Goal: Task Accomplishment & Management: Complete application form

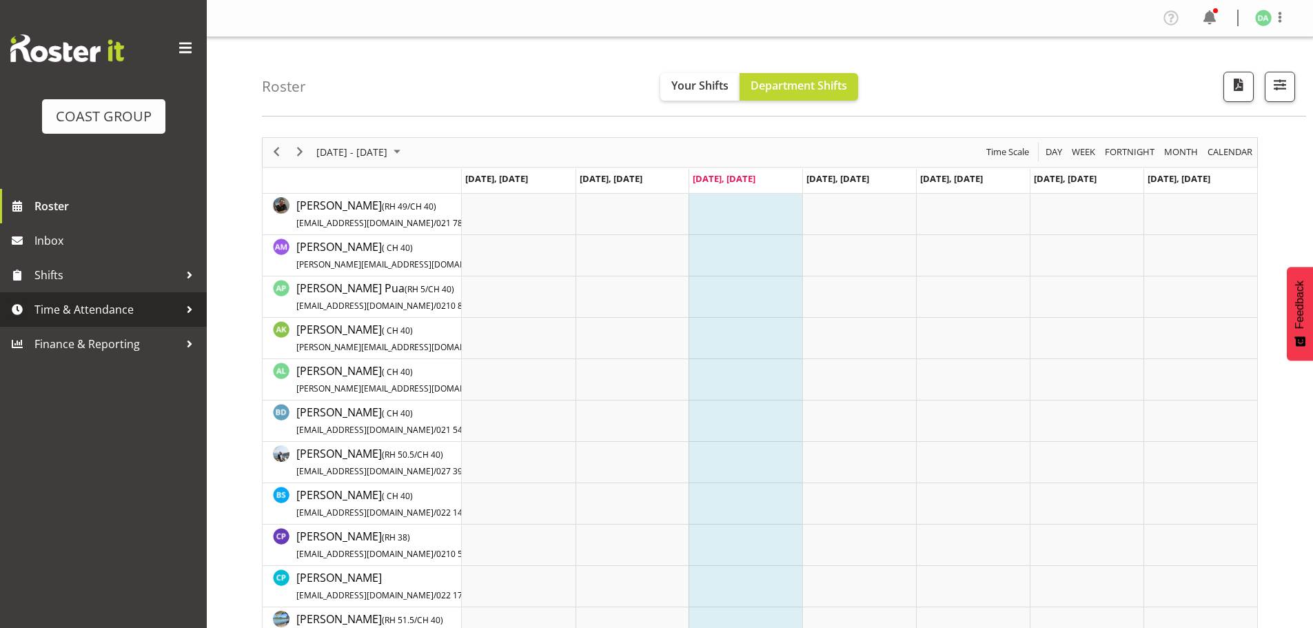
click at [99, 294] on link "Time & Attendance" at bounding box center [103, 309] width 207 height 34
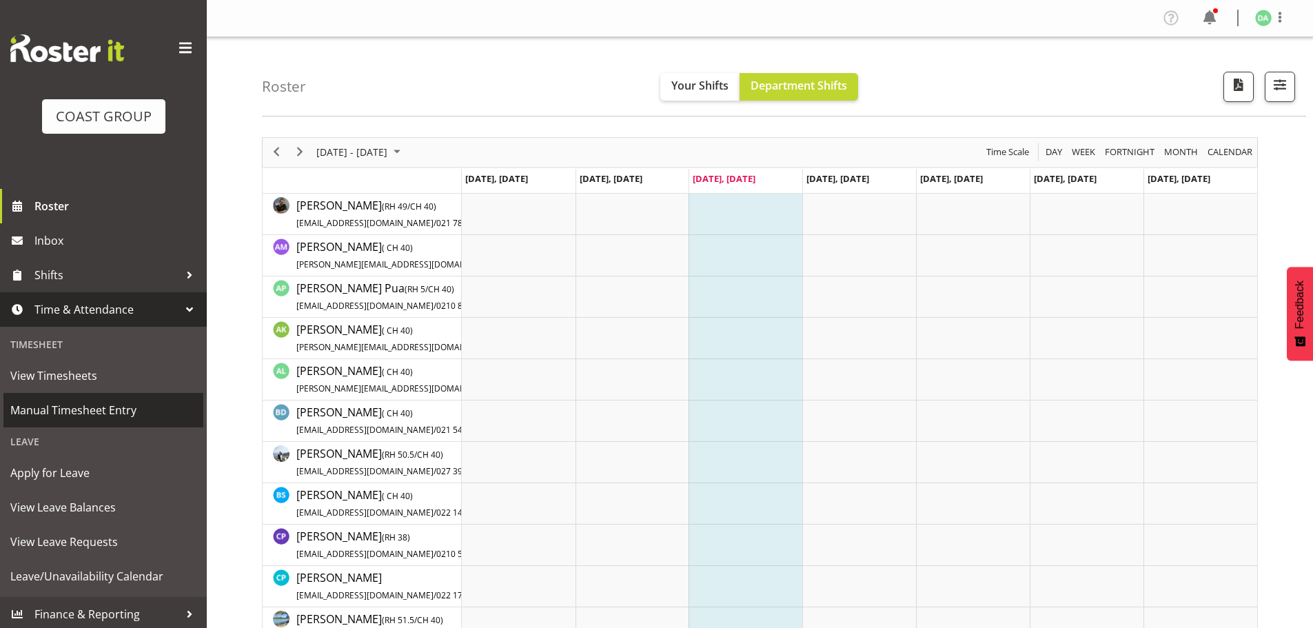
click at [88, 395] on link "Manual Timesheet Entry" at bounding box center [103, 410] width 200 height 34
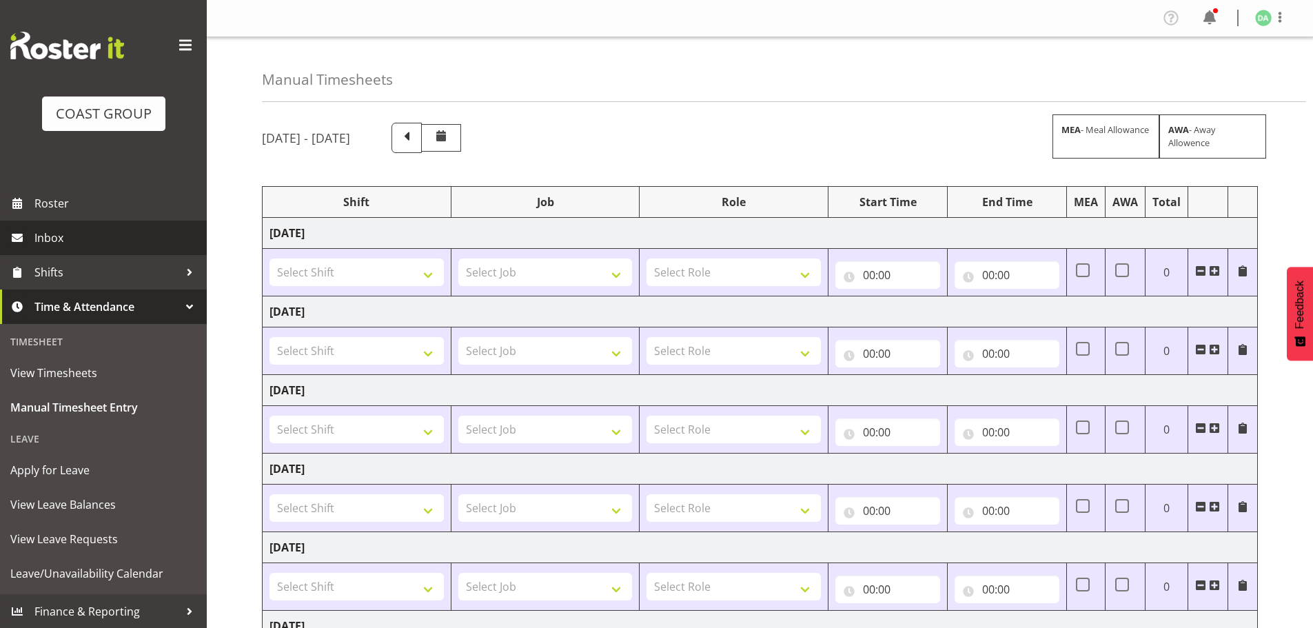
scroll to position [3, 0]
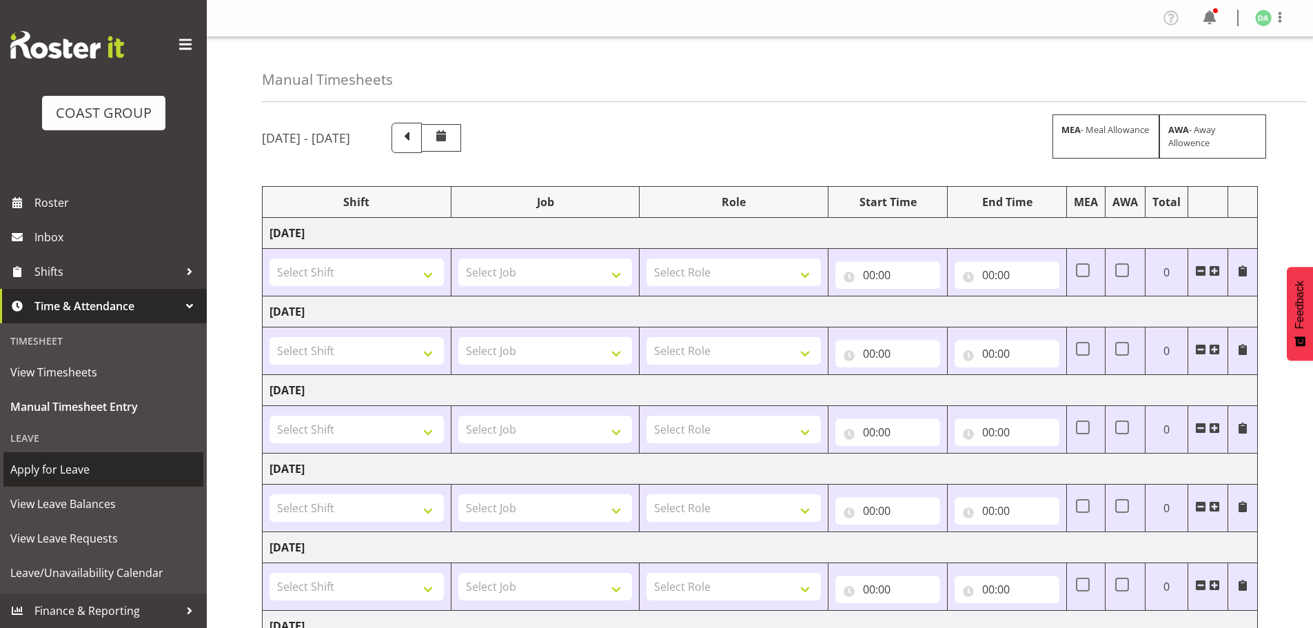
click at [76, 473] on span "Apply for Leave" at bounding box center [103, 469] width 186 height 21
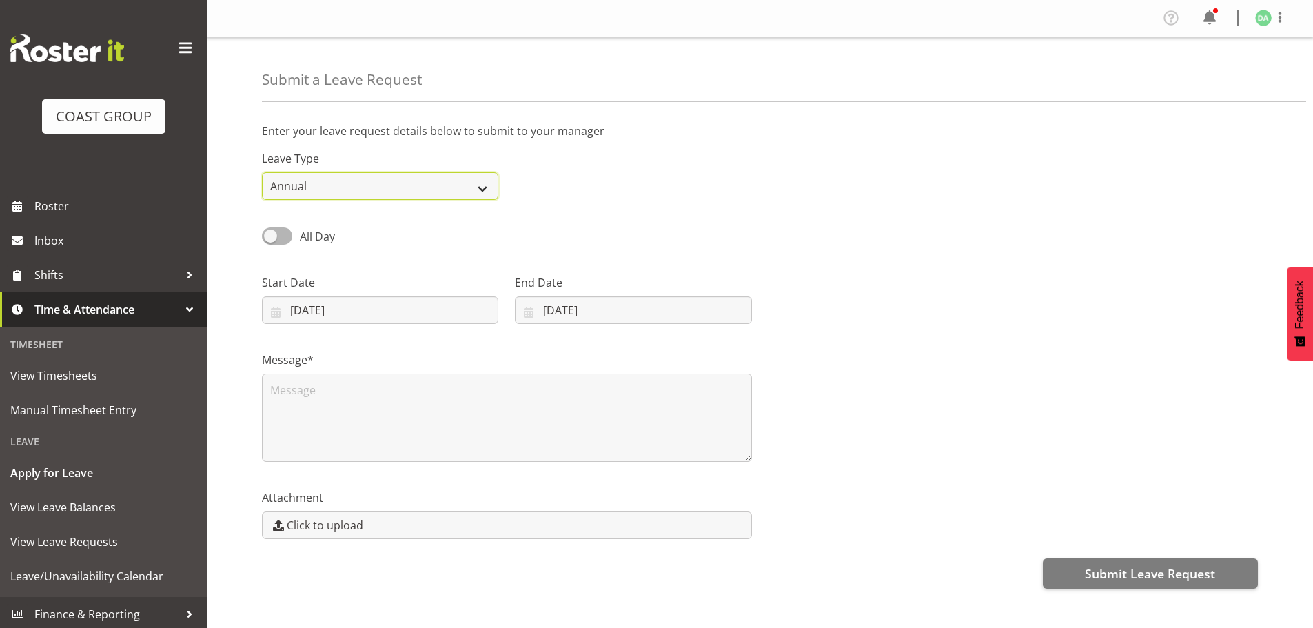
click at [353, 187] on select "Annual Sick Leave Without Pay Bereavement Domestic Violence Parental Jury Servi…" at bounding box center [380, 186] width 236 height 28
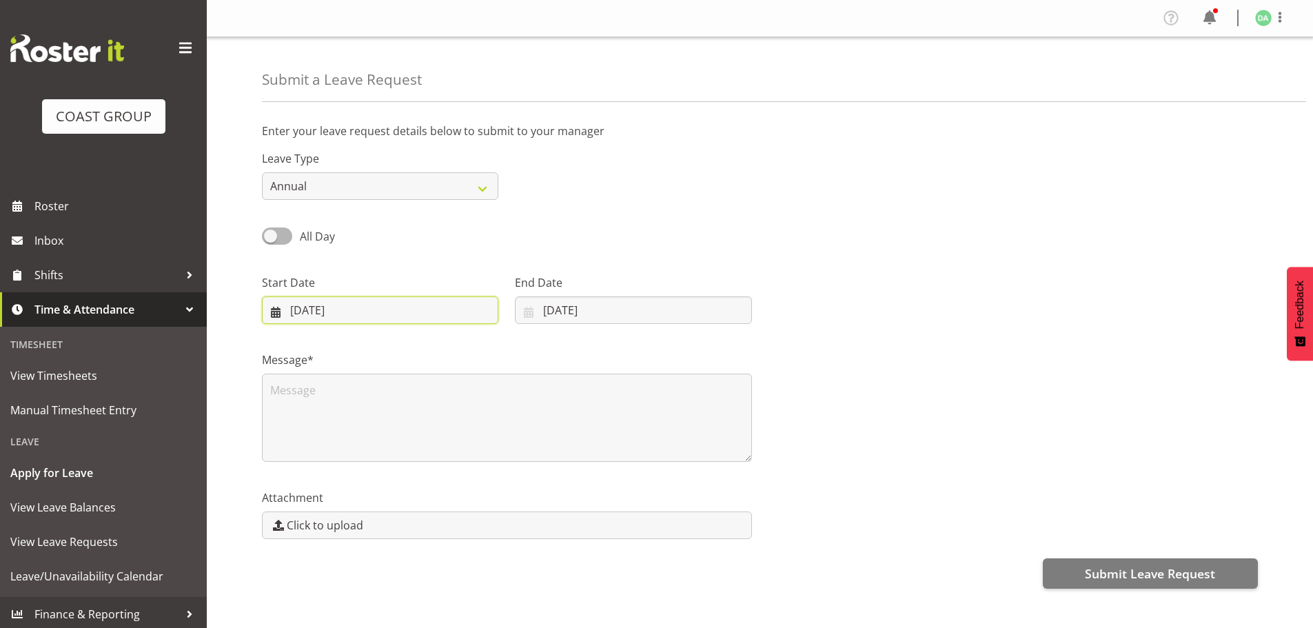
click at [325, 314] on input "20/08/2025" at bounding box center [380, 310] width 236 height 28
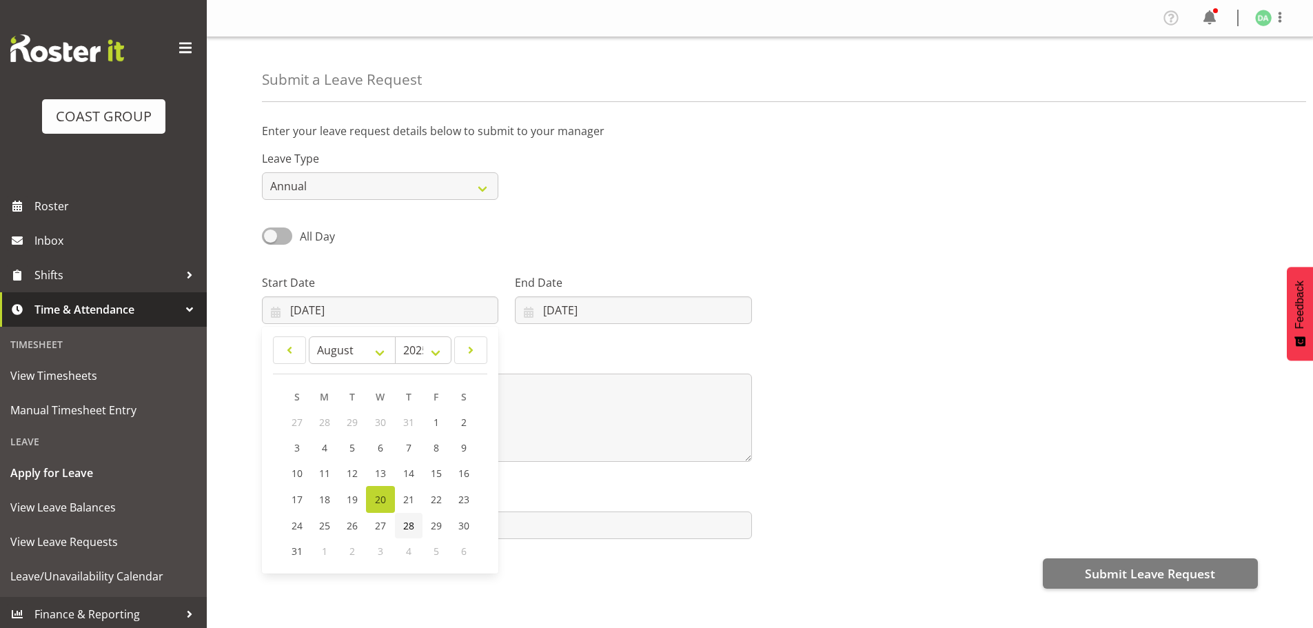
click at [407, 530] on span "28" at bounding box center [408, 525] width 11 height 13
type input "28/08/2025"
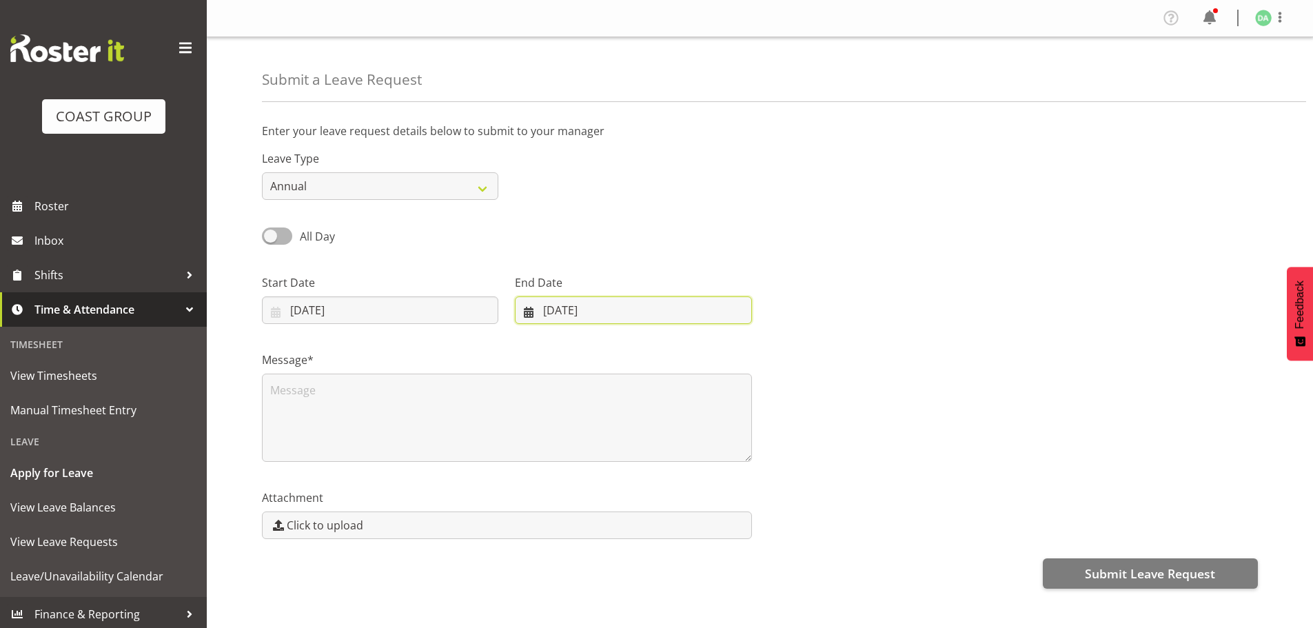
click at [568, 302] on input "20/08/2025" at bounding box center [633, 310] width 236 height 28
click at [608, 346] on select "January February March April May June July August September October November De…" at bounding box center [575, 350] width 94 height 28
select select "8"
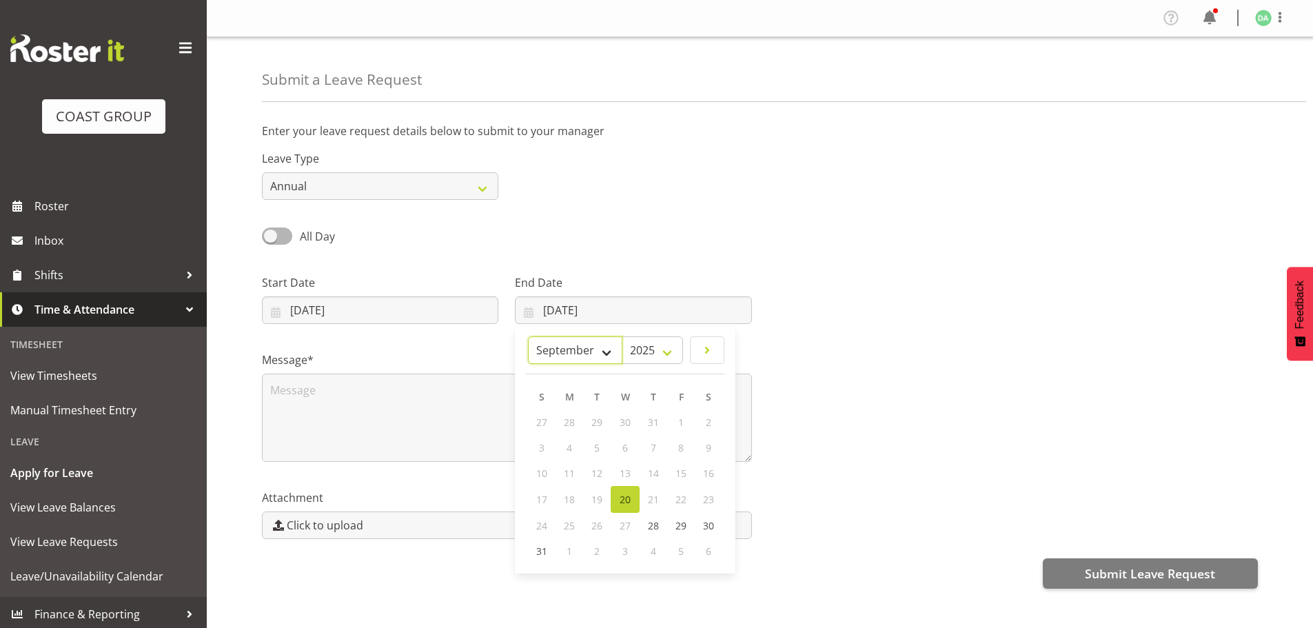
click at [562, 336] on select "January February March April May June July August September October November De…" at bounding box center [575, 350] width 94 height 28
click at [690, 444] on span "12" at bounding box center [688, 447] width 11 height 13
type input "12/09/2025"
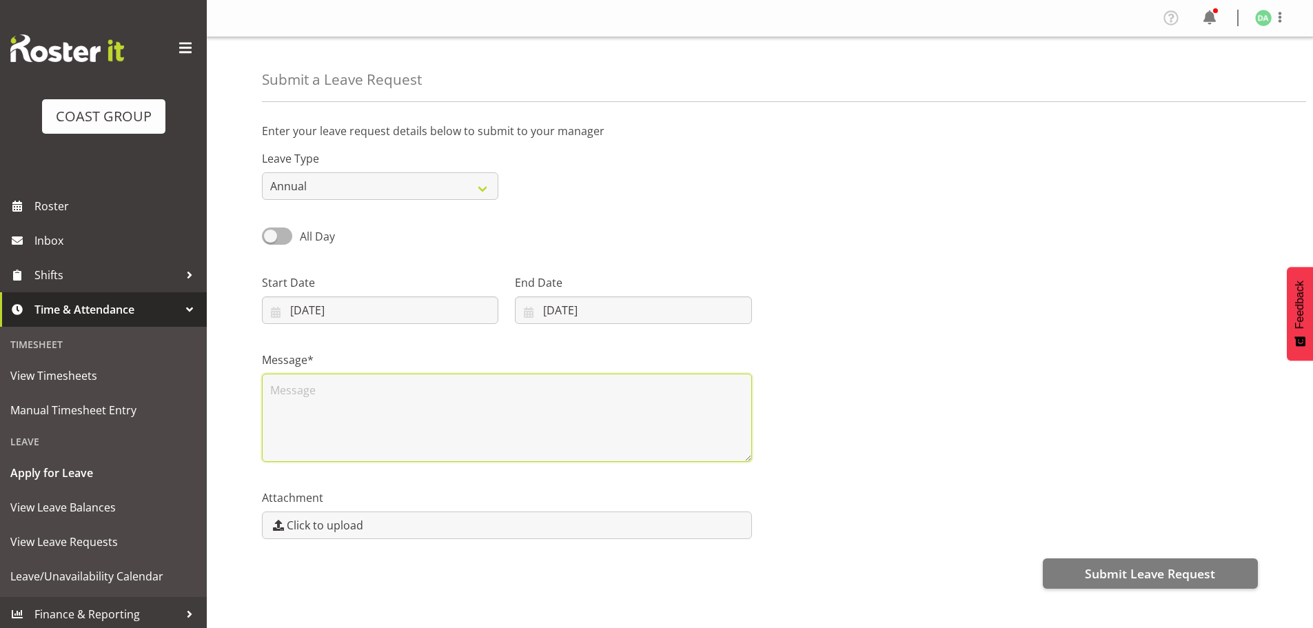
click at [628, 399] on textarea at bounding box center [507, 417] width 490 height 88
type textarea "A"
type textarea "L"
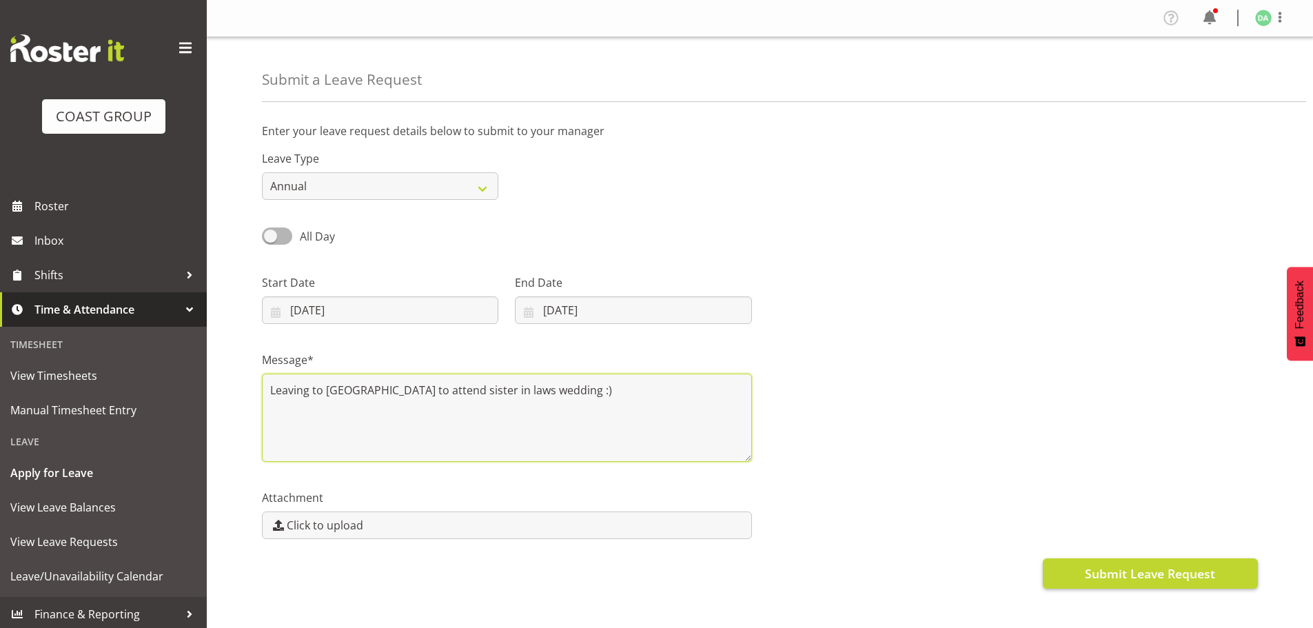
type textarea "Leaving to Korea to attend sister in laws wedding :)"
click at [1100, 570] on span "Submit Leave Request" at bounding box center [1149, 573] width 130 height 18
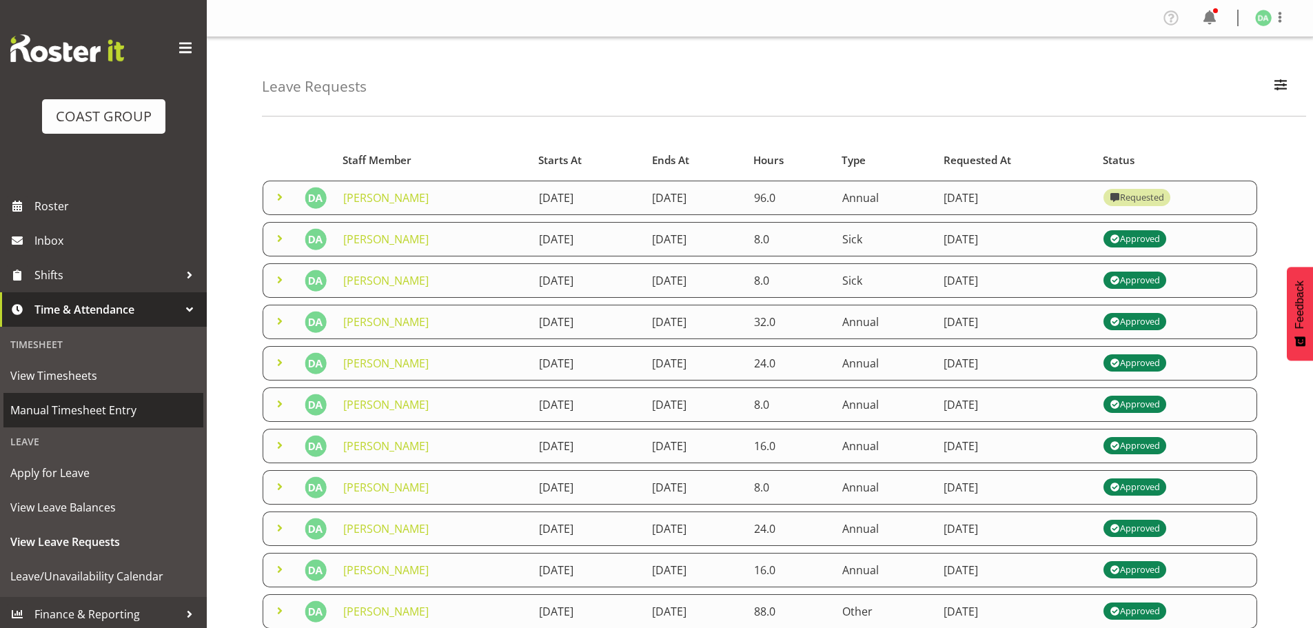
click at [48, 410] on span "Manual Timesheet Entry" at bounding box center [103, 410] width 186 height 21
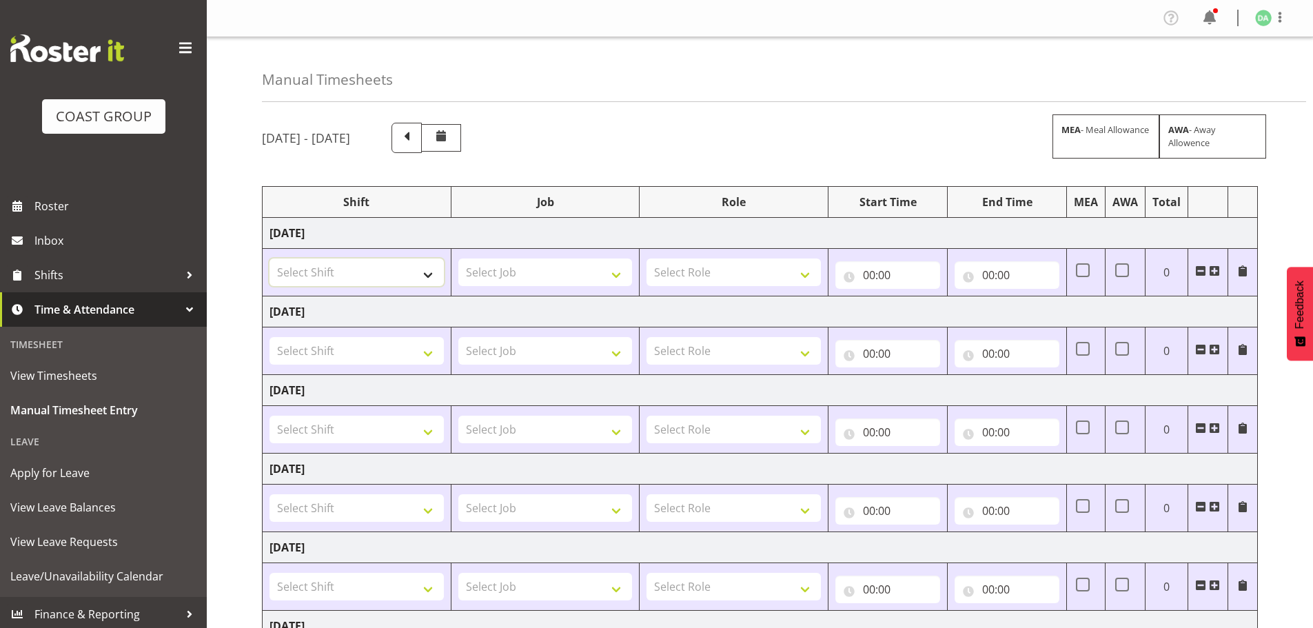
click at [341, 273] on select "Select Shift EHS AKL DESIGN" at bounding box center [356, 272] width 174 height 28
select select "1321"
click at [269, 258] on select "Select Shift EHS AKL DESIGN" at bounding box center [356, 272] width 174 height 28
click at [1208, 270] on span at bounding box center [1213, 270] width 11 height 11
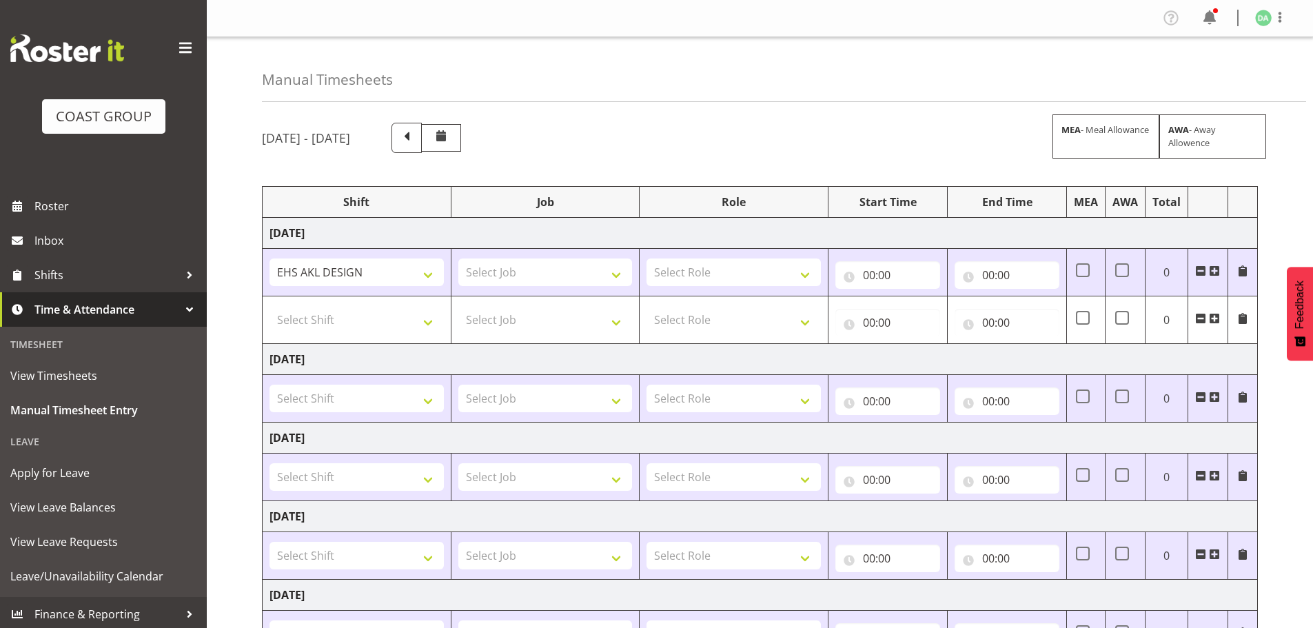
click at [1208, 270] on span at bounding box center [1213, 270] width 11 height 11
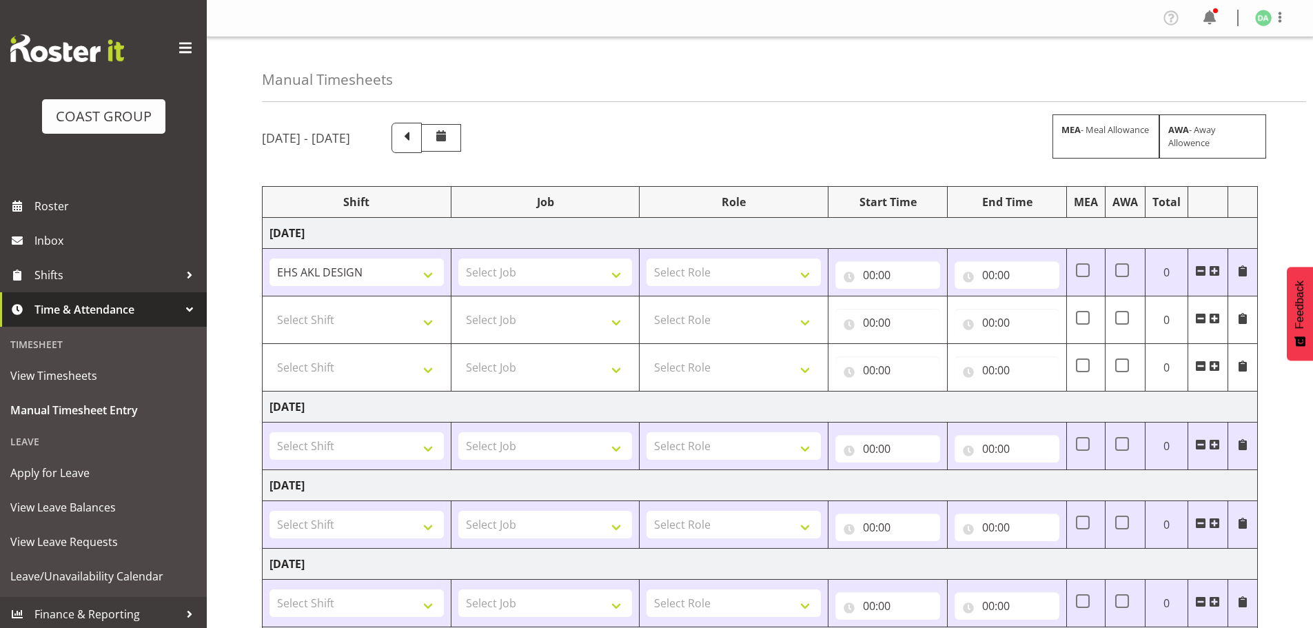
click at [1208, 270] on span at bounding box center [1213, 270] width 11 height 11
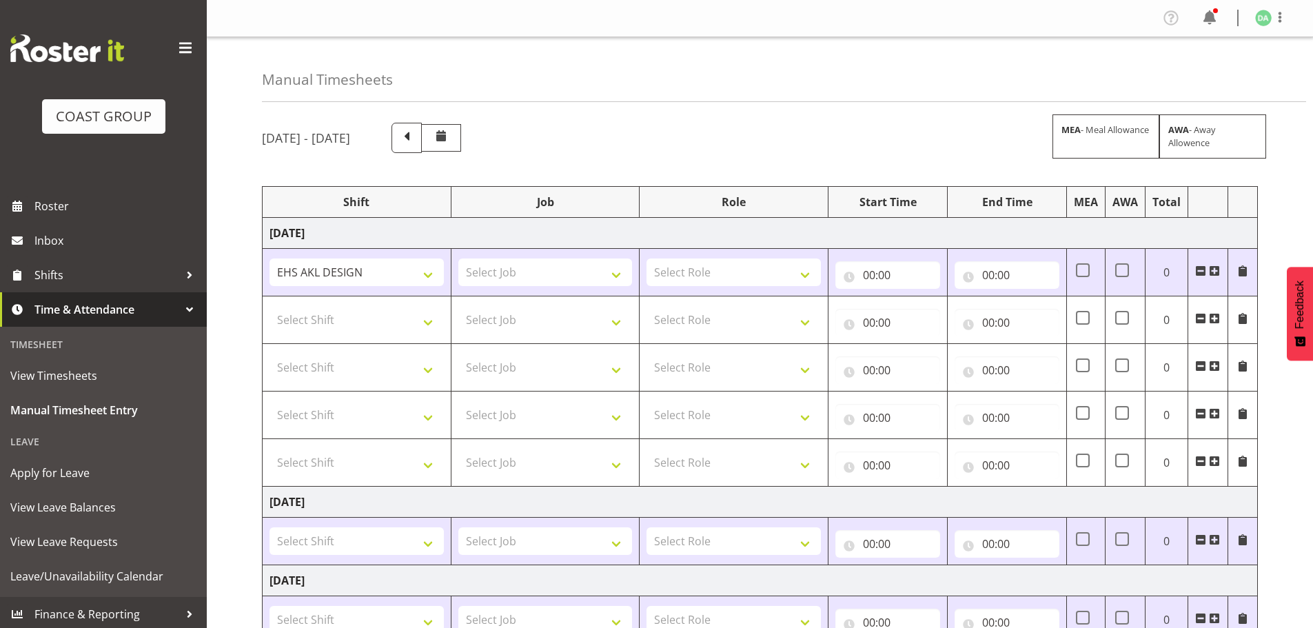
click at [1208, 270] on span at bounding box center [1213, 270] width 11 height 11
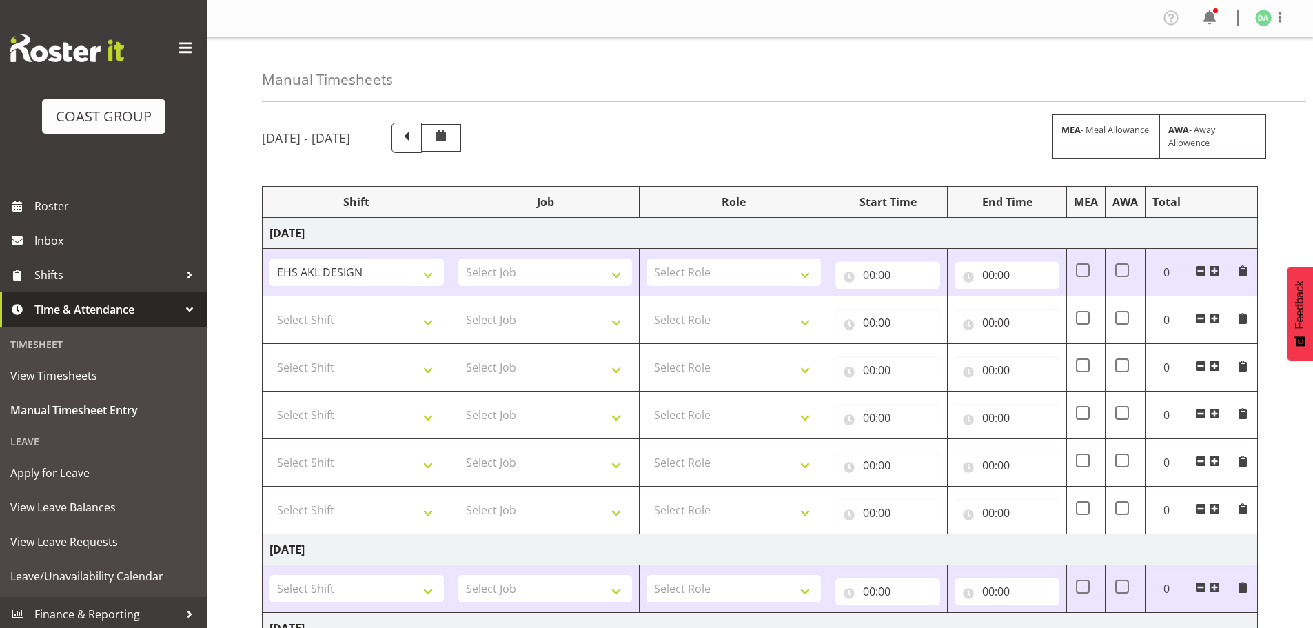
click at [1208, 270] on span at bounding box center [1213, 270] width 11 height 11
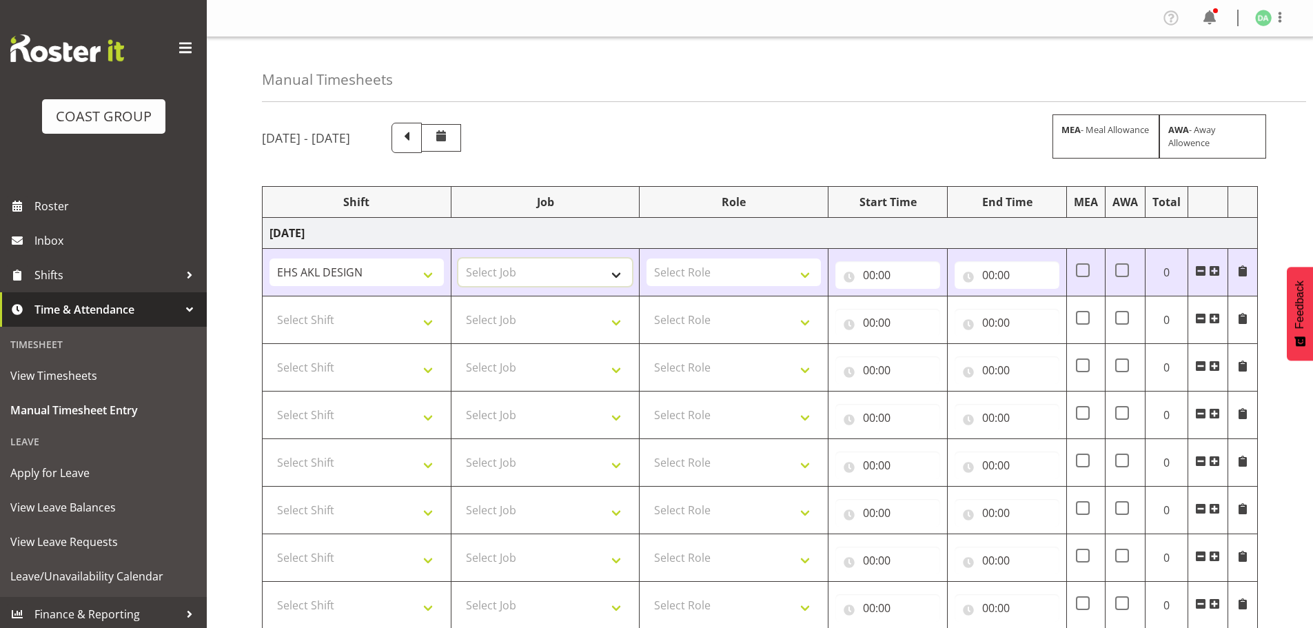
click at [570, 269] on select "Select Job 1 Carlton Events 1 [PERSON_NAME][GEOGRAPHIC_DATA] 1 [PERSON_NAME][GE…" at bounding box center [545, 272] width 174 height 28
select select "69"
click at [458, 258] on select "Select Job 1 Carlton Events 1 [PERSON_NAME][GEOGRAPHIC_DATA] 1 [PERSON_NAME][GE…" at bounding box center [545, 272] width 174 height 28
click at [693, 277] on select "Select Role DESIGNER Designer" at bounding box center [733, 272] width 174 height 28
select select "215"
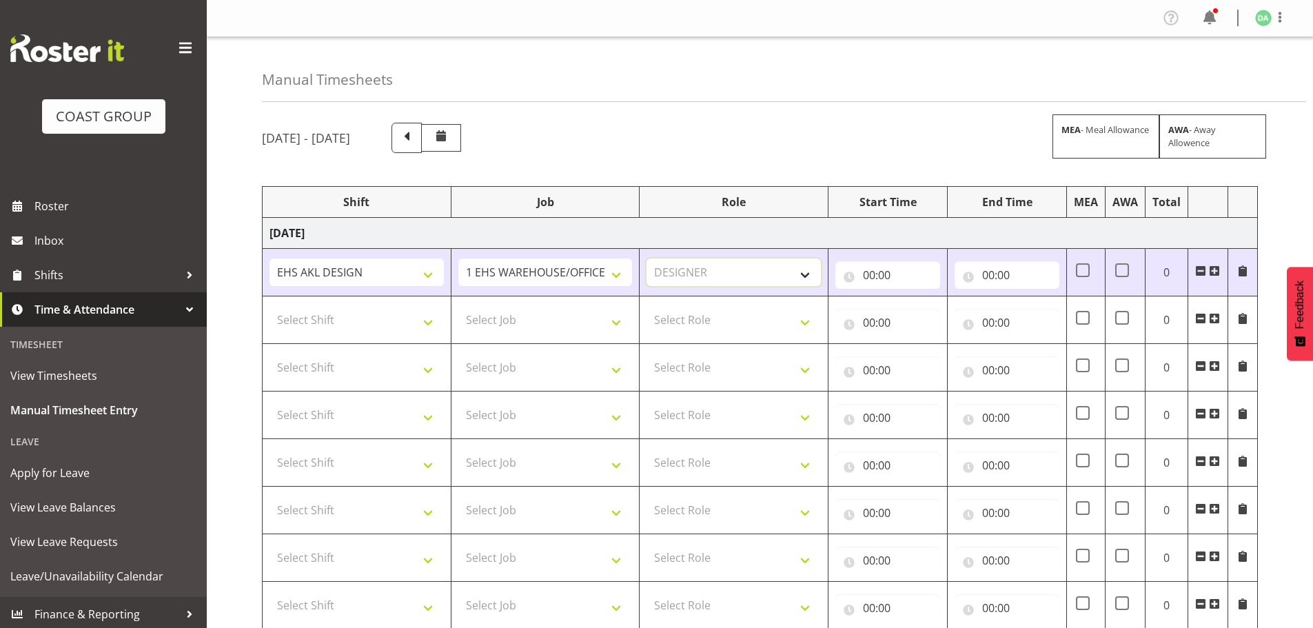
click at [646, 258] on select "Select Role DESIGNER Designer" at bounding box center [733, 272] width 174 height 28
click at [884, 278] on input "00:00" at bounding box center [887, 275] width 105 height 28
drag, startPoint x: 921, startPoint y: 311, endPoint x: 929, endPoint y: 298, distance: 16.1
click at [921, 311] on select "00 01 02 03 04 05 06 07 08 09 10 11 12 13 14 15 16 17 18 19 20 21 22 23" at bounding box center [929, 311] width 31 height 28
select select "8"
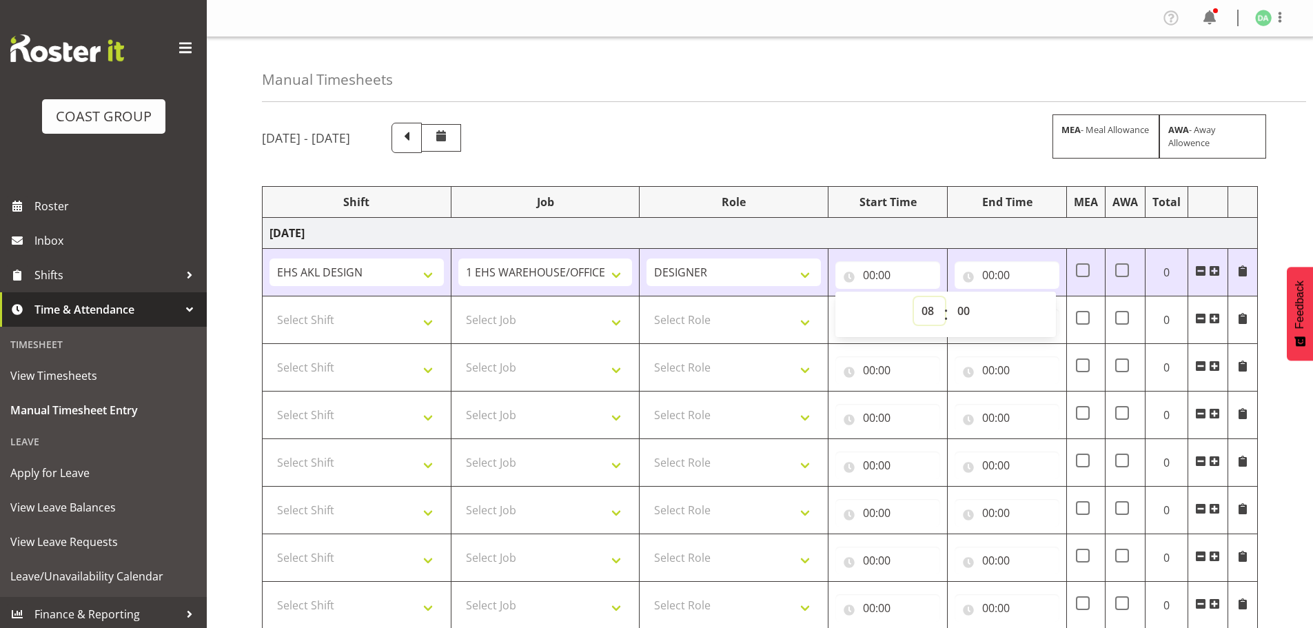
click at [914, 297] on select "00 01 02 03 04 05 06 07 08 09 10 11 12 13 14 15 16 17 18 19 20 21 22 23" at bounding box center [929, 311] width 31 height 28
type input "08:00"
click at [1002, 271] on input "00:00" at bounding box center [1006, 275] width 105 height 28
click at [1036, 314] on select "00 01 02 03 04 05 06 07 08 09 10 11 12 13 14 15 16 17 18 19 20 21 22 23" at bounding box center [1048, 311] width 31 height 28
select select "8"
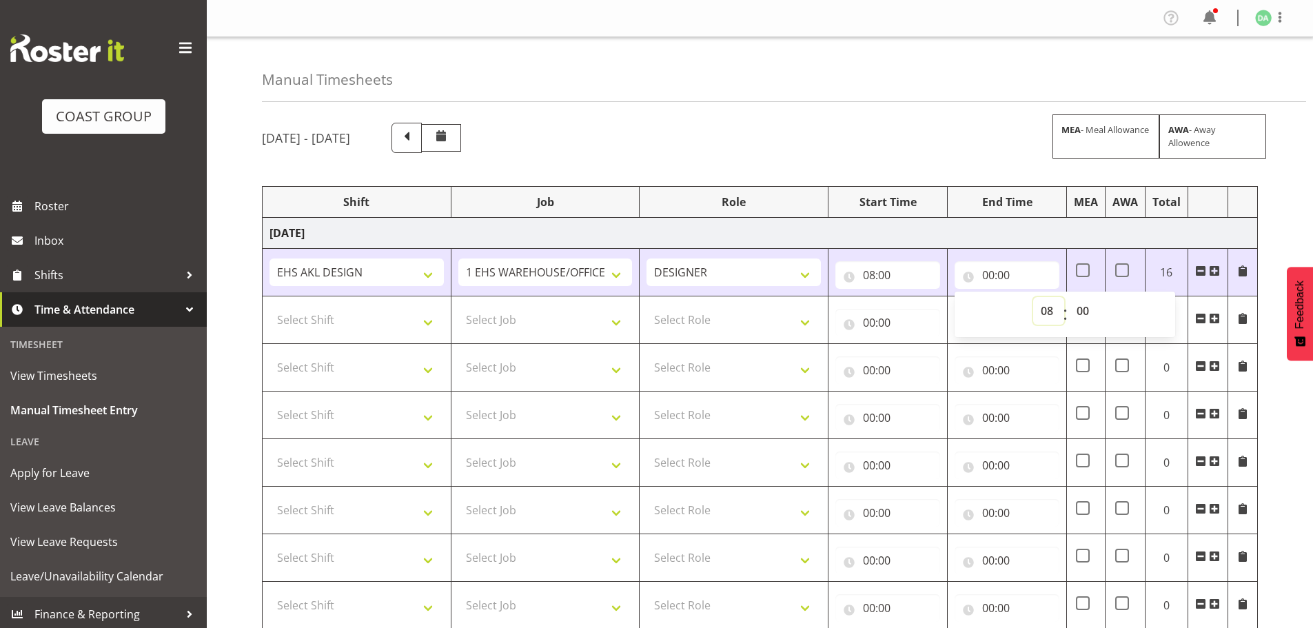
click at [1033, 297] on select "00 01 02 03 04 05 06 07 08 09 10 11 12 13 14 15 16 17 18 19 20 21 22 23" at bounding box center [1048, 311] width 31 height 28
type input "08:00"
click at [1077, 311] on select "00 01 02 03 04 05 06 07 08 09 10 11 12 13 14 15 16 17 18 19 20 21 22 23 24 25 2…" at bounding box center [1084, 311] width 31 height 28
select select "17"
click at [1069, 297] on select "00 01 02 03 04 05 06 07 08 09 10 11 12 13 14 15 16 17 18 19 20 21 22 23 24 25 2…" at bounding box center [1084, 311] width 31 height 28
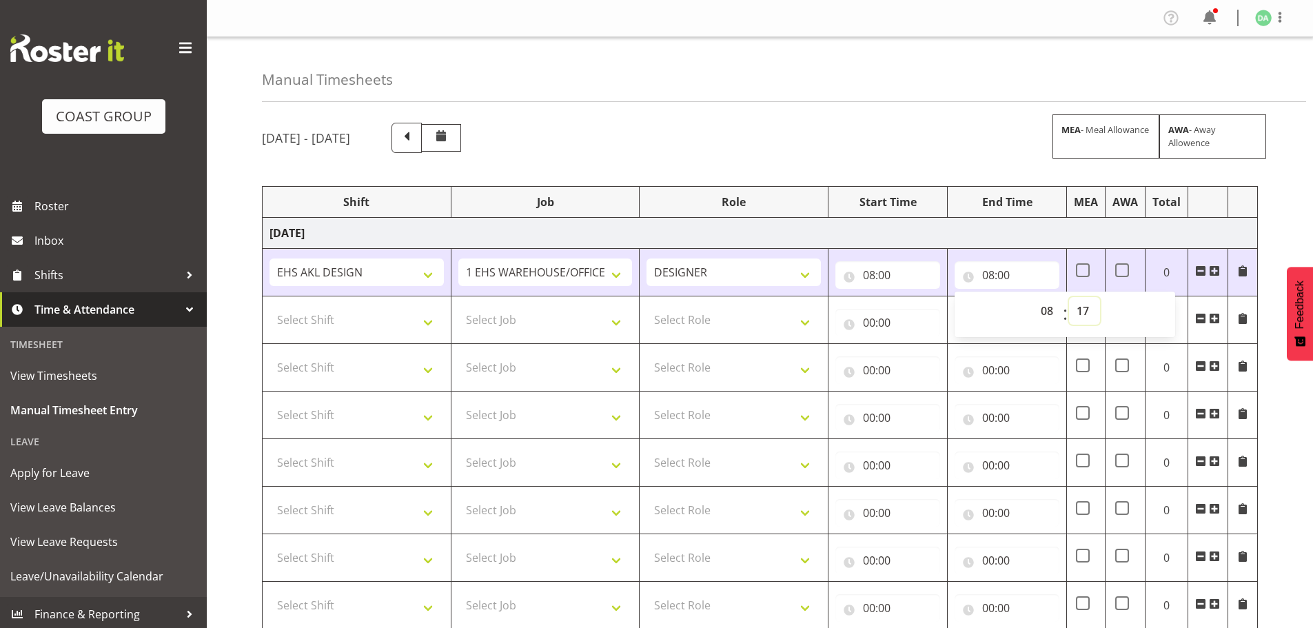
type input "08:17"
click at [1084, 309] on select "00 01 02 03 04 05 06 07 08 09 10 11 12 13 14 15 16 17 18 19 20 21 22 23 24 25 2…" at bounding box center [1084, 311] width 31 height 28
select select "30"
click at [1069, 297] on select "00 01 02 03 04 05 06 07 08 09 10 11 12 13 14 15 16 17 18 19 20 21 22 23 24 25 2…" at bounding box center [1084, 311] width 31 height 28
type input "08:30"
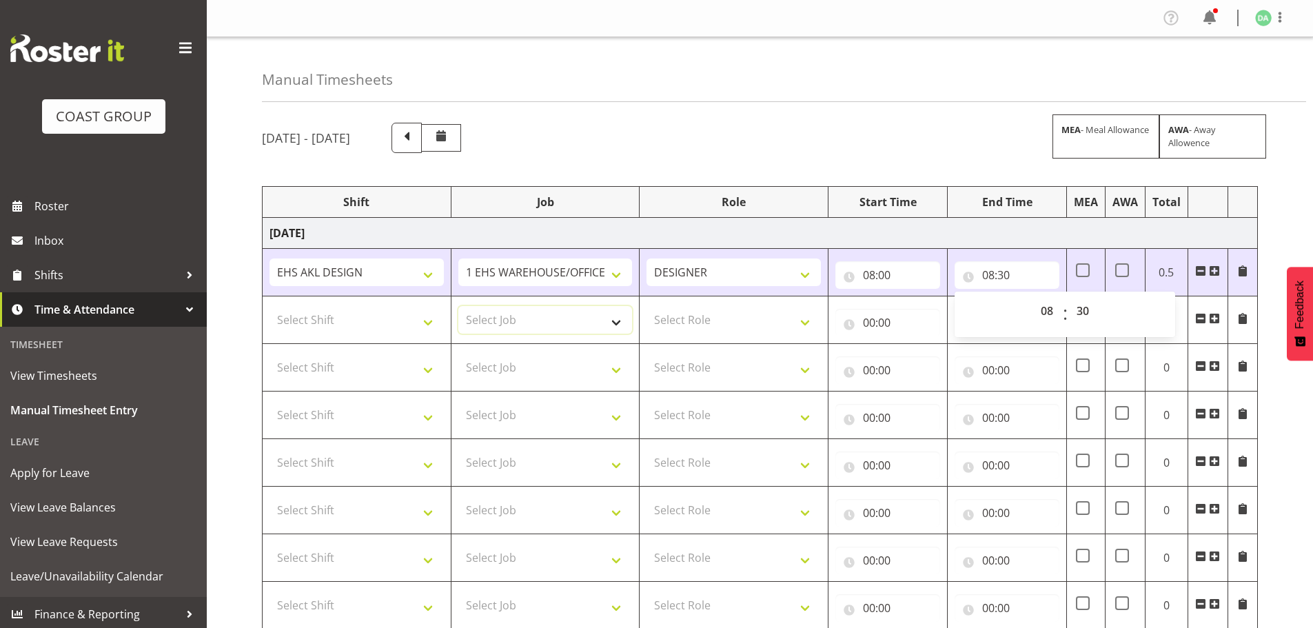
click at [513, 322] on select "Select Job 1 Carlton Events 1 [PERSON_NAME][GEOGRAPHIC_DATA] 1 [PERSON_NAME][GE…" at bounding box center [545, 320] width 174 height 28
select select "10417"
click at [458, 306] on select "Select Job 1 Carlton Events 1 [PERSON_NAME][GEOGRAPHIC_DATA] 1 [PERSON_NAME][GE…" at bounding box center [545, 320] width 174 height 28
drag, startPoint x: 382, startPoint y: 324, endPoint x: 381, endPoint y: 333, distance: 9.0
click at [382, 324] on select "Select Shift EHS AKL DESIGN" at bounding box center [356, 320] width 174 height 28
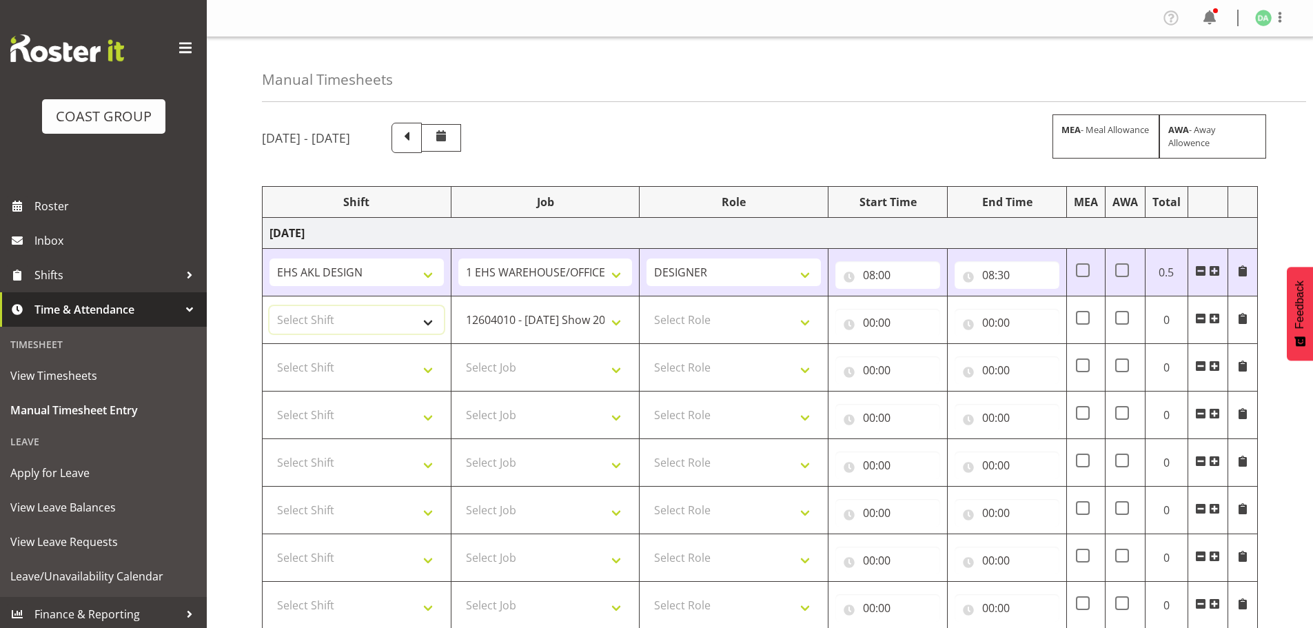
select select "1321"
click at [269, 306] on select "Select Shift EHS AKL DESIGN" at bounding box center [356, 320] width 174 height 28
drag, startPoint x: 386, startPoint y: 370, endPoint x: 387, endPoint y: 380, distance: 9.7
click at [386, 370] on select "Select Shift EHS AKL DESIGN" at bounding box center [356, 367] width 174 height 28
select select "1321"
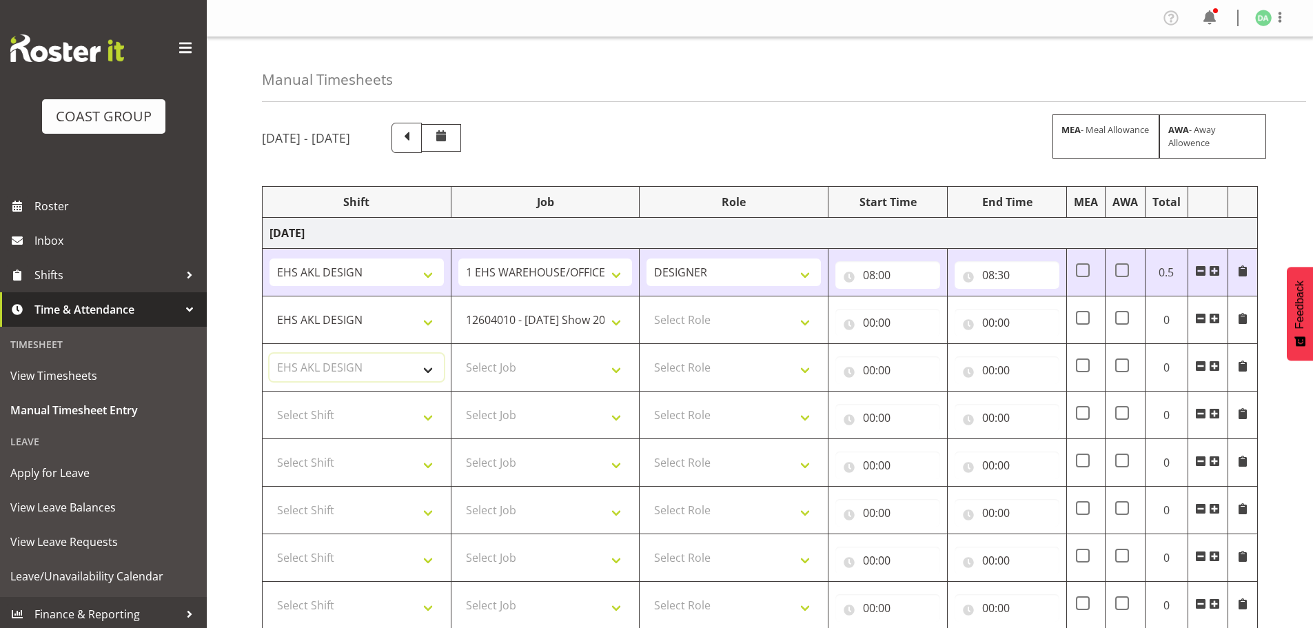
click at [269, 353] on select "Select Shift EHS AKL DESIGN" at bounding box center [356, 367] width 174 height 28
click at [382, 416] on select "Select Shift EHS AKL DESIGN" at bounding box center [356, 415] width 174 height 28
select select "1321"
click at [269, 401] on select "Select Shift EHS AKL DESIGN" at bounding box center [356, 415] width 174 height 28
click at [371, 466] on select "Select Shift EHS AKL DESIGN" at bounding box center [356, 463] width 174 height 28
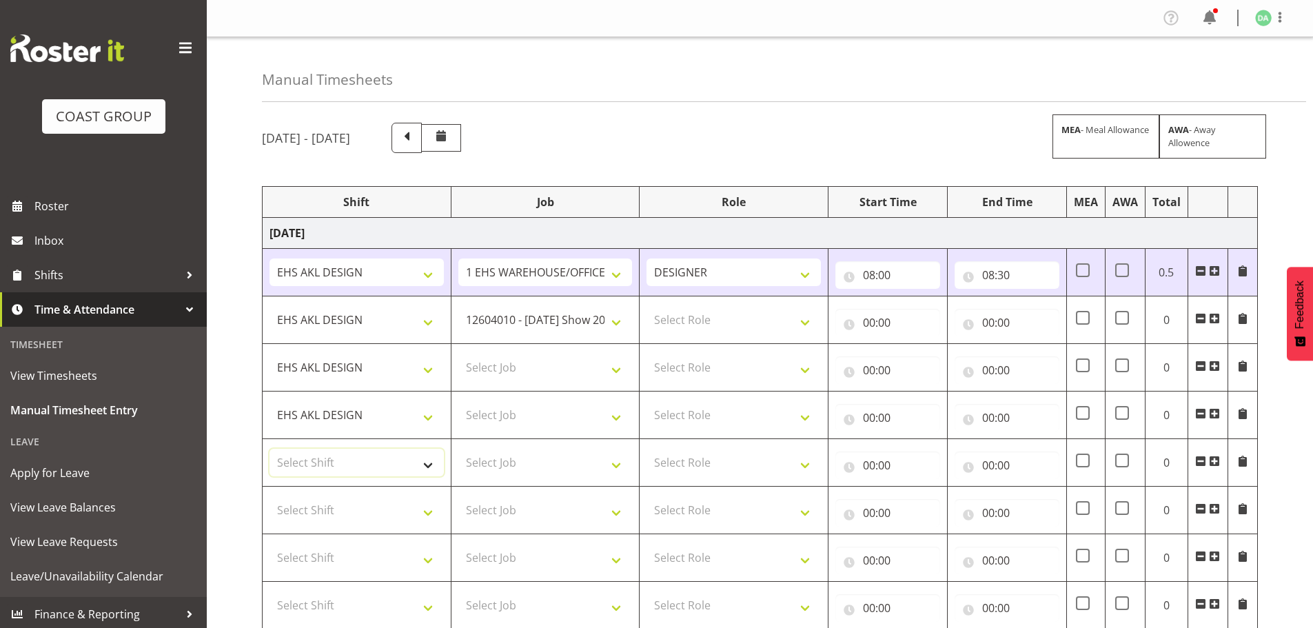
select select "1321"
click at [269, 449] on select "Select Shift EHS AKL DESIGN" at bounding box center [356, 463] width 174 height 28
click at [366, 517] on select "Select Shift EHS AKL DESIGN" at bounding box center [356, 510] width 174 height 28
select select "1321"
click at [269, 496] on select "Select Shift EHS AKL DESIGN" at bounding box center [356, 510] width 174 height 28
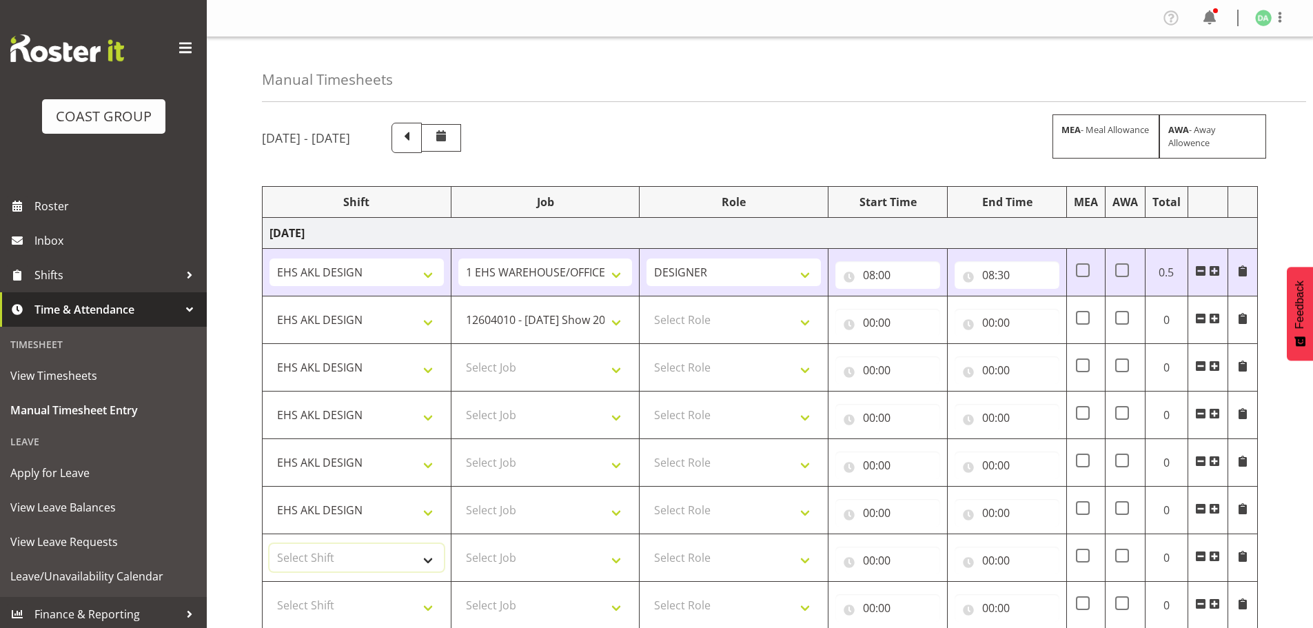
click at [364, 558] on select "Select Shift EHS AKL DESIGN" at bounding box center [356, 558] width 174 height 28
select select "1321"
click at [269, 544] on select "Select Shift EHS AKL DESIGN" at bounding box center [356, 558] width 174 height 28
drag, startPoint x: 360, startPoint y: 599, endPoint x: 358, endPoint y: 614, distance: 14.6
click at [360, 599] on select "Select Shift EHS AKL DESIGN" at bounding box center [356, 605] width 174 height 28
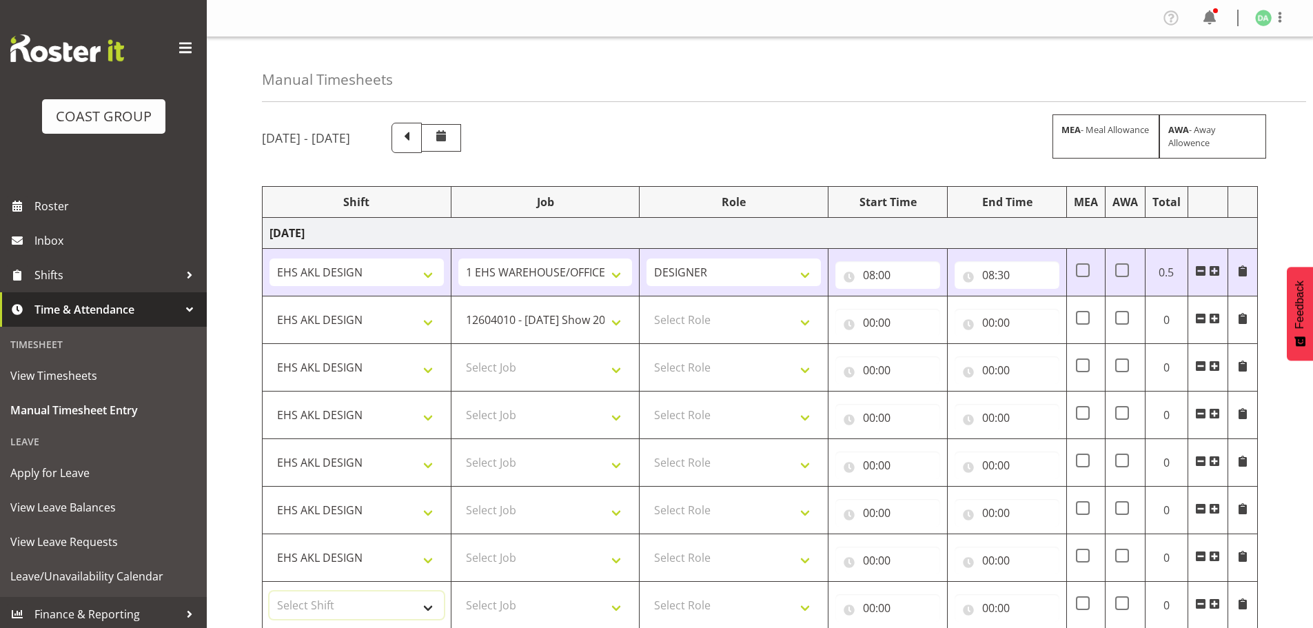
click at [358, 615] on select "Select Shift EHS AKL DESIGN" at bounding box center [356, 605] width 174 height 28
click at [363, 597] on select "Select Shift EHS AKL DESIGN" at bounding box center [356, 605] width 174 height 28
select select "1321"
click at [269, 591] on select "Select Shift EHS AKL DESIGN" at bounding box center [356, 605] width 174 height 28
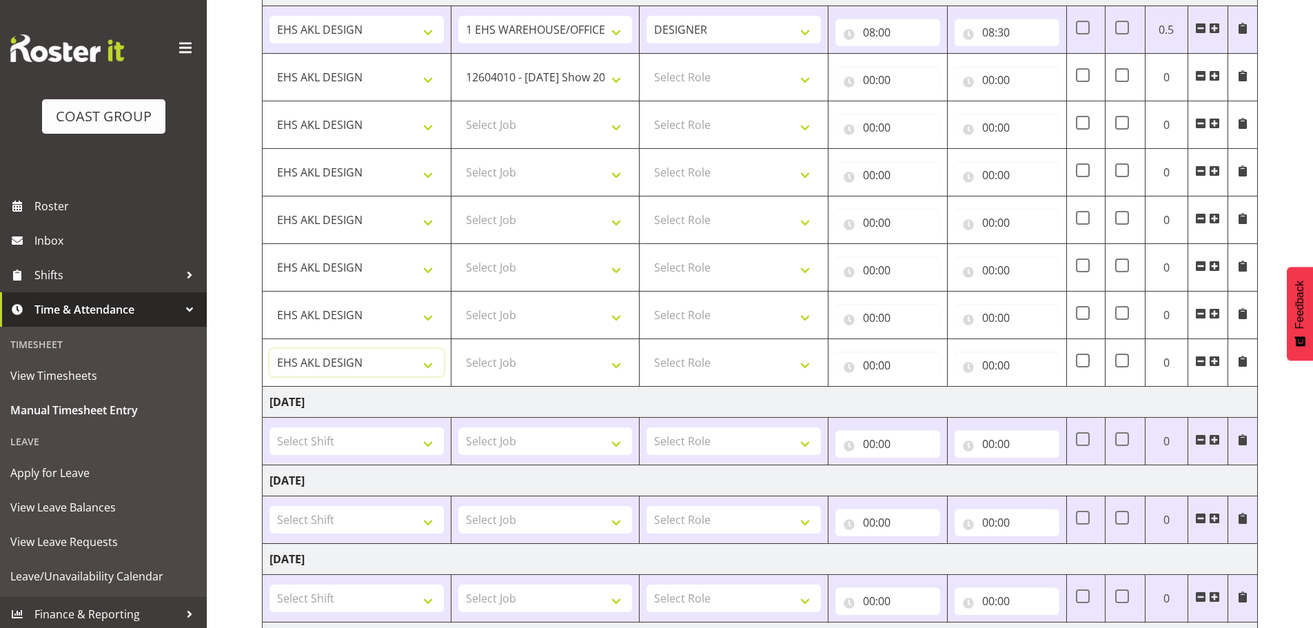
scroll to position [69, 0]
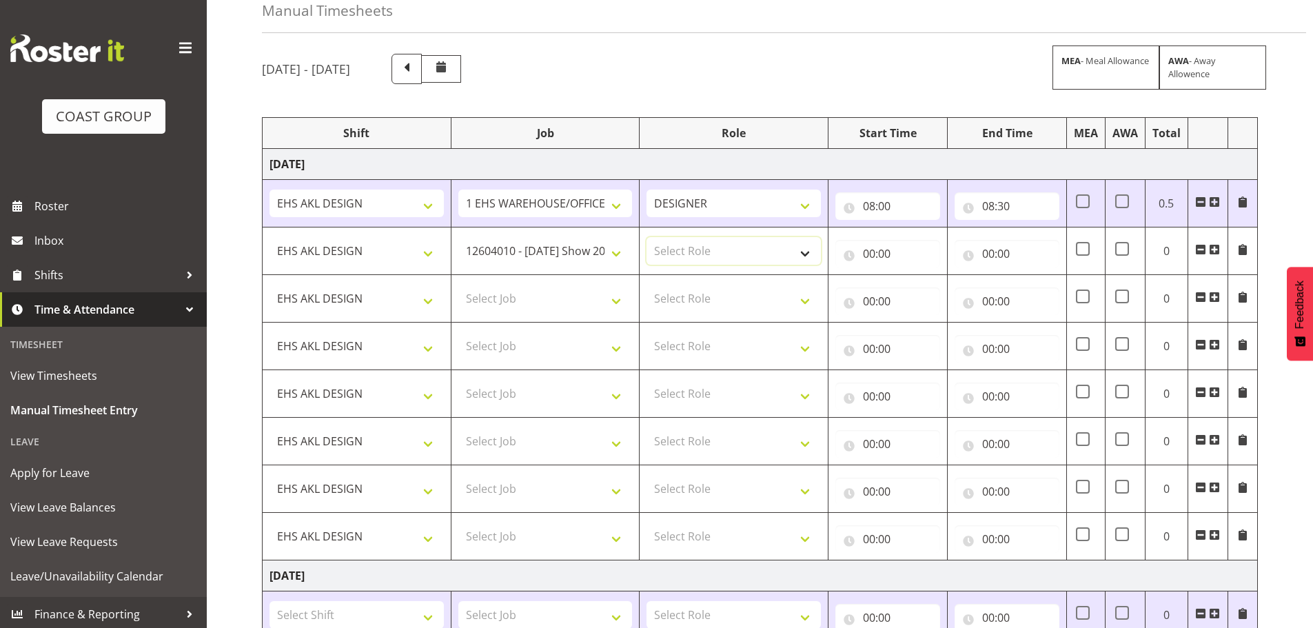
click at [714, 248] on select "Select Role DESIGNER Designer" at bounding box center [733, 251] width 174 height 28
select select "215"
click at [646, 237] on select "Select Role DESIGNER Designer" at bounding box center [733, 251] width 174 height 28
click at [719, 292] on select "Select Role DESIGNER Designer" at bounding box center [733, 299] width 174 height 28
select select "215"
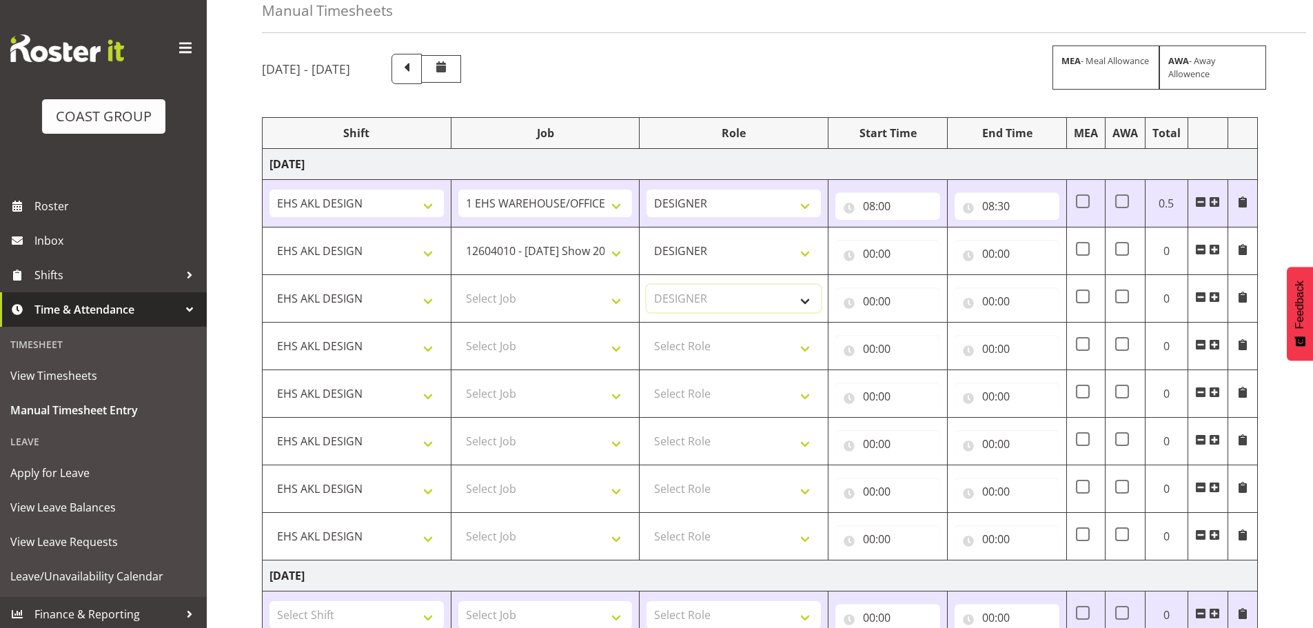
click at [646, 285] on select "Select Role DESIGNER Designer" at bounding box center [733, 299] width 174 height 28
click at [731, 348] on select "Select Role DESIGNER Designer" at bounding box center [733, 346] width 174 height 28
select select "215"
click at [646, 332] on select "Select Role DESIGNER Designer" at bounding box center [733, 346] width 174 height 28
click at [732, 380] on select "Select Role DESIGNER Designer" at bounding box center [733, 394] width 174 height 28
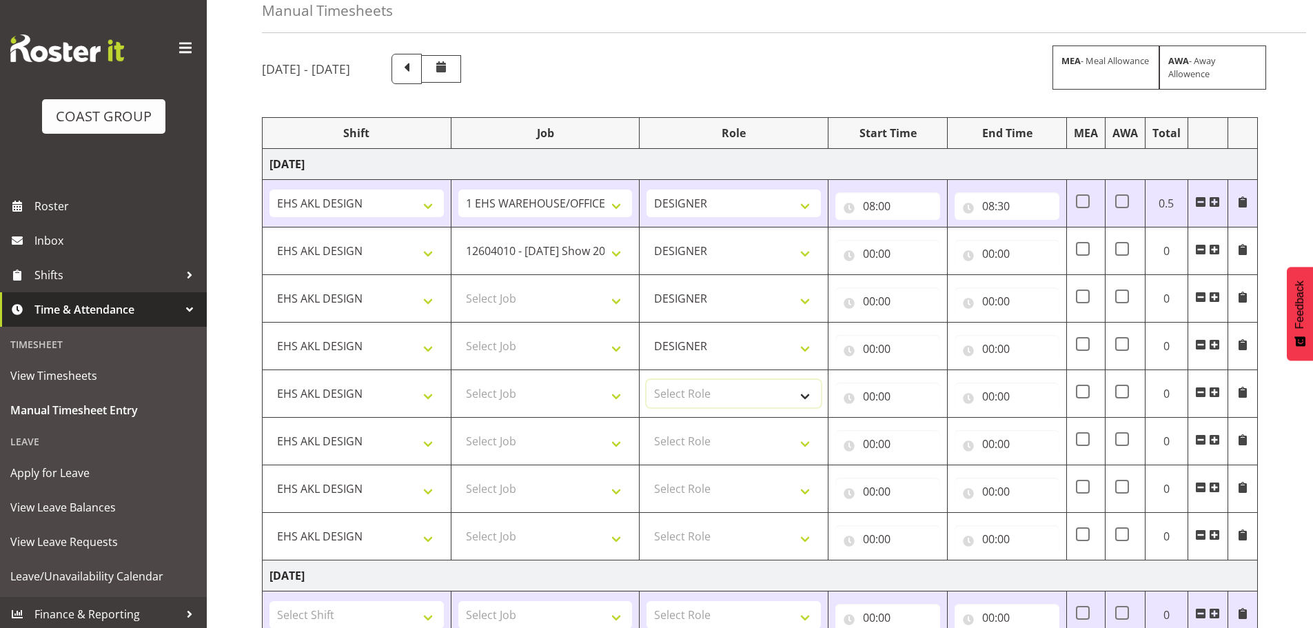
select select "215"
click at [646, 380] on select "Select Role DESIGNER Designer" at bounding box center [733, 394] width 174 height 28
drag, startPoint x: 733, startPoint y: 435, endPoint x: 730, endPoint y: 453, distance: 18.8
click at [733, 435] on select "Select Role DESIGNER Designer" at bounding box center [733, 441] width 174 height 28
select select "215"
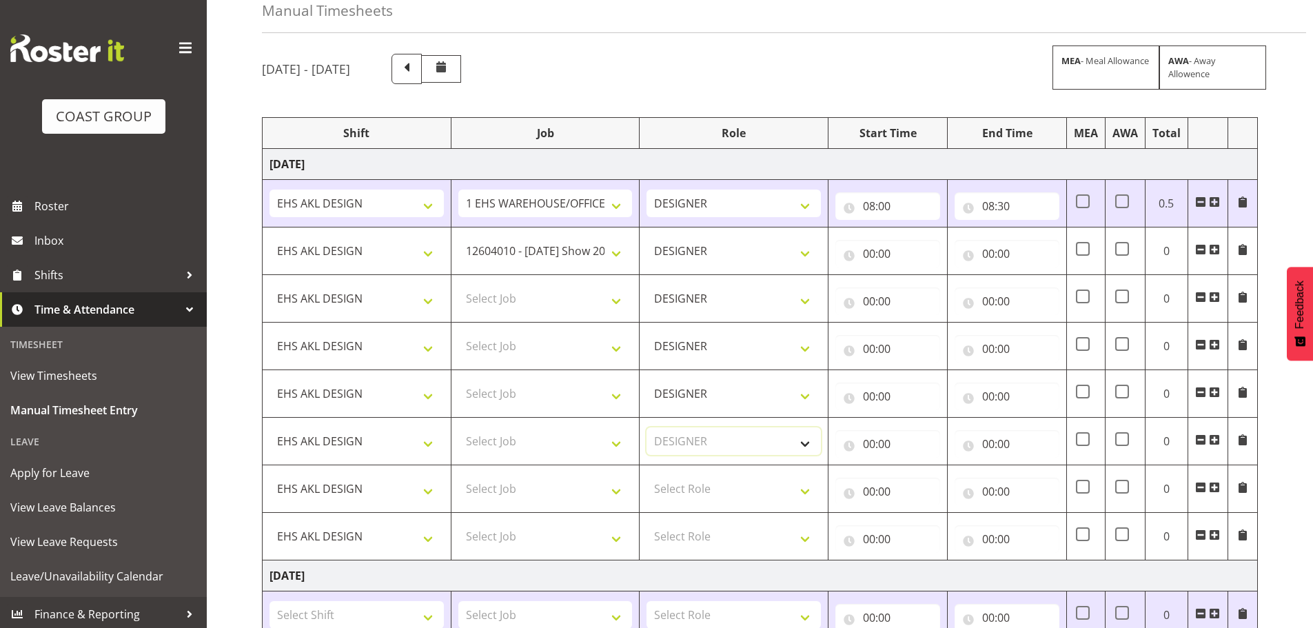
click at [646, 427] on select "Select Role DESIGNER Designer" at bounding box center [733, 441] width 174 height 28
drag, startPoint x: 723, startPoint y: 477, endPoint x: 721, endPoint y: 493, distance: 15.3
click at [723, 478] on select "Select Role DESIGNER Designer" at bounding box center [733, 489] width 174 height 28
drag, startPoint x: 717, startPoint y: 499, endPoint x: 716, endPoint y: 509, distance: 10.4
click at [717, 500] on select "Select Role DESIGNER Designer" at bounding box center [733, 489] width 174 height 28
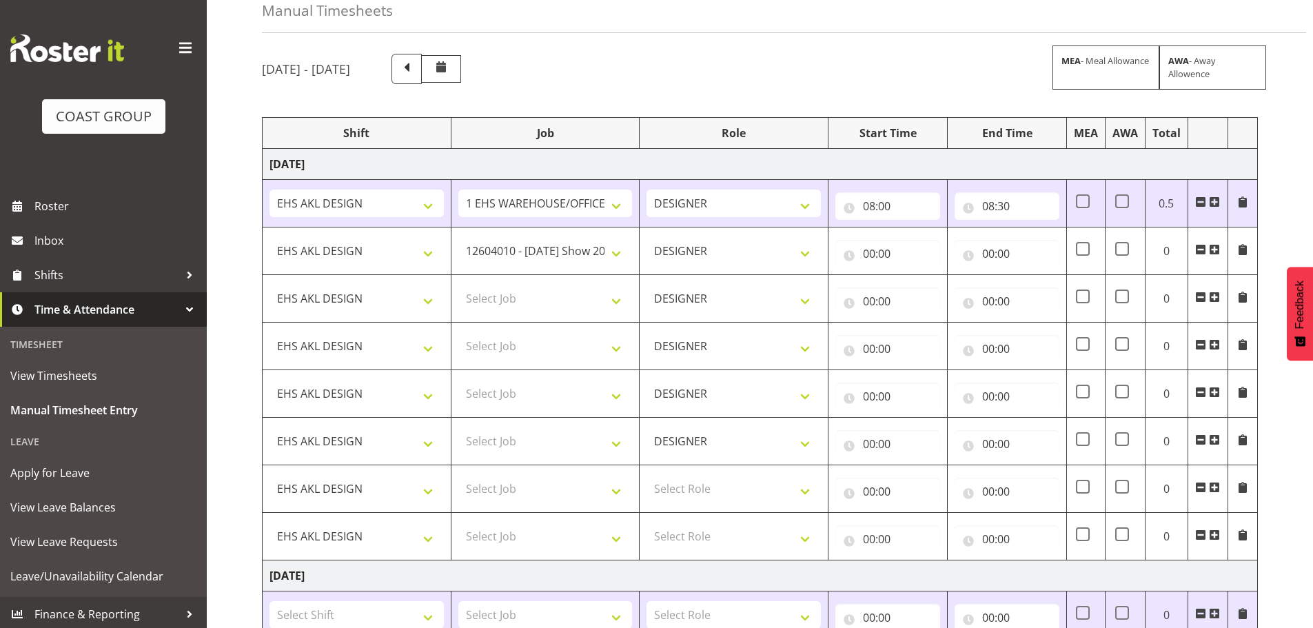
click at [715, 509] on td "Select Role DESIGNER Designer" at bounding box center [733, 489] width 189 height 48
click at [723, 486] on select "Select Role DESIGNER Designer" at bounding box center [733, 489] width 174 height 28
select select "215"
click at [646, 475] on select "Select Role DESIGNER Designer" at bounding box center [733, 489] width 174 height 28
drag, startPoint x: 710, startPoint y: 531, endPoint x: 709, endPoint y: 542, distance: 11.0
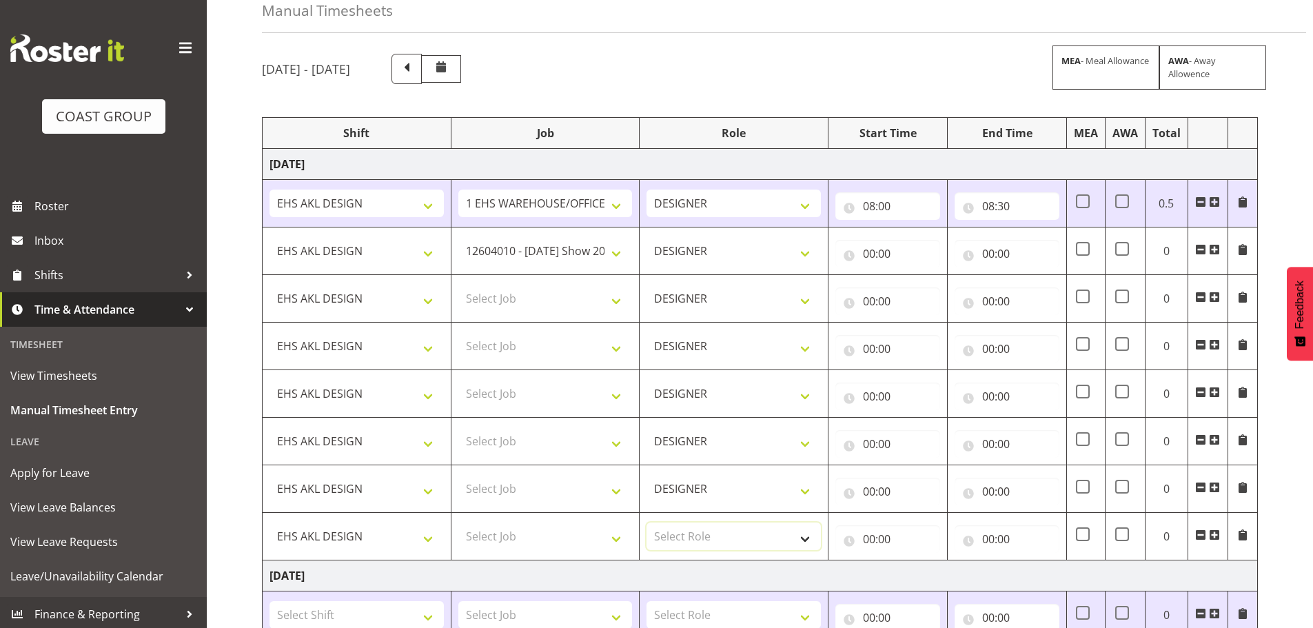
click at [710, 532] on select "Select Role DESIGNER Designer" at bounding box center [733, 536] width 174 height 28
select select "215"
click at [646, 522] on select "Select Role DESIGNER Designer" at bounding box center [733, 536] width 174 height 28
click at [1211, 535] on span at bounding box center [1213, 534] width 11 height 11
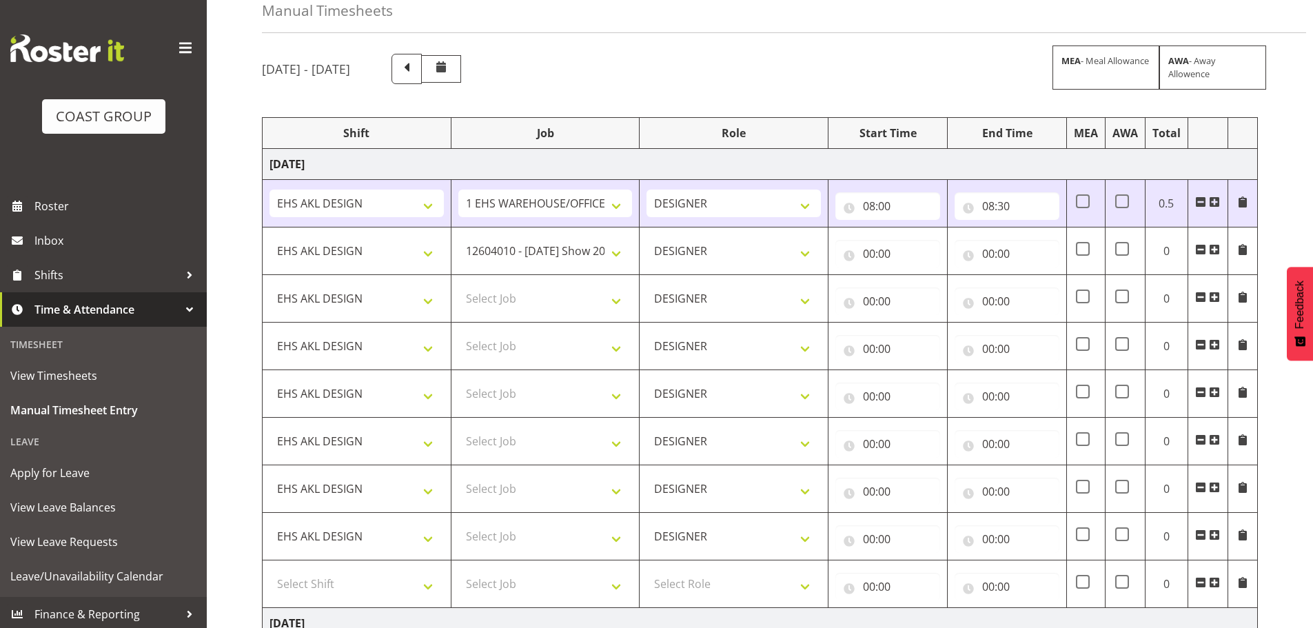
click at [1211, 535] on span at bounding box center [1213, 534] width 11 height 11
click at [871, 248] on input "00:00" at bounding box center [887, 254] width 105 height 28
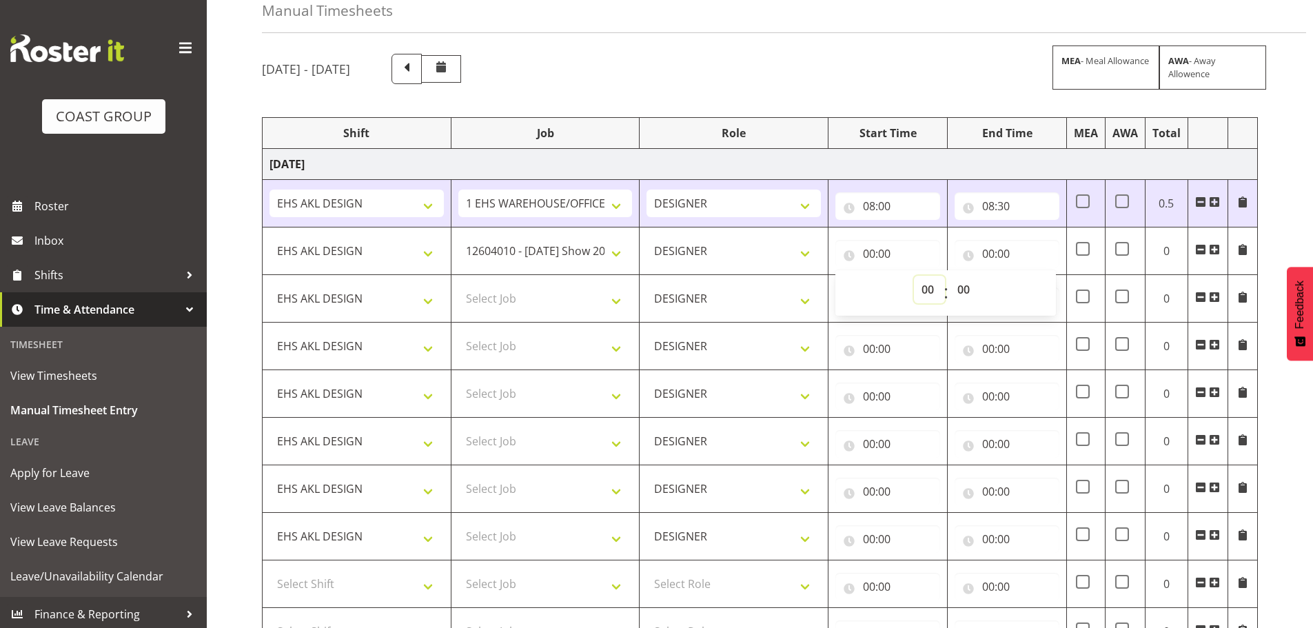
click at [921, 282] on select "00 01 02 03 04 05 06 07 08 09 10 11 12 13 14 15 16 17 18 19 20 21 22 23" at bounding box center [929, 290] width 31 height 28
select select "8"
click at [914, 276] on select "00 01 02 03 04 05 06 07 08 09 10 11 12 13 14 15 16 17 18 19 20 21 22 23" at bounding box center [929, 290] width 31 height 28
type input "08:00"
click at [972, 287] on select "00 01 02 03 04 05 06 07 08 09 10 11 12 13 14 15 16 17 18 19 20 21 22 23 24 25 2…" at bounding box center [964, 290] width 31 height 28
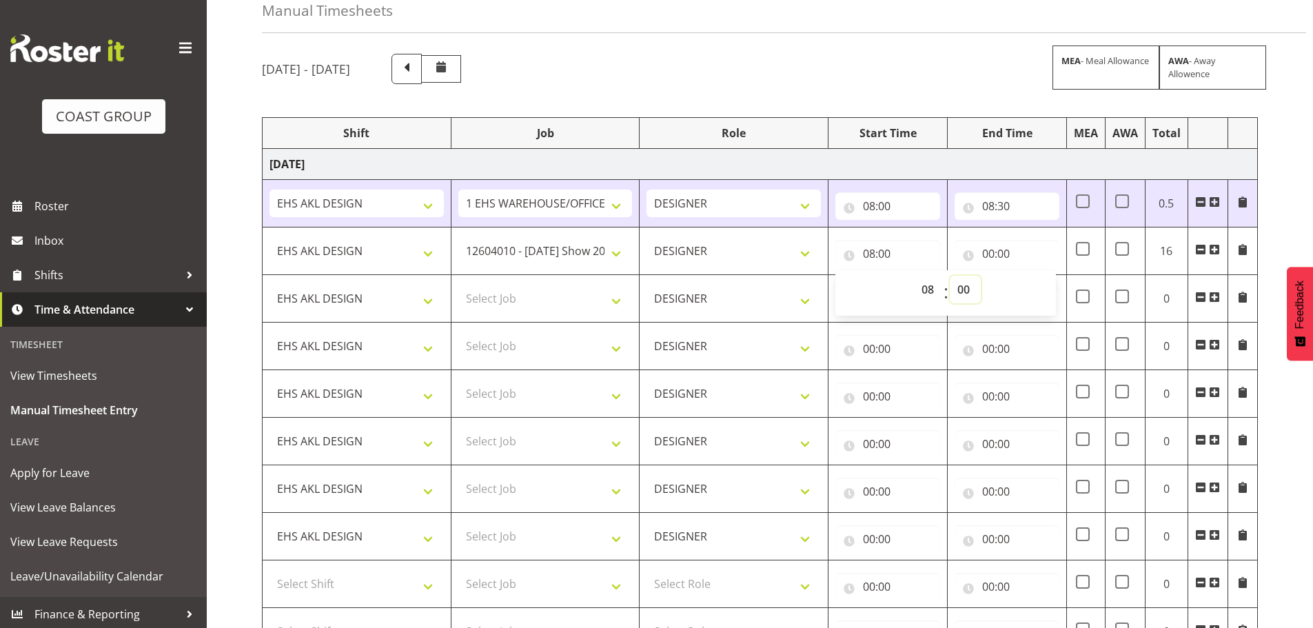
select select "30"
click at [949, 276] on select "00 01 02 03 04 05 06 07 08 09 10 11 12 13 14 15 16 17 18 19 20 21 22 23 24 25 2…" at bounding box center [964, 290] width 31 height 28
type input "08:30"
click at [989, 251] on input "00:00" at bounding box center [1006, 254] width 105 height 28
drag, startPoint x: 1051, startPoint y: 293, endPoint x: 1049, endPoint y: 279, distance: 13.9
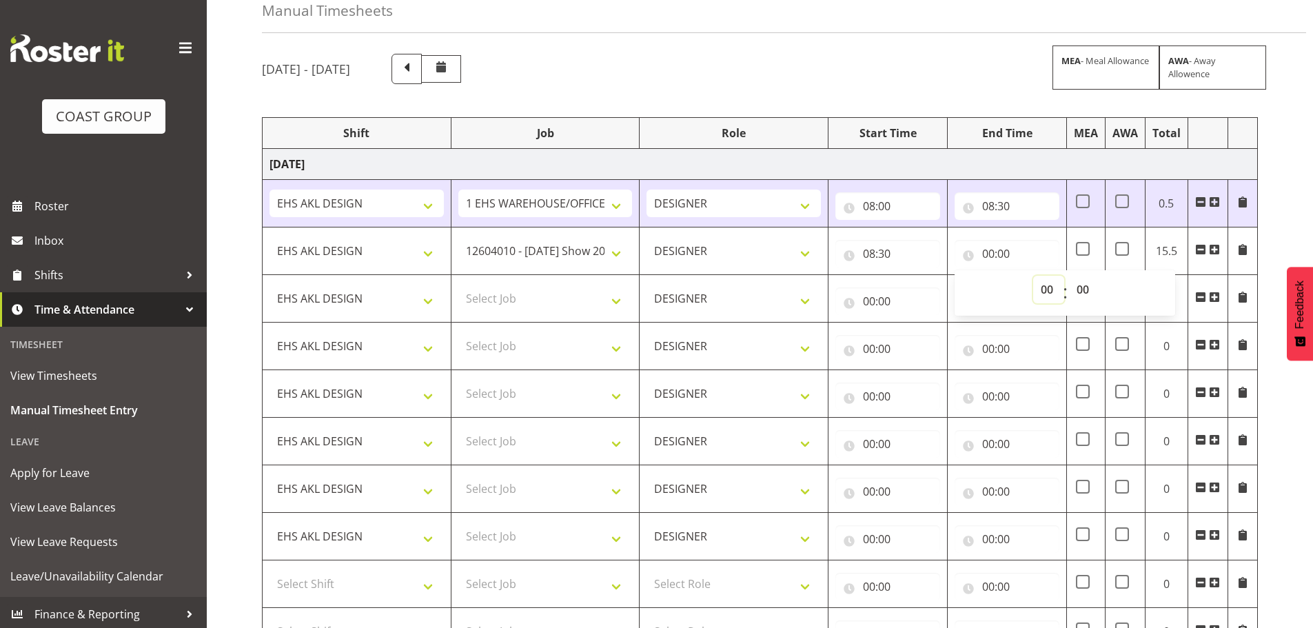
click at [1051, 293] on select "00 01 02 03 04 05 06 07 08 09 10 11 12 13 14 15 16 17 18 19 20 21 22 23" at bounding box center [1048, 290] width 31 height 28
select select "9"
click at [1033, 276] on select "00 01 02 03 04 05 06 07 08 09 10 11 12 13 14 15 16 17 18 19 20 21 22 23" at bounding box center [1048, 290] width 31 height 28
type input "09:00"
click at [558, 303] on select "Select Job 1 Carlton Events 1 [PERSON_NAME][GEOGRAPHIC_DATA] 1 [PERSON_NAME][GE…" at bounding box center [545, 299] width 174 height 28
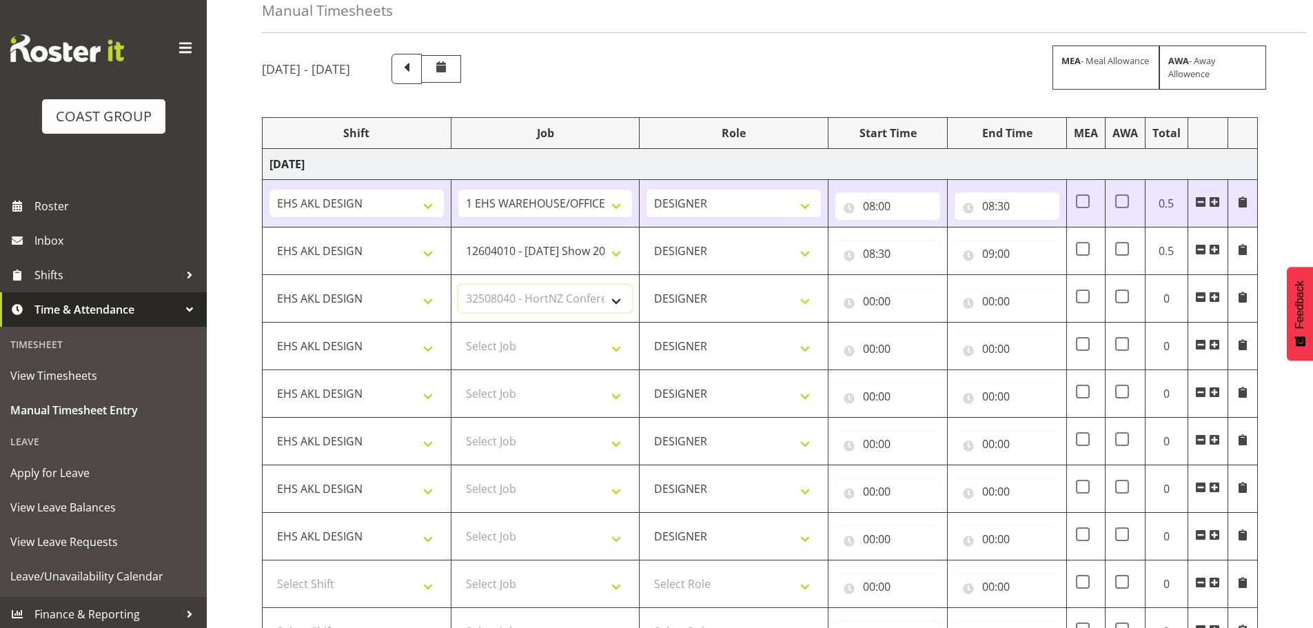
click at [458, 285] on select "Select Job 1 Carlton Events 1 [PERSON_NAME][GEOGRAPHIC_DATA] 1 [PERSON_NAME][GE…" at bounding box center [545, 299] width 174 height 28
click at [560, 302] on select "1 Carlton Events 1 [PERSON_NAME] 1 [PERSON_NAME][GEOGRAPHIC_DATA] 1 EHS WAREHOU…" at bounding box center [545, 299] width 174 height 28
select select "9138"
click at [458, 285] on select "1 Carlton Events 1 [PERSON_NAME] 1 [PERSON_NAME][GEOGRAPHIC_DATA] 1 EHS WAREHOU…" at bounding box center [545, 299] width 174 height 28
click at [892, 301] on input "00:00" at bounding box center [887, 301] width 105 height 28
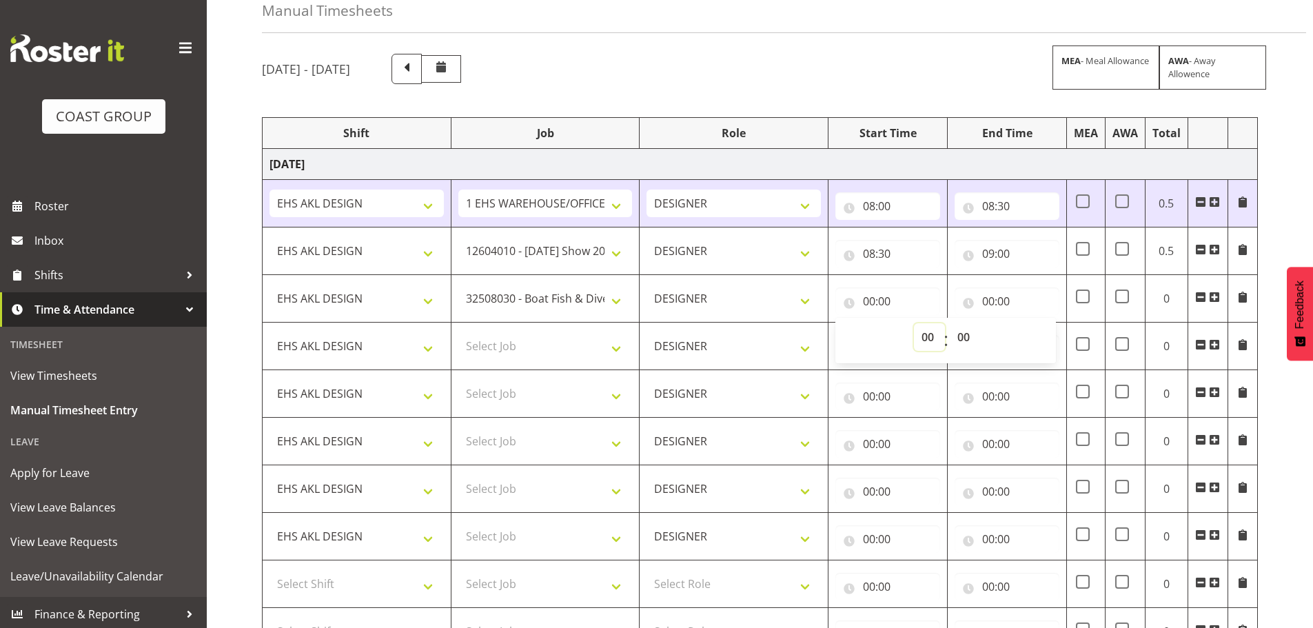
click at [922, 336] on select "00 01 02 03 04 05 06 07 08 09 10 11 12 13 14 15 16 17 18 19 20 21 22 23" at bounding box center [929, 337] width 31 height 28
select select "9"
click at [914, 323] on select "00 01 02 03 04 05 06 07 08 09 10 11 12 13 14 15 16 17 18 19 20 21 22 23" at bounding box center [929, 337] width 31 height 28
type input "09:00"
click at [985, 309] on input "00:00" at bounding box center [1006, 301] width 105 height 28
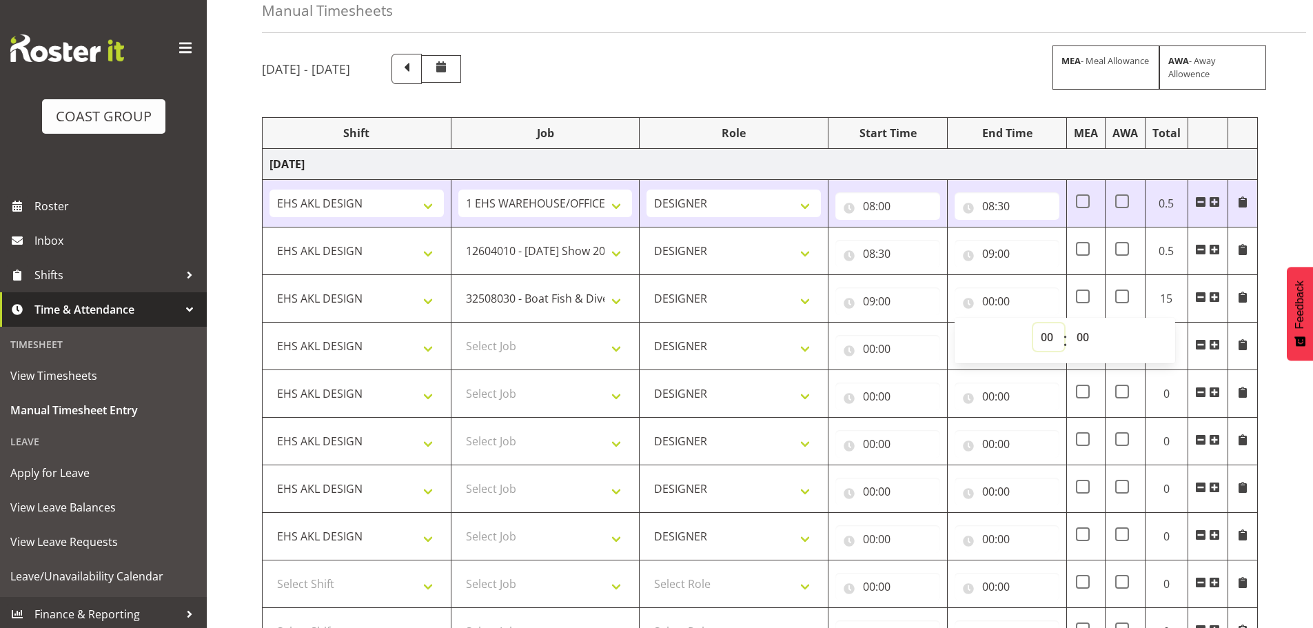
drag, startPoint x: 1047, startPoint y: 337, endPoint x: 1048, endPoint y: 325, distance: 12.4
click at [1048, 337] on select "00 01 02 03 04 05 06 07 08 09 10 11 12 13 14 15 16 17 18 19 20 21 22 23" at bounding box center [1048, 337] width 31 height 28
select select "9"
click at [1033, 323] on select "00 01 02 03 04 05 06 07 08 09 10 11 12 13 14 15 16 17 18 19 20 21 22 23" at bounding box center [1048, 337] width 31 height 28
type input "09:00"
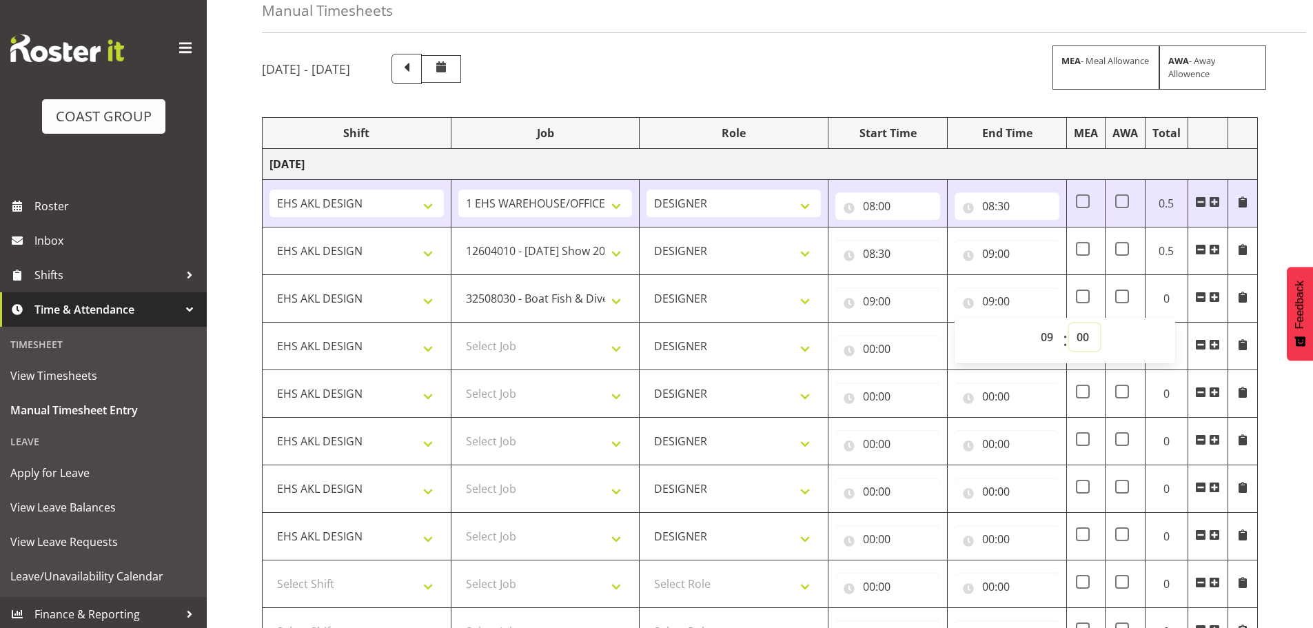
click at [1084, 339] on select "00 01 02 03 04 05 06 07 08 09 10 11 12 13 14 15 16 17 18 19 20 21 22 23 24 25 2…" at bounding box center [1084, 337] width 31 height 28
select select "30"
click at [1069, 323] on select "00 01 02 03 04 05 06 07 08 09 10 11 12 13 14 15 16 17 18 19 20 21 22 23 24 25 2…" at bounding box center [1084, 337] width 31 height 28
type input "09:30"
click at [517, 339] on select "Select Job 1 Carlton Events 1 [PERSON_NAME][GEOGRAPHIC_DATA] 1 [PERSON_NAME][GE…" at bounding box center [545, 346] width 174 height 28
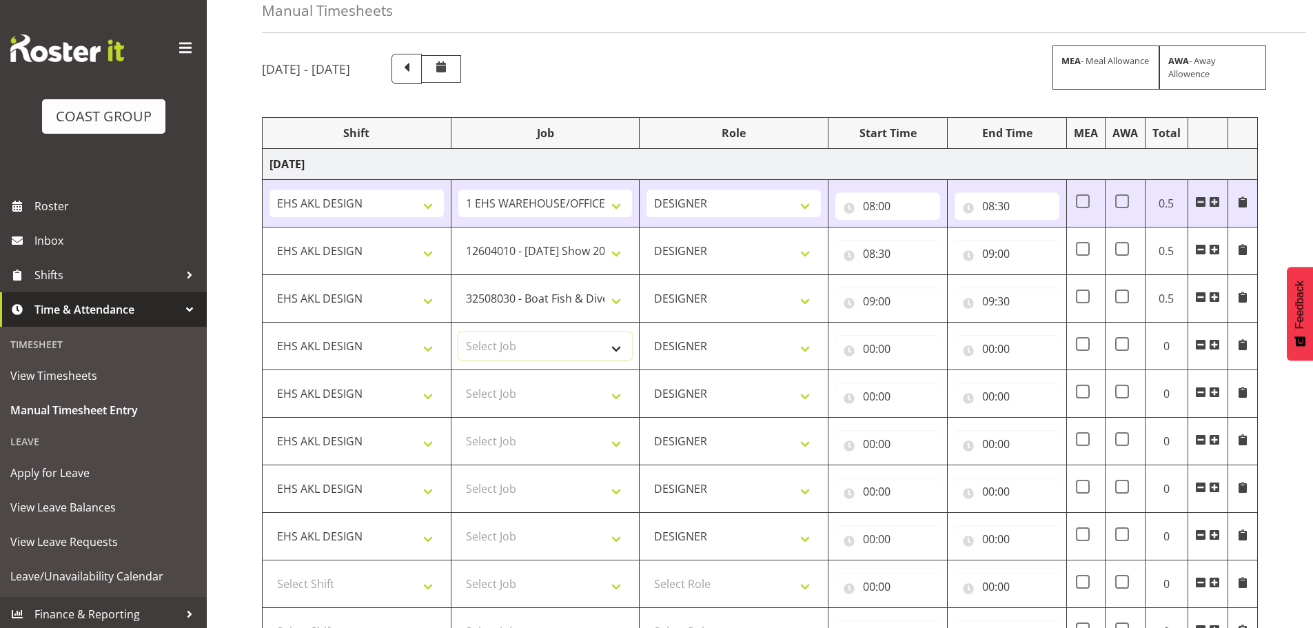
select select "8457"
click at [458, 332] on select "Select Job 1 Carlton Events 1 [PERSON_NAME][GEOGRAPHIC_DATA] 1 [PERSON_NAME][GE…" at bounding box center [545, 346] width 174 height 28
click at [537, 407] on select "Select Job 1 Carlton Events 1 [PERSON_NAME][GEOGRAPHIC_DATA] 1 [PERSON_NAME][GE…" at bounding box center [545, 394] width 174 height 28
select select "8458"
click at [458, 380] on select "Select Job 1 Carlton Events 1 [PERSON_NAME][GEOGRAPHIC_DATA] 1 [PERSON_NAME][GE…" at bounding box center [545, 394] width 174 height 28
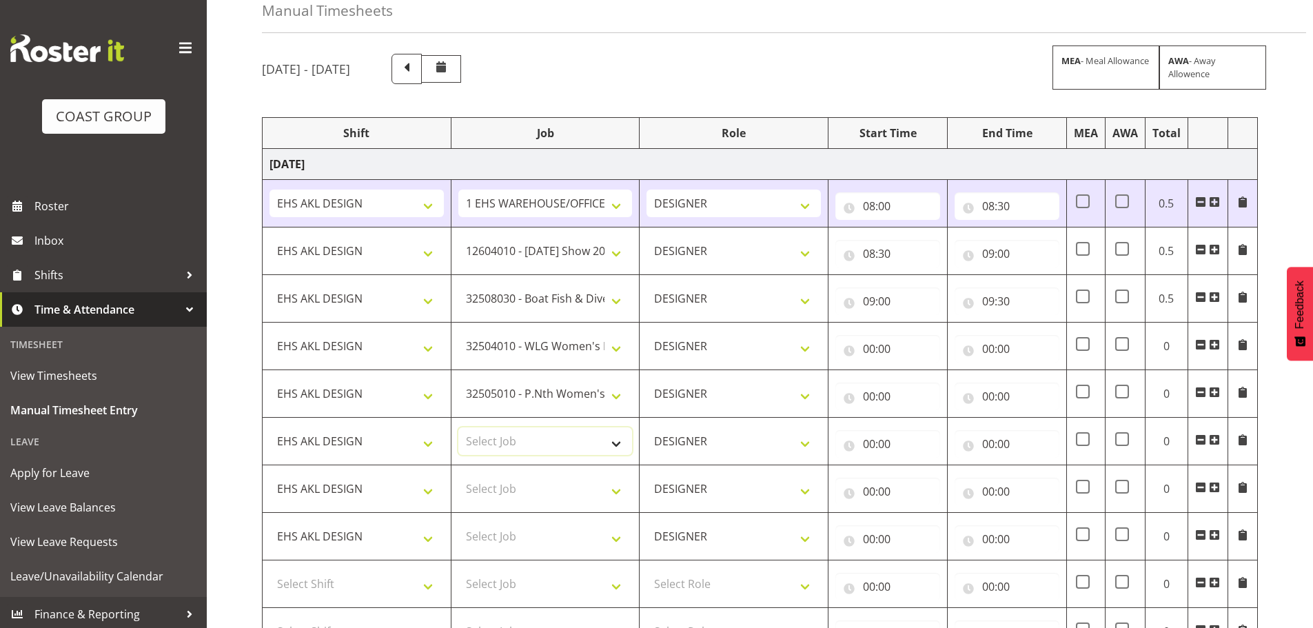
click at [517, 439] on select "Select Job 1 Carlton Events 1 [PERSON_NAME][GEOGRAPHIC_DATA] 1 [PERSON_NAME][GE…" at bounding box center [545, 441] width 174 height 28
select select "8727"
click at [458, 427] on select "Select Job 1 Carlton Events 1 [PERSON_NAME][GEOGRAPHIC_DATA] 1 [PERSON_NAME][GE…" at bounding box center [545, 441] width 174 height 28
click at [517, 508] on td "Select Job 1 Carlton Events 1 [PERSON_NAME][GEOGRAPHIC_DATA] 1 [PERSON_NAME][GE…" at bounding box center [545, 489] width 189 height 48
click at [520, 498] on select "Select Job 1 Carlton Events 1 [PERSON_NAME][GEOGRAPHIC_DATA] 1 [PERSON_NAME][GE…" at bounding box center [545, 489] width 174 height 28
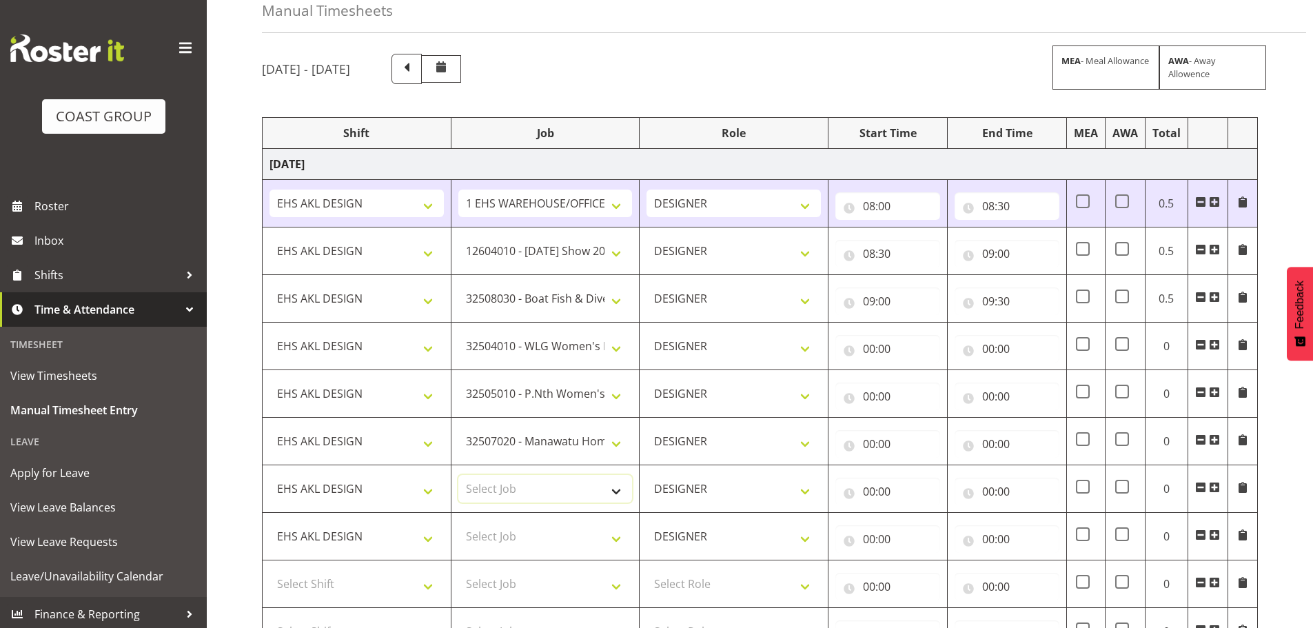
select select "8934"
click at [458, 475] on select "Select Job 1 Carlton Events 1 [PERSON_NAME][GEOGRAPHIC_DATA] 1 [PERSON_NAME][GE…" at bounding box center [545, 489] width 174 height 28
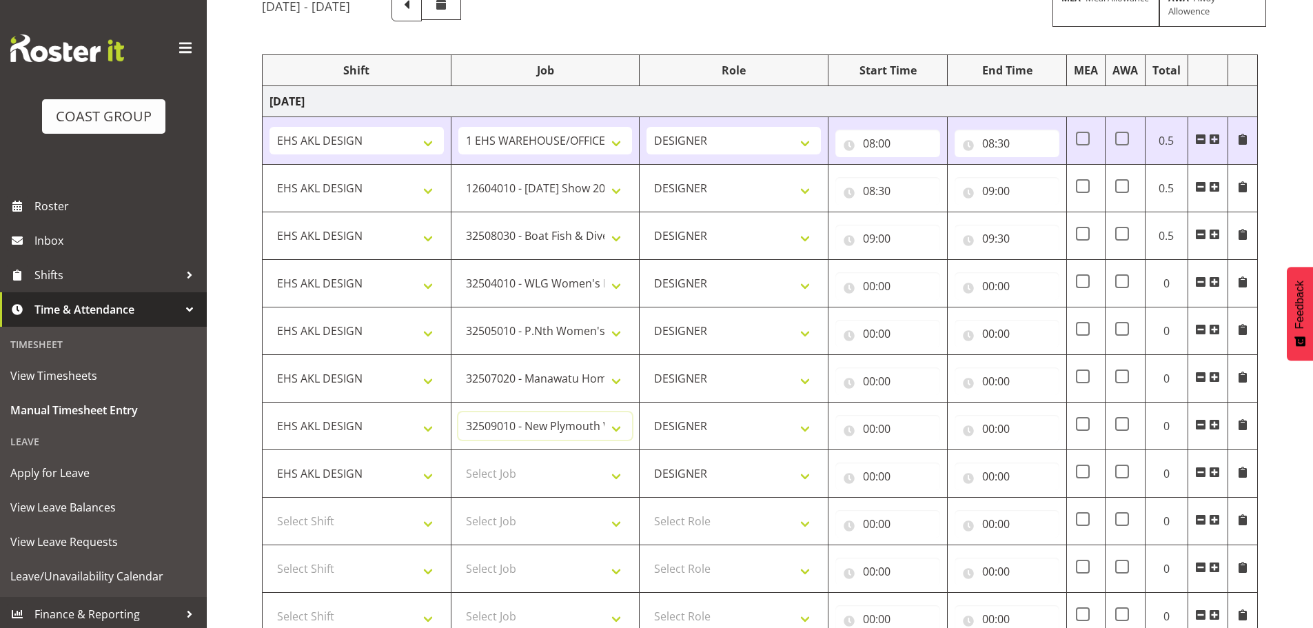
scroll to position [207, 0]
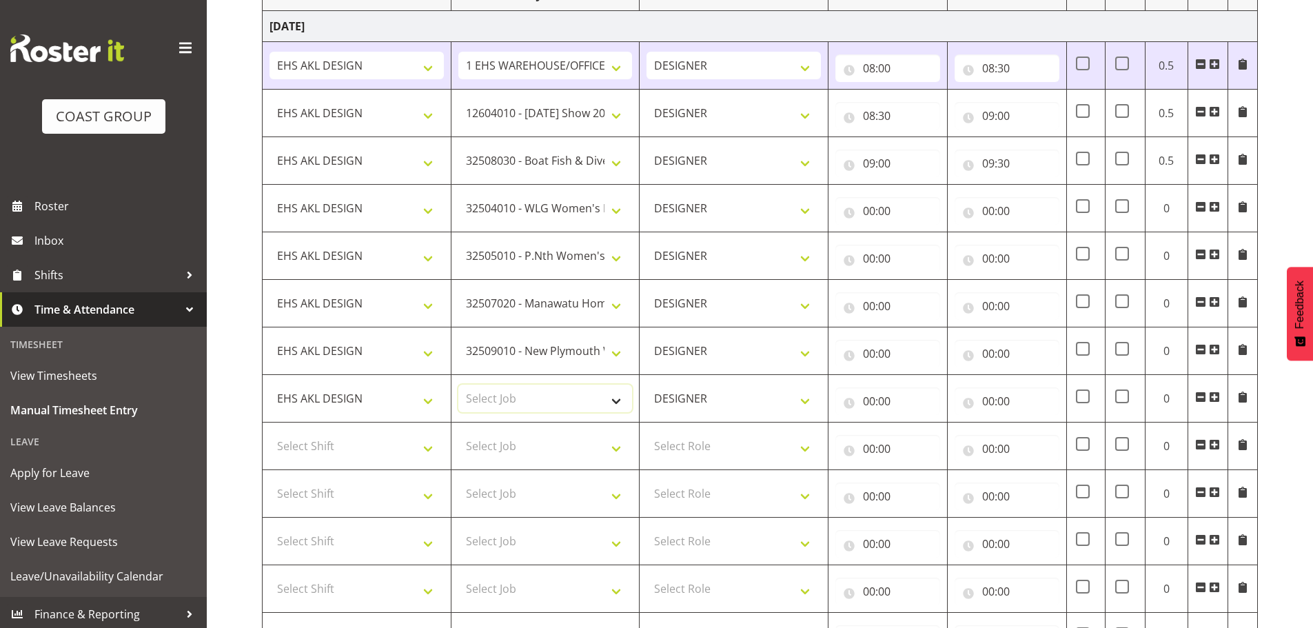
click at [525, 387] on select "Select Job 1 Carlton Events 1 [PERSON_NAME][GEOGRAPHIC_DATA] 1 [PERSON_NAME][GE…" at bounding box center [545, 398] width 174 height 28
click at [542, 403] on select "Select Job 1 Carlton Events 1 [PERSON_NAME][GEOGRAPHIC_DATA] 1 [PERSON_NAME][GE…" at bounding box center [545, 398] width 174 height 28
select select "8967"
click at [458, 384] on select "Select Job 1 Carlton Events 1 [PERSON_NAME][GEOGRAPHIC_DATA] 1 [PERSON_NAME][GE…" at bounding box center [545, 398] width 174 height 28
click at [368, 438] on select "Select Shift EHS AKL DESIGN" at bounding box center [356, 446] width 174 height 28
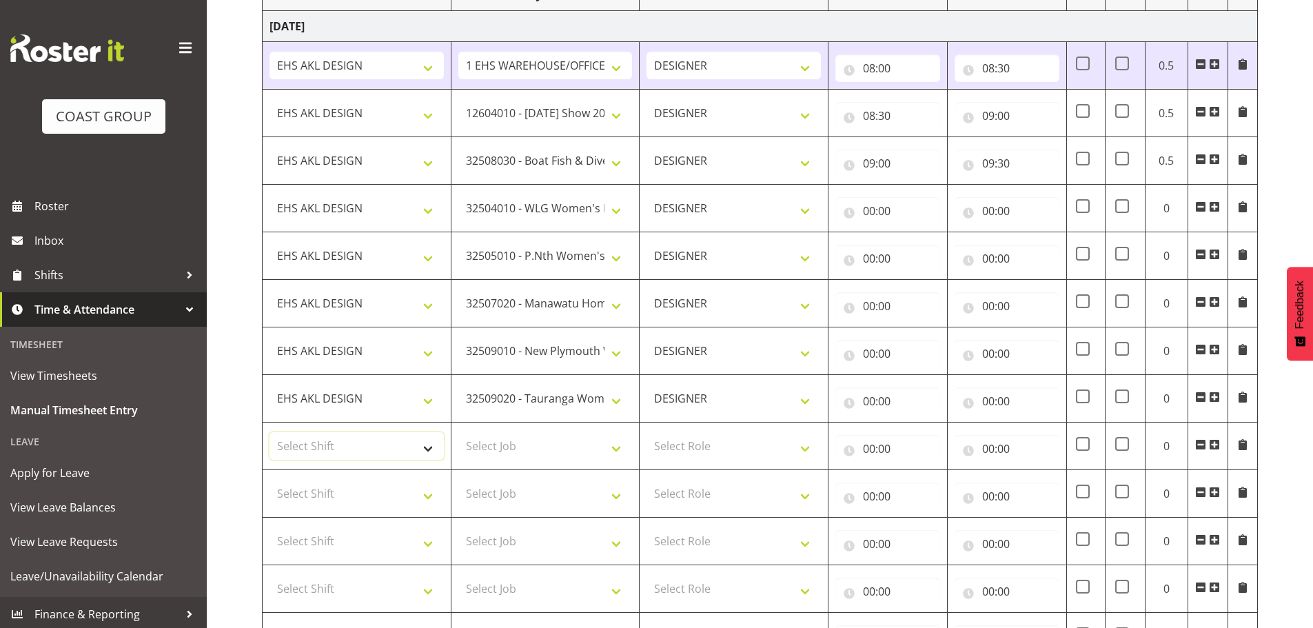
select select "1321"
click at [269, 432] on select "Select Shift EHS AKL DESIGN" at bounding box center [356, 446] width 174 height 28
drag, startPoint x: 351, startPoint y: 488, endPoint x: 353, endPoint y: 495, distance: 7.2
click at [351, 488] on select "Select Shift EHS AKL DESIGN" at bounding box center [356, 494] width 174 height 28
select select "1321"
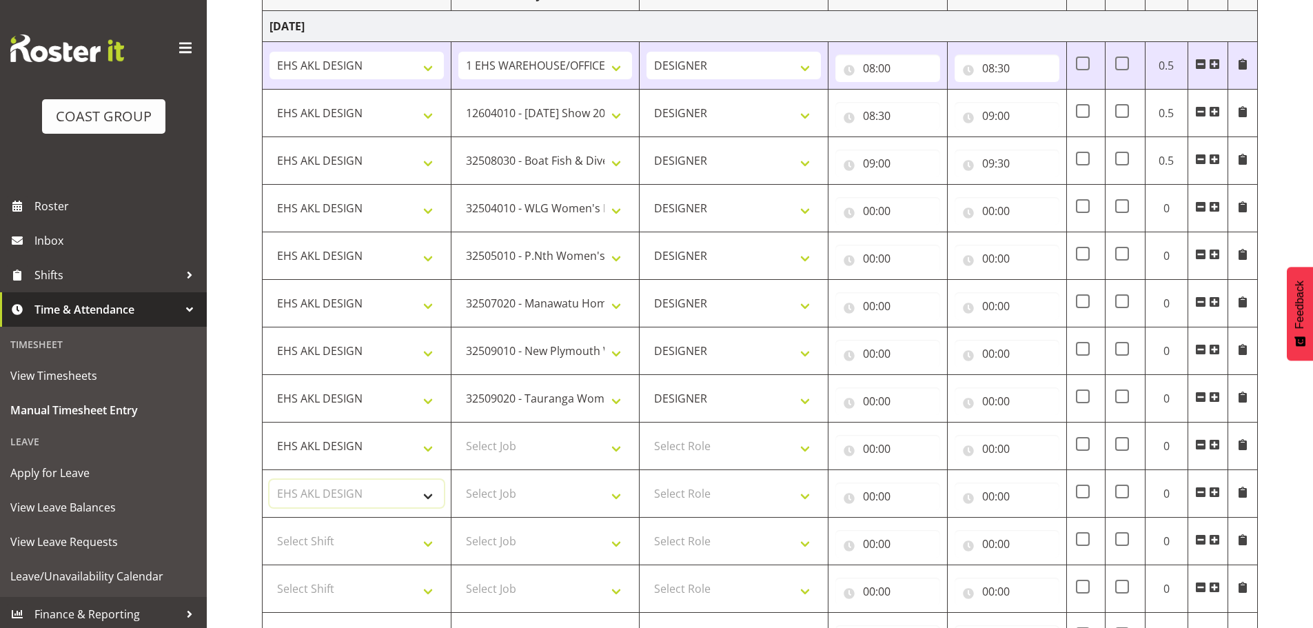
click at [269, 480] on select "Select Shift EHS AKL DESIGN" at bounding box center [356, 494] width 174 height 28
drag, startPoint x: 355, startPoint y: 539, endPoint x: 355, endPoint y: 554, distance: 15.2
click at [355, 539] on select "Select Shift EHS AKL DESIGN" at bounding box center [356, 541] width 174 height 28
select select "1321"
click at [269, 527] on select "Select Shift EHS AKL DESIGN" at bounding box center [356, 541] width 174 height 28
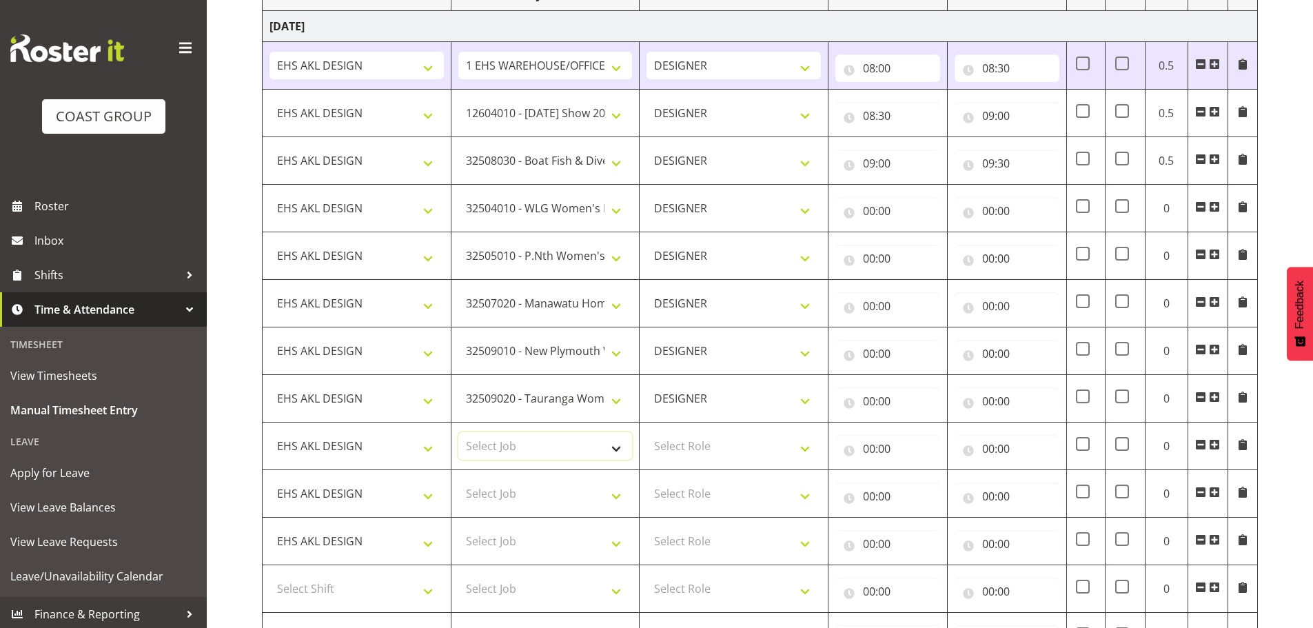
click at [515, 449] on select "Select Job 1 Carlton Events 1 [PERSON_NAME][GEOGRAPHIC_DATA] 1 [PERSON_NAME][GE…" at bounding box center [545, 446] width 174 height 28
select select "9630"
click at [458, 432] on select "Select Job 1 Carlton Events 1 [PERSON_NAME][GEOGRAPHIC_DATA] 1 [PERSON_NAME][GE…" at bounding box center [545, 446] width 174 height 28
drag, startPoint x: 727, startPoint y: 449, endPoint x: 723, endPoint y: 458, distance: 9.6
click at [727, 449] on select "Select Role DESIGNER Designer" at bounding box center [733, 446] width 174 height 28
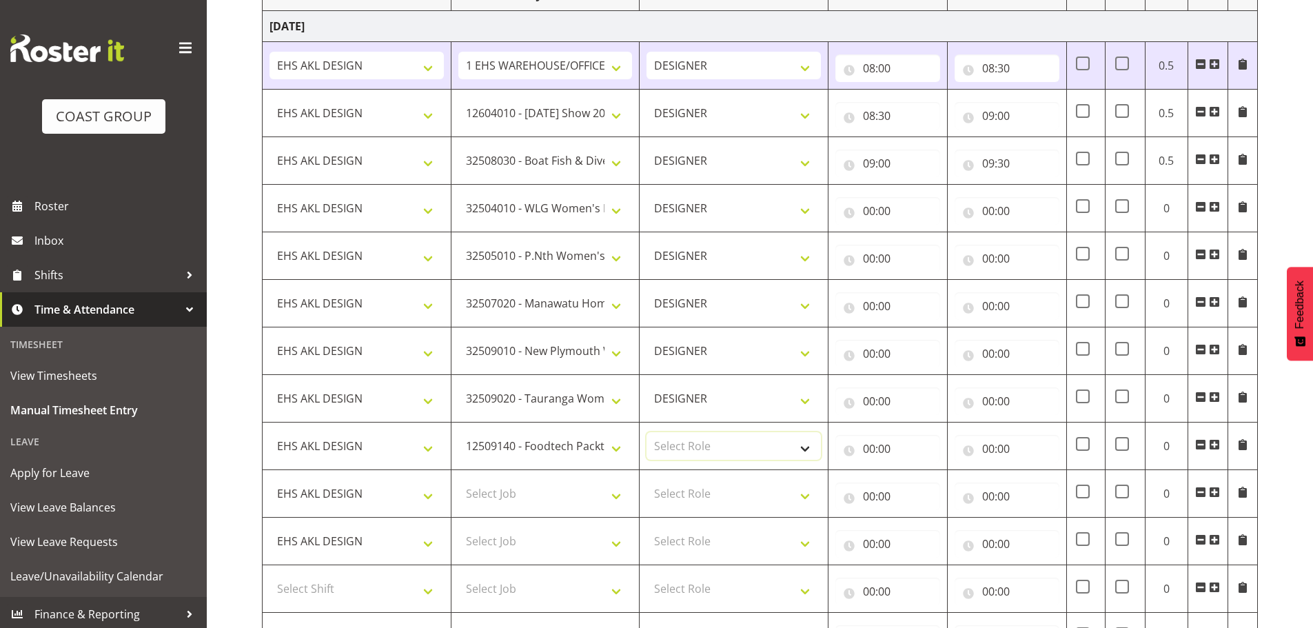
select select "215"
click at [646, 432] on select "Select Role DESIGNER Designer" at bounding box center [733, 446] width 174 height 28
click at [533, 497] on select "Select Job 1 Carlton Events 1 [PERSON_NAME][GEOGRAPHIC_DATA] 1 [PERSON_NAME][GE…" at bounding box center [545, 494] width 174 height 28
select select "9082"
click at [458, 480] on select "Select Job 1 Carlton Events 1 [PERSON_NAME][GEOGRAPHIC_DATA] 1 [PERSON_NAME][GE…" at bounding box center [545, 494] width 174 height 28
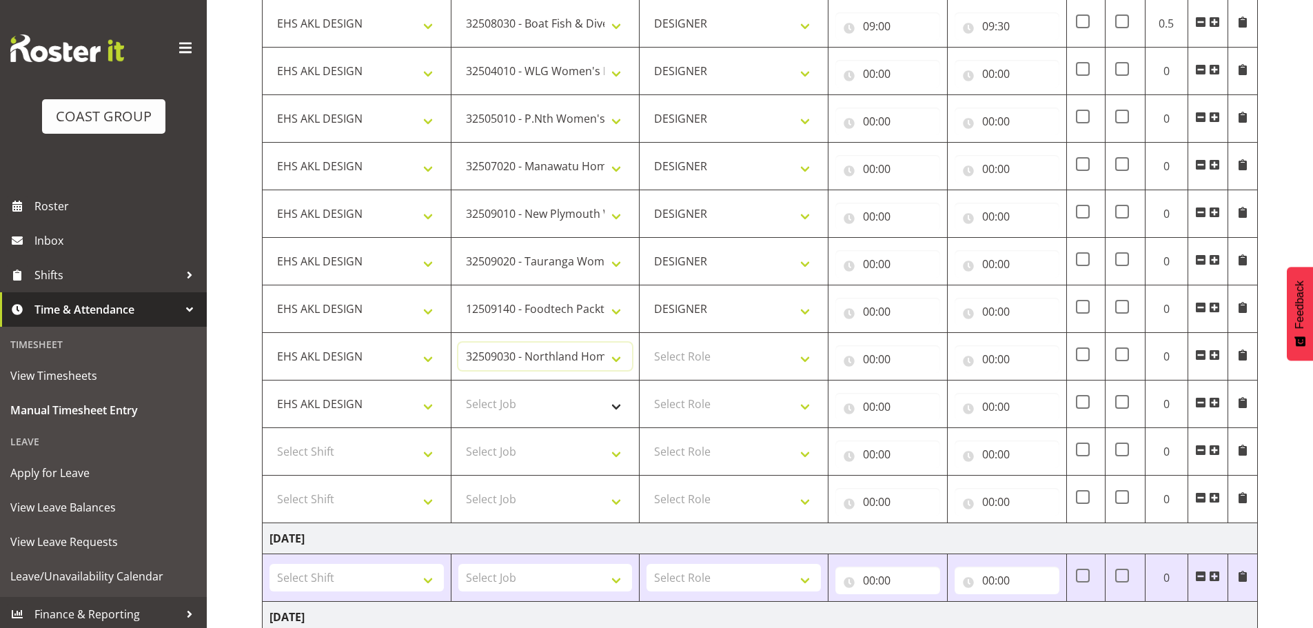
scroll to position [344, 0]
click at [539, 401] on select "Select Job 1 Carlton Events 1 [PERSON_NAME][GEOGRAPHIC_DATA] 1 [PERSON_NAME][GE…" at bounding box center [545, 403] width 174 height 28
select select "9023"
click at [458, 389] on select "Select Job 1 Carlton Events 1 [PERSON_NAME][GEOGRAPHIC_DATA] 1 [PERSON_NAME][GE…" at bounding box center [545, 403] width 174 height 28
click at [520, 457] on select "Select Job 1 Carlton Events 1 [PERSON_NAME][GEOGRAPHIC_DATA] 1 [PERSON_NAME][GE…" at bounding box center [545, 451] width 174 height 28
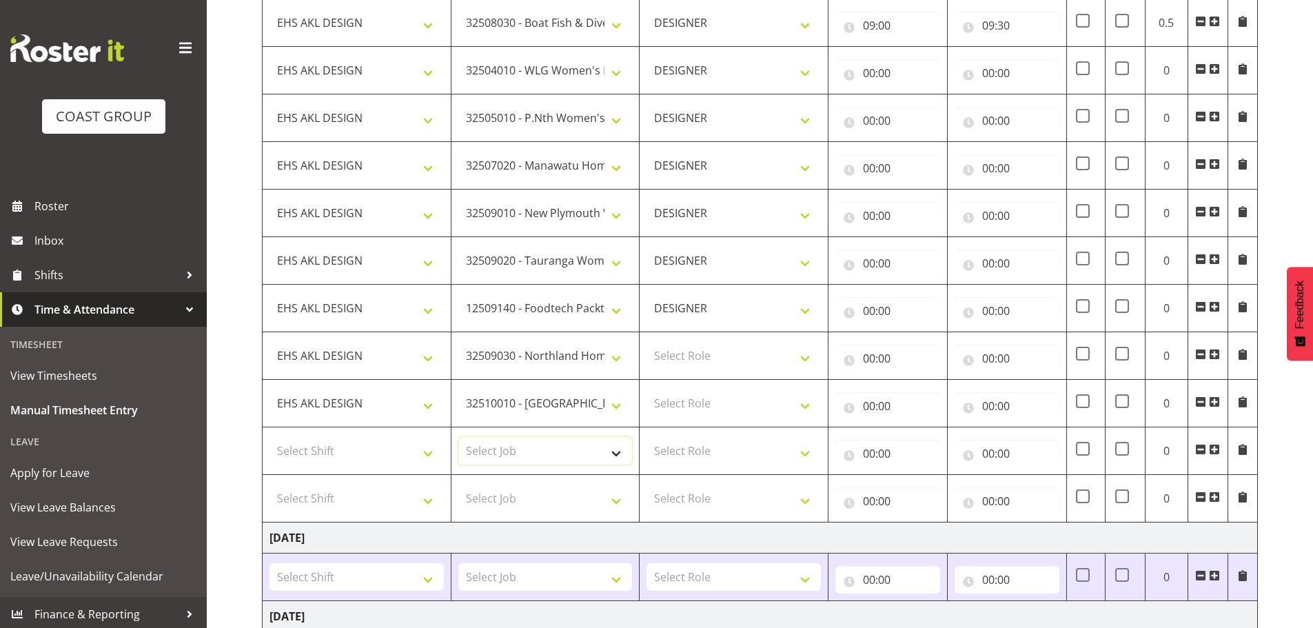
select select "8786"
click at [458, 437] on select "Select Job 1 Carlton Events 1 [PERSON_NAME][GEOGRAPHIC_DATA] 1 [PERSON_NAME][GE…" at bounding box center [545, 451] width 174 height 28
click at [1217, 498] on span at bounding box center [1213, 496] width 11 height 11
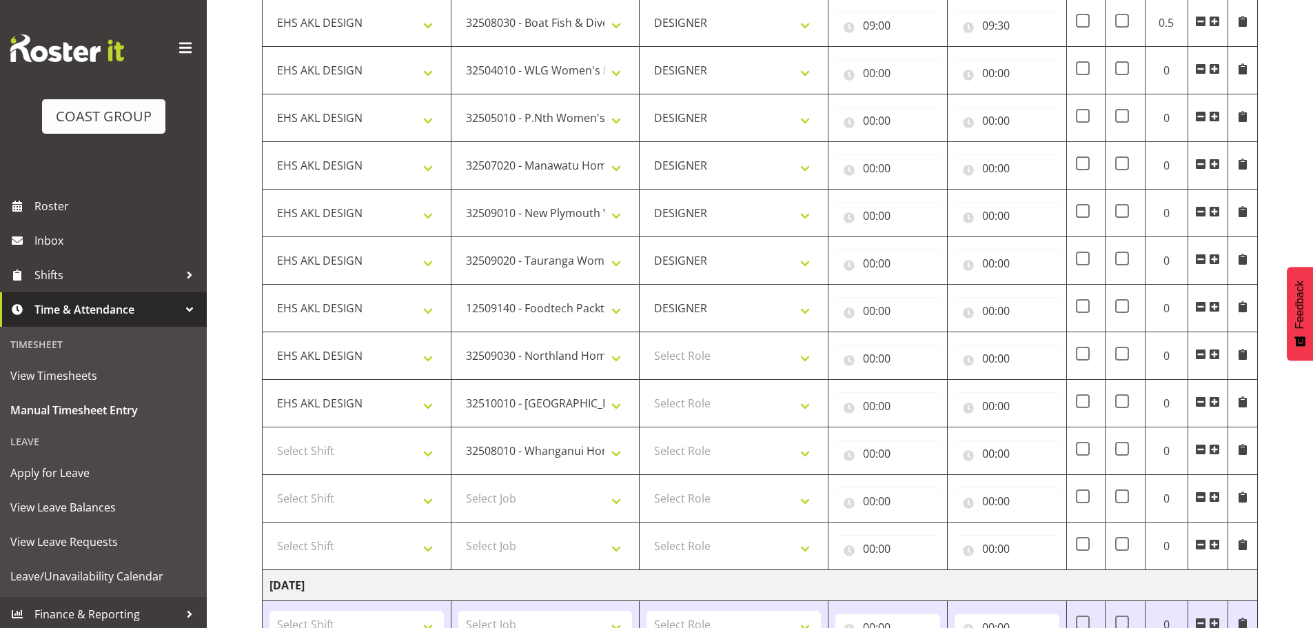
click at [1217, 498] on span at bounding box center [1213, 496] width 11 height 11
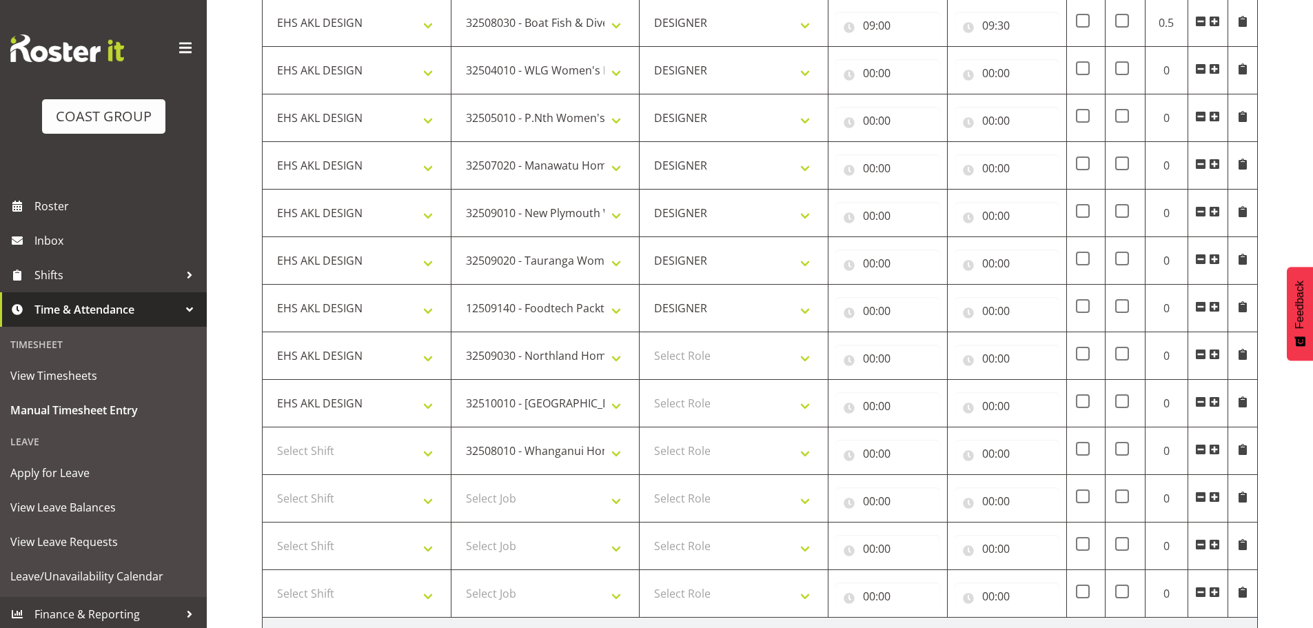
click at [1217, 498] on span at bounding box center [1213, 496] width 11 height 11
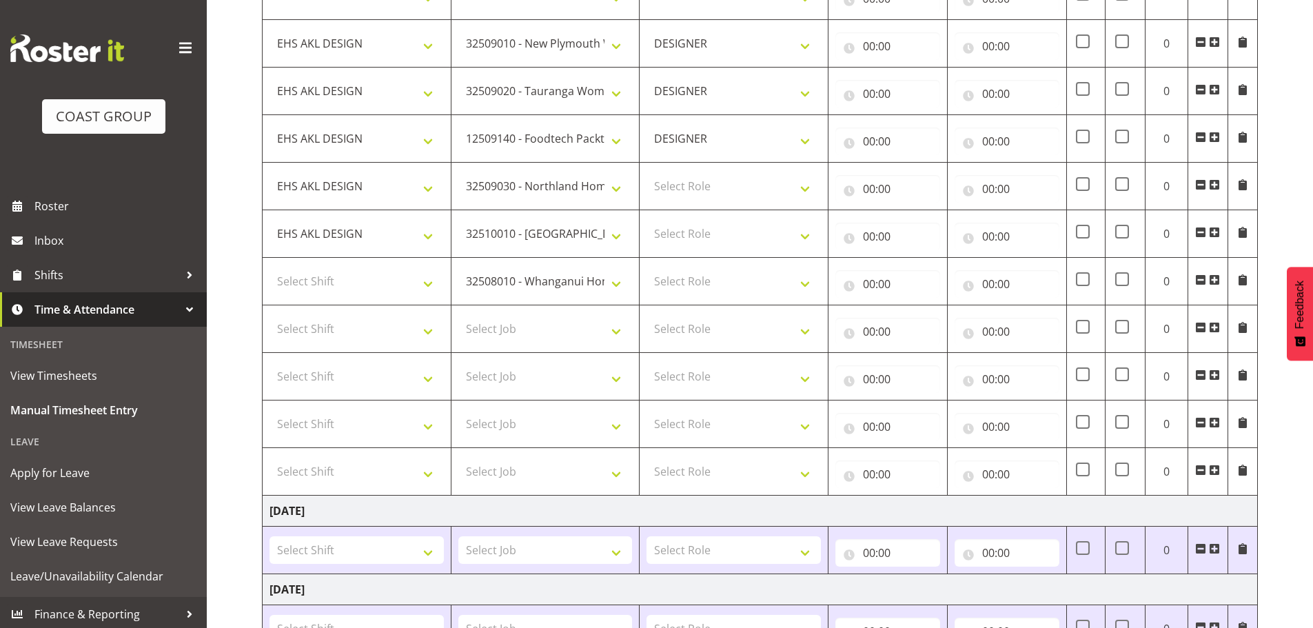
scroll to position [689, 0]
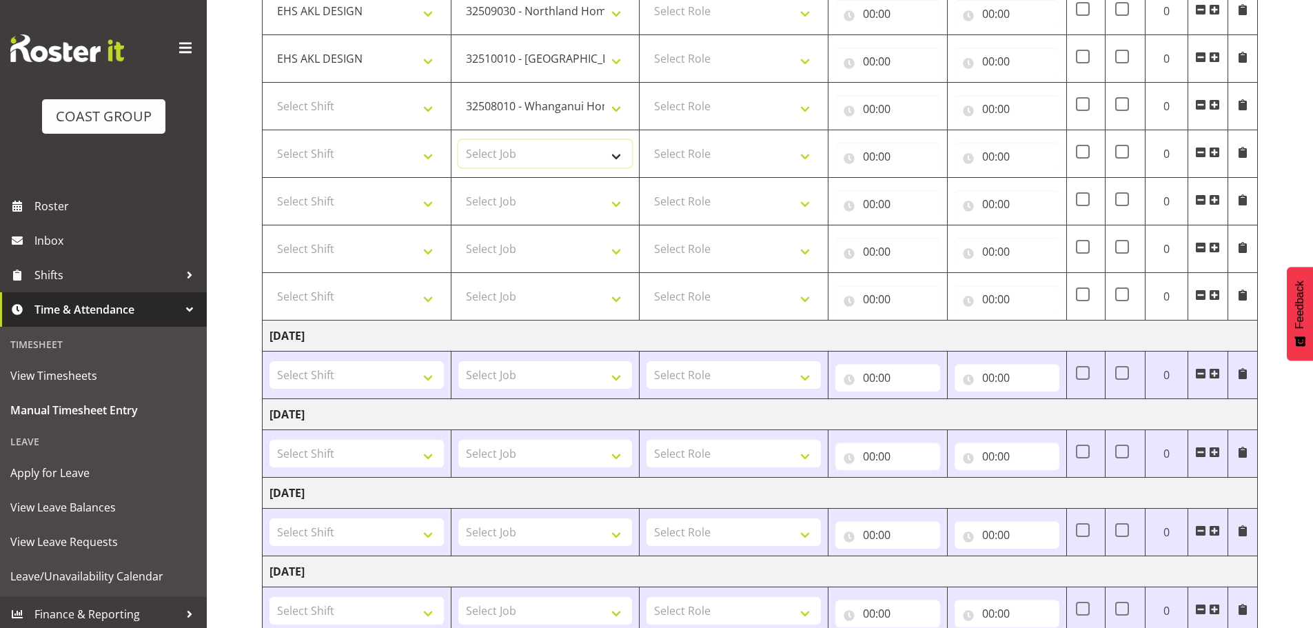
click at [534, 157] on select "Select Job 1 Carlton Events 1 [PERSON_NAME][GEOGRAPHIC_DATA] 1 [PERSON_NAME][GE…" at bounding box center [545, 154] width 174 height 28
select select "10382"
click at [458, 140] on select "Select Job 1 Carlton Events 1 [PERSON_NAME][GEOGRAPHIC_DATA] 1 [PERSON_NAME][GE…" at bounding box center [545, 154] width 174 height 28
click at [508, 207] on select "Select Job 1 Carlton Events 1 [PERSON_NAME][GEOGRAPHIC_DATA] 1 [PERSON_NAME][GE…" at bounding box center [545, 201] width 174 height 28
select select "8652"
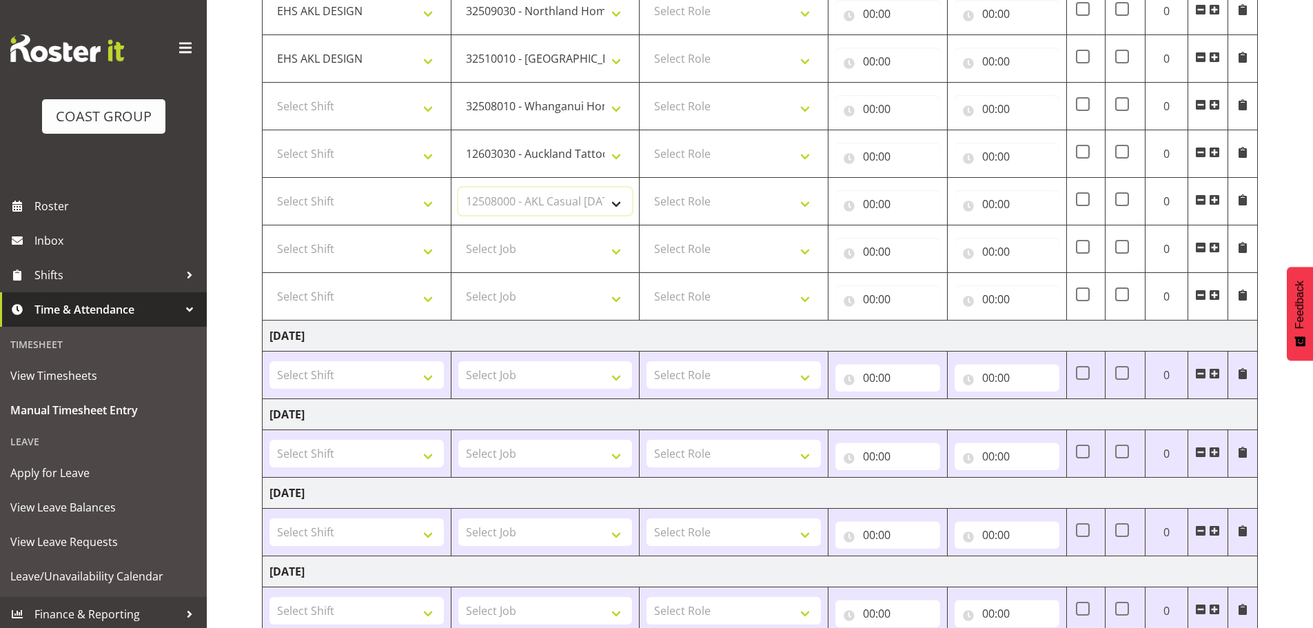
click at [458, 187] on select "Select Job 1 Carlton Events 1 [PERSON_NAME][GEOGRAPHIC_DATA] 1 [PERSON_NAME][GE…" at bounding box center [545, 201] width 174 height 28
click at [531, 256] on select "Select Job 1 Carlton Events 1 [PERSON_NAME][GEOGRAPHIC_DATA] 1 [PERSON_NAME][GE…" at bounding box center [545, 249] width 174 height 28
select select "8514"
click at [458, 235] on select "Select Job 1 Carlton Events 1 [PERSON_NAME][GEOGRAPHIC_DATA] 1 [PERSON_NAME][GE…" at bounding box center [545, 249] width 174 height 28
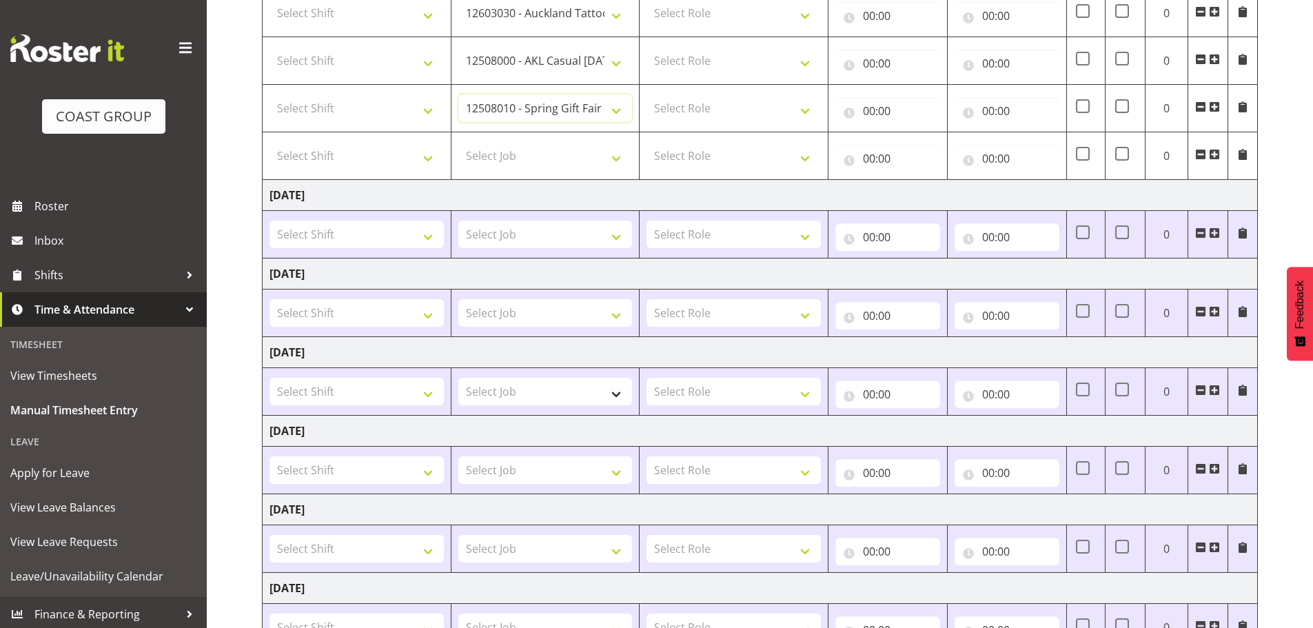
scroll to position [665, 0]
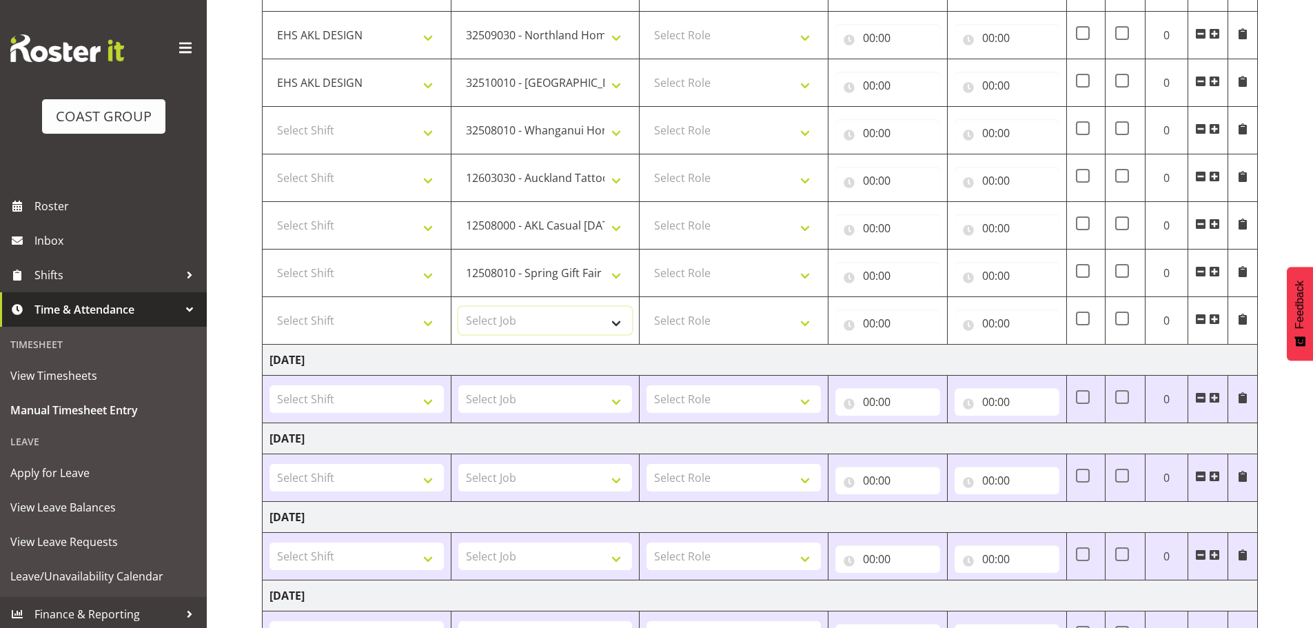
click at [517, 319] on select "Select Job 1 Carlton Events 1 [PERSON_NAME][GEOGRAPHIC_DATA] 1 [PERSON_NAME][GE…" at bounding box center [545, 321] width 174 height 28
click at [458, 307] on select "Select Job 1 Carlton Events 1 [PERSON_NAME][GEOGRAPHIC_DATA] 1 [PERSON_NAME][GE…" at bounding box center [545, 321] width 174 height 28
click at [579, 327] on select "1 Carlton Events 1 [PERSON_NAME] 1 [PERSON_NAME][GEOGRAPHIC_DATA] 1 EHS WAREHOU…" at bounding box center [545, 321] width 174 height 28
select select "8652"
click at [458, 307] on select "1 Carlton Events 1 [PERSON_NAME] 1 [PERSON_NAME][GEOGRAPHIC_DATA] 1 EHS WAREHOU…" at bounding box center [545, 321] width 174 height 28
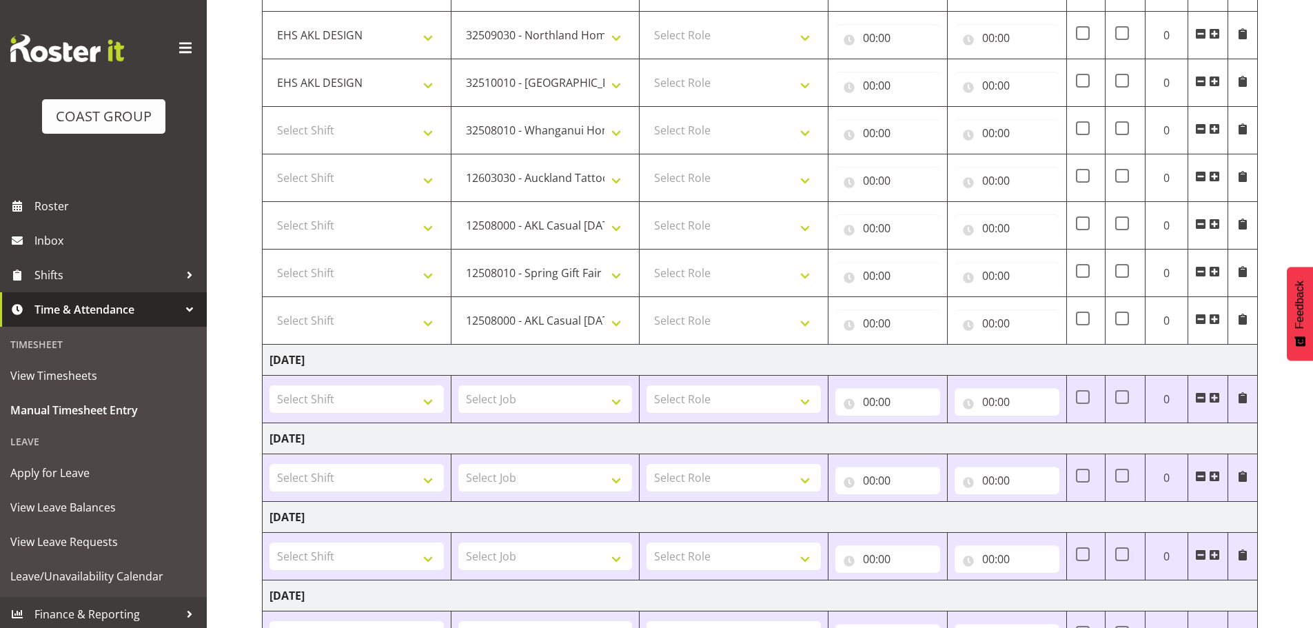
click at [1213, 320] on span at bounding box center [1213, 318] width 11 height 11
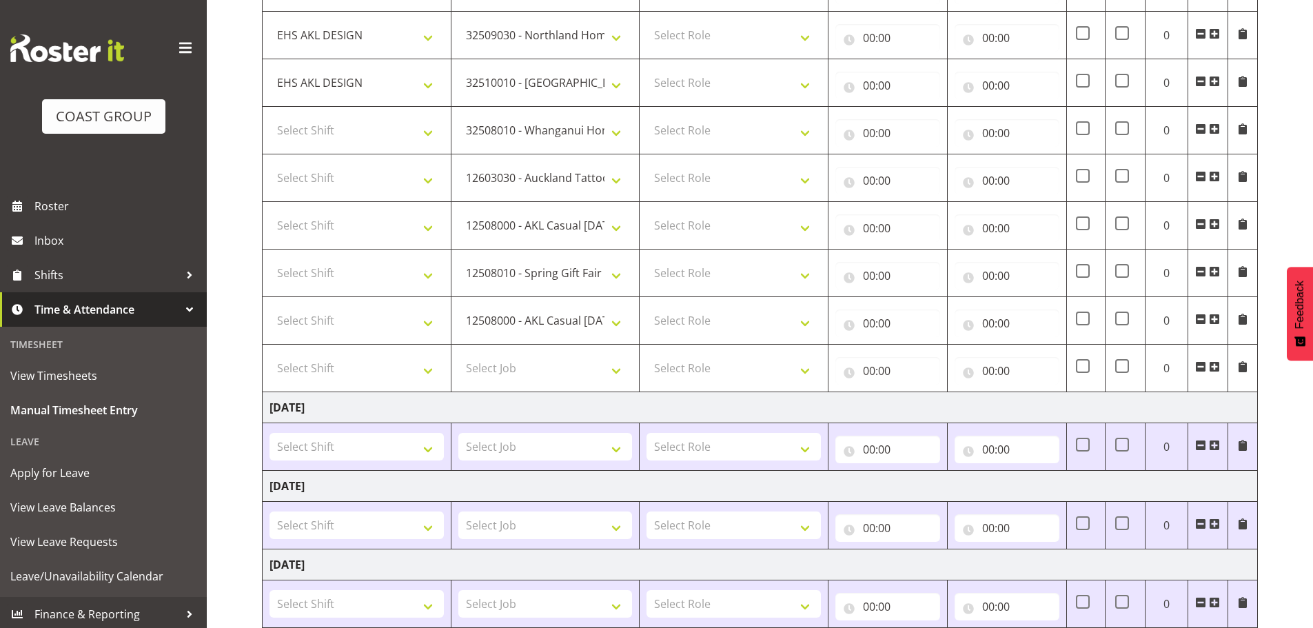
click at [1213, 320] on span at bounding box center [1213, 318] width 11 height 11
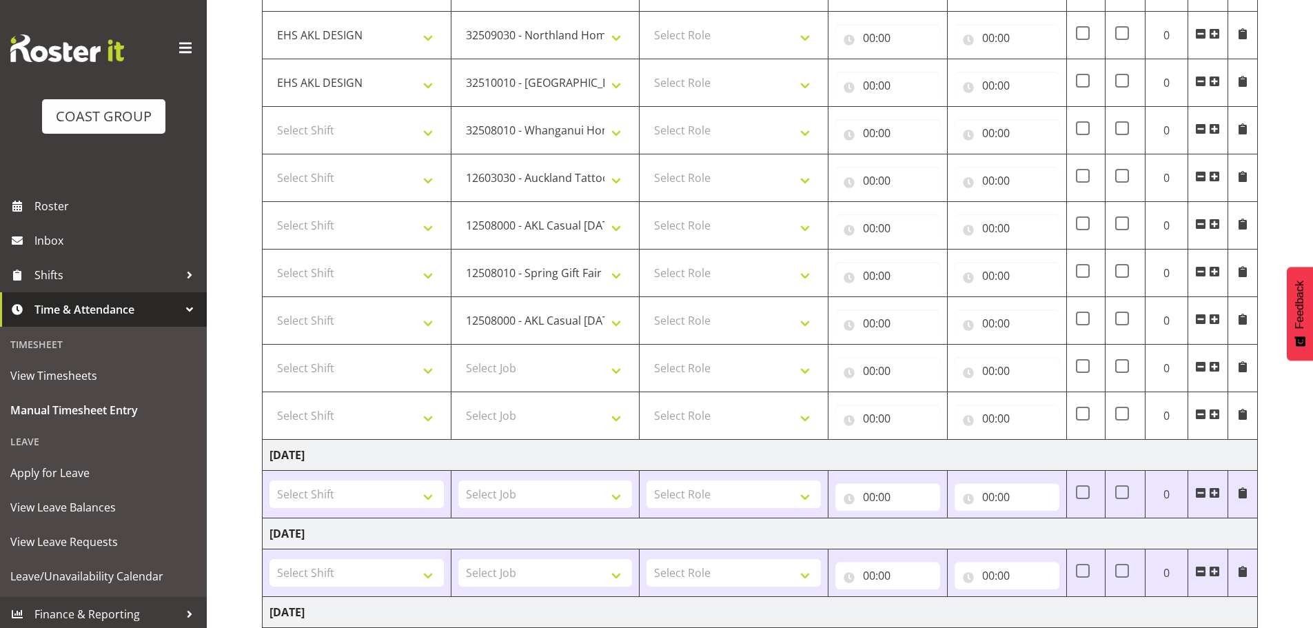
click at [1213, 320] on span at bounding box center [1213, 318] width 11 height 11
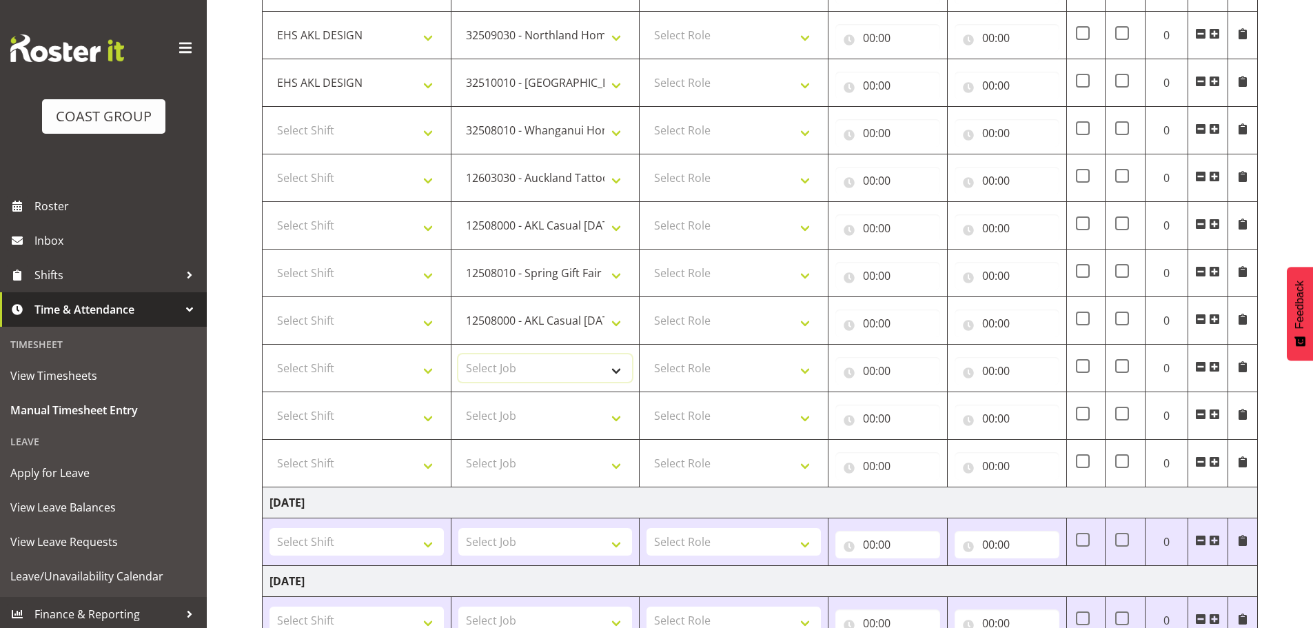
click at [524, 371] on select "Select Job 1 Carlton Events 1 [PERSON_NAME][GEOGRAPHIC_DATA] 1 [PERSON_NAME][GE…" at bounding box center [545, 368] width 174 height 28
select select "10489"
click at [458, 354] on select "Select Job 1 Carlton Events 1 [PERSON_NAME][GEOGRAPHIC_DATA] 1 [PERSON_NAME][GE…" at bounding box center [545, 368] width 174 height 28
click at [495, 411] on select "Select Job 1 Carlton Events 1 [PERSON_NAME][GEOGRAPHIC_DATA] 1 [PERSON_NAME][GE…" at bounding box center [545, 416] width 174 height 28
select select "9410"
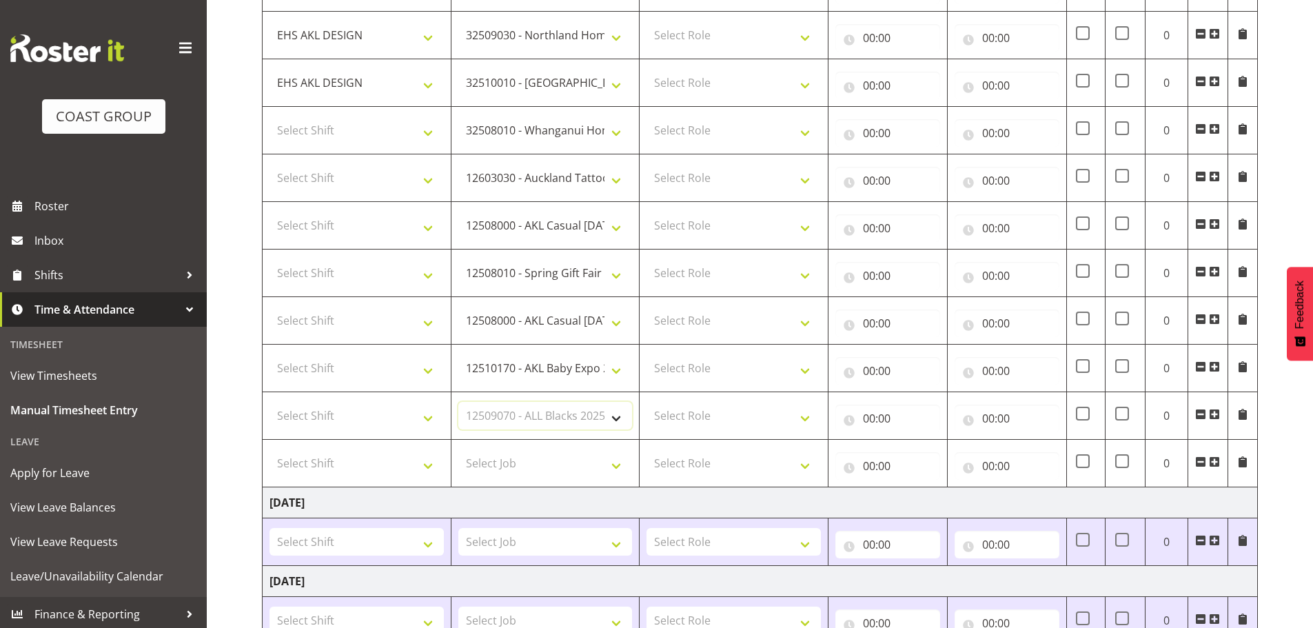
click at [458, 402] on select "Select Job 1 Carlton Events 1 [PERSON_NAME][GEOGRAPHIC_DATA] 1 [PERSON_NAME][GE…" at bounding box center [545, 416] width 174 height 28
click at [374, 139] on select "Select Shift EHS AKL DESIGN" at bounding box center [356, 130] width 174 height 28
select select "1321"
click at [269, 116] on select "Select Shift EHS AKL DESIGN" at bounding box center [356, 130] width 174 height 28
click at [370, 171] on select "Select Shift EHS AKL DESIGN" at bounding box center [356, 178] width 174 height 28
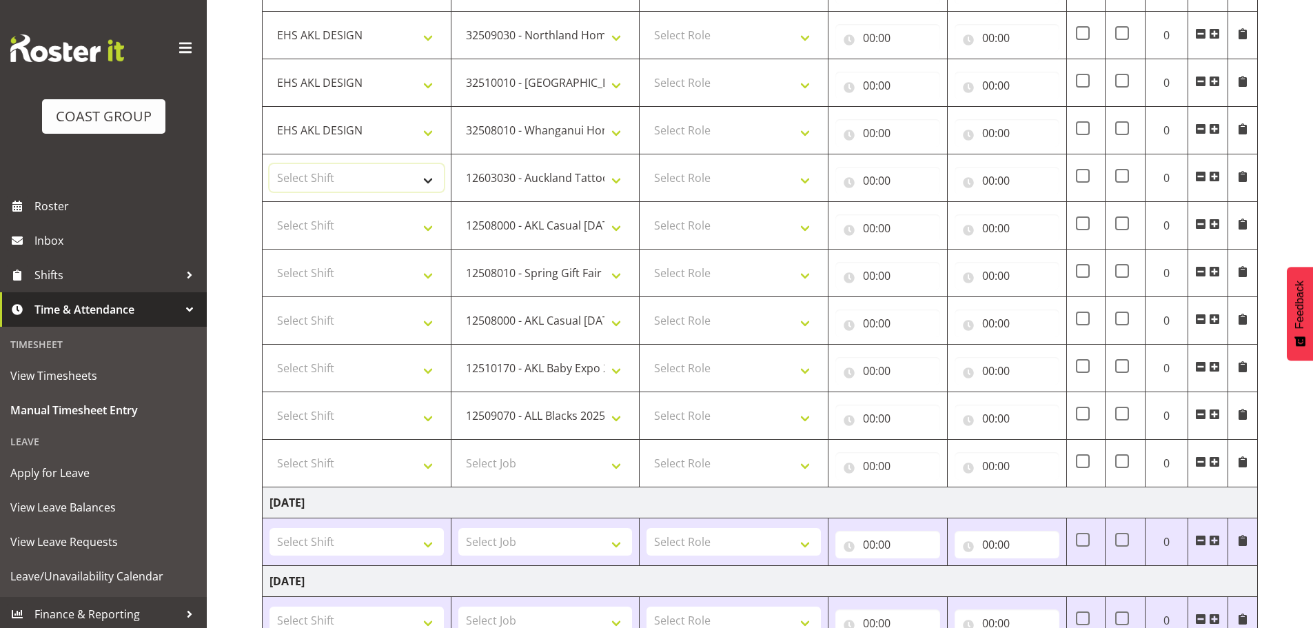
select select "1321"
click at [269, 164] on select "Select Shift EHS AKL DESIGN" at bounding box center [356, 178] width 174 height 28
click at [367, 224] on select "Select Shift EHS AKL DESIGN" at bounding box center [356, 226] width 174 height 28
select select "1321"
click at [269, 212] on select "Select Shift EHS AKL DESIGN" at bounding box center [356, 226] width 174 height 28
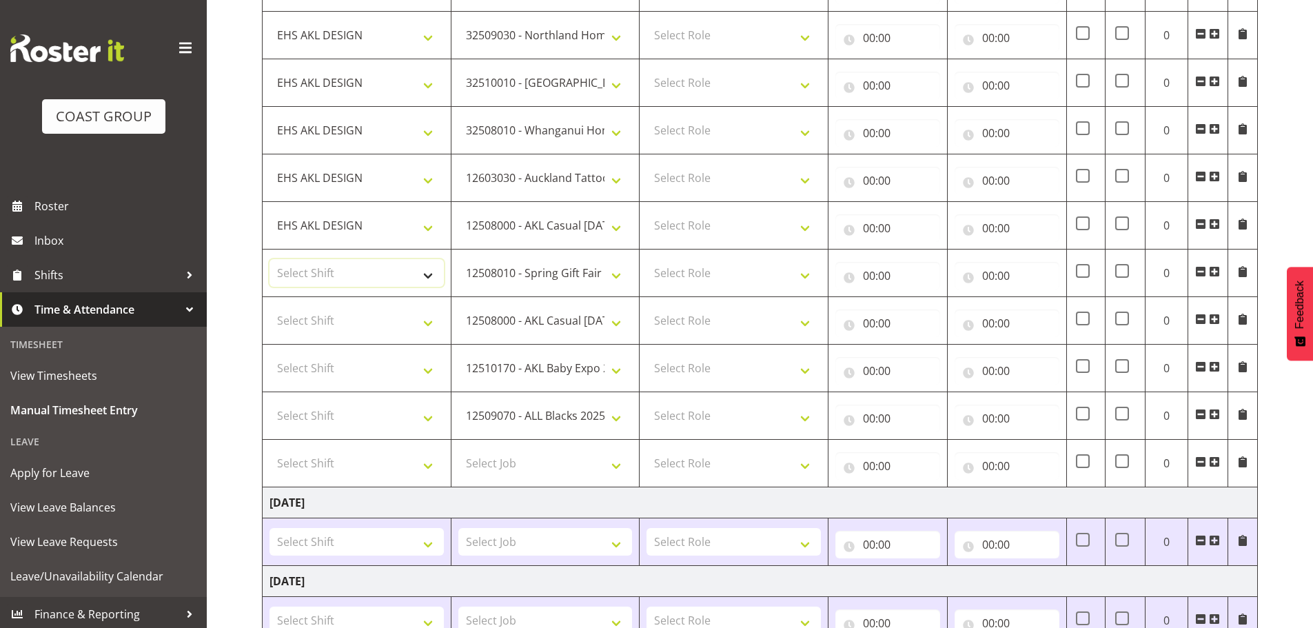
click at [351, 283] on select "Select Shift EHS AKL DESIGN" at bounding box center [356, 273] width 174 height 28
click at [347, 309] on select "Select Shift EHS AKL DESIGN" at bounding box center [356, 321] width 174 height 28
select select "1321"
click at [269, 307] on select "Select Shift EHS AKL DESIGN" at bounding box center [356, 321] width 174 height 28
click at [349, 266] on select "Select Shift EHS AKL DESIGN" at bounding box center [356, 273] width 174 height 28
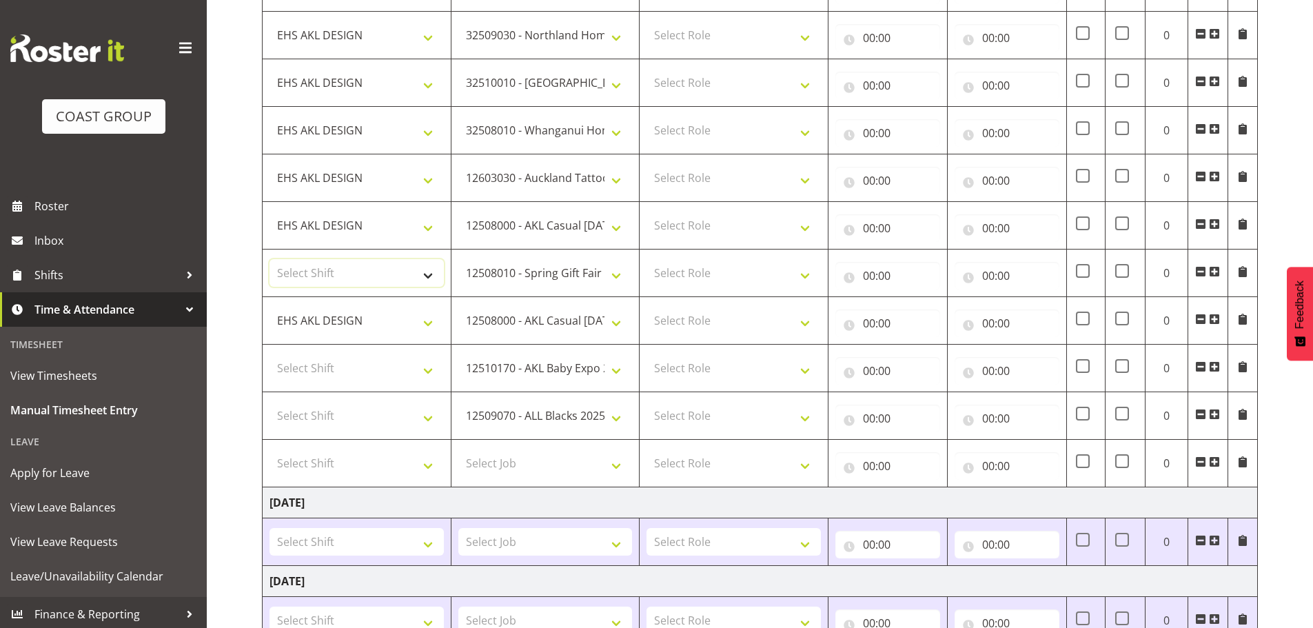
select select "1321"
click at [269, 259] on select "Select Shift EHS AKL DESIGN" at bounding box center [356, 273] width 174 height 28
click at [329, 353] on td "Select Shift EHS AKL DESIGN" at bounding box center [357, 368] width 189 height 48
click at [329, 376] on select "Select Shift EHS AKL DESIGN" at bounding box center [356, 368] width 174 height 28
select select "1321"
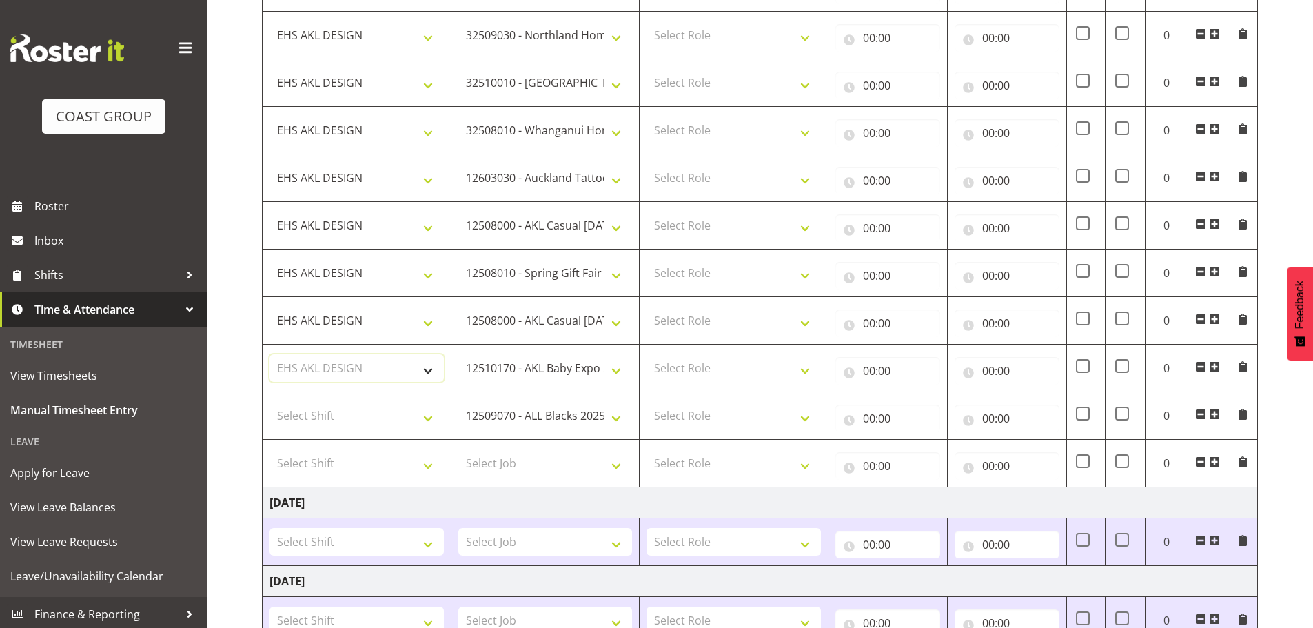
click at [269, 354] on select "Select Shift EHS AKL DESIGN" at bounding box center [356, 368] width 174 height 28
drag, startPoint x: 336, startPoint y: 413, endPoint x: 338, endPoint y: 422, distance: 8.7
click at [336, 415] on select "Select Shift EHS AKL DESIGN" at bounding box center [356, 416] width 174 height 28
select select "1321"
click at [269, 402] on select "Select Shift EHS AKL DESIGN" at bounding box center [356, 416] width 174 height 28
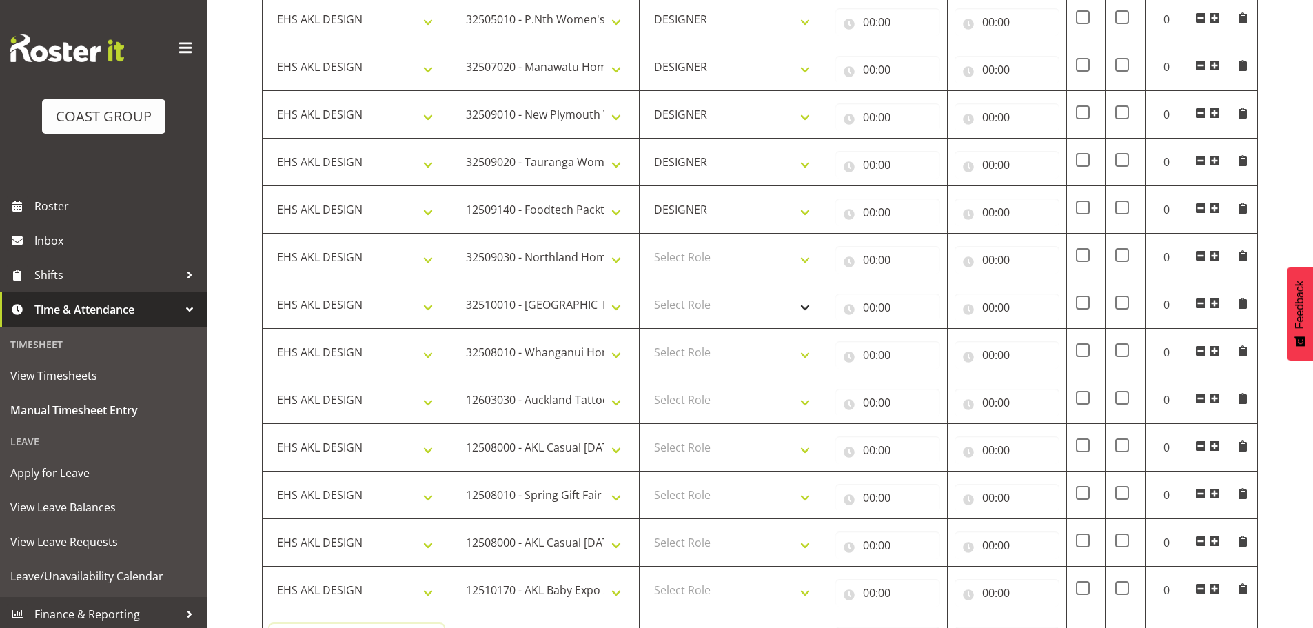
scroll to position [458, 0]
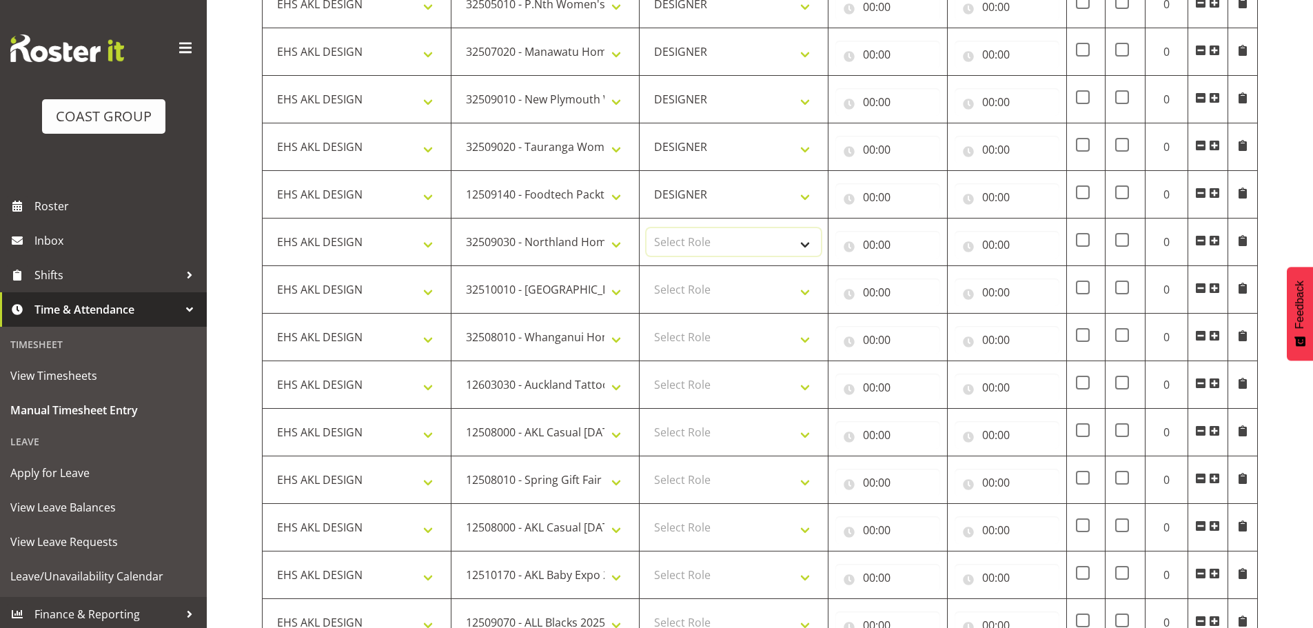
drag, startPoint x: 698, startPoint y: 236, endPoint x: 700, endPoint y: 248, distance: 11.9
click at [698, 236] on select "Select Role DESIGNER Designer" at bounding box center [733, 242] width 174 height 28
click at [701, 260] on td "Select Role DESIGNER Designer" at bounding box center [733, 242] width 189 height 48
click at [704, 252] on select "Select Role DESIGNER Designer" at bounding box center [733, 242] width 174 height 28
select select "215"
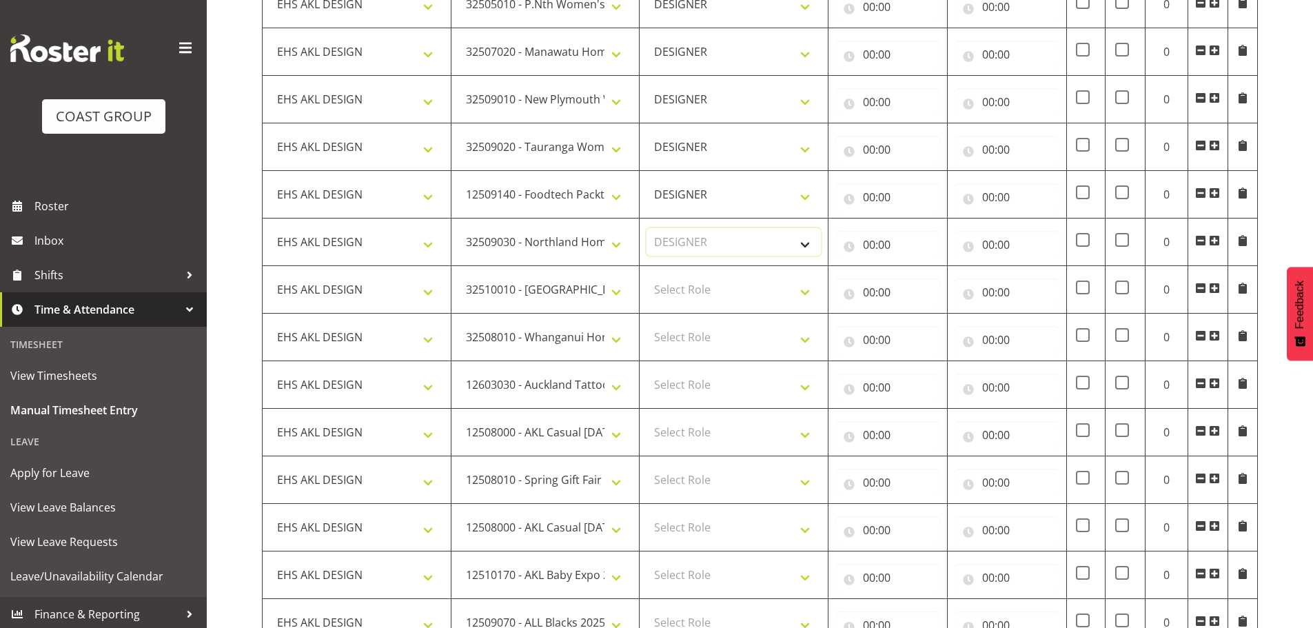
click at [646, 228] on select "Select Role DESIGNER Designer" at bounding box center [733, 242] width 174 height 28
click at [700, 285] on select "Select Role DESIGNER Designer" at bounding box center [733, 290] width 174 height 28
select select "215"
click at [646, 276] on select "Select Role DESIGNER Designer" at bounding box center [733, 290] width 174 height 28
click at [697, 347] on select "Select Role DESIGNER Designer" at bounding box center [733, 337] width 174 height 28
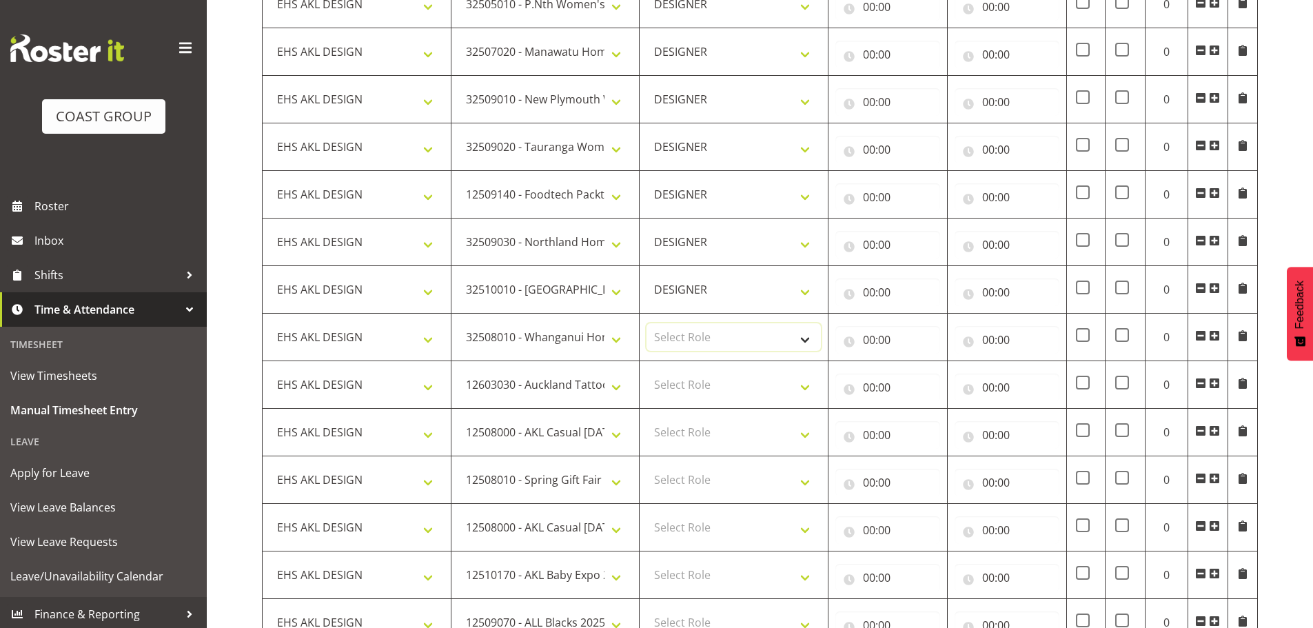
select select "215"
click at [646, 323] on select "Select Role DESIGNER Designer" at bounding box center [733, 337] width 174 height 28
click at [696, 377] on select "Select Role DESIGNER Designer" at bounding box center [733, 385] width 174 height 28
select select "215"
click at [646, 371] on select "Select Role DESIGNER Designer" at bounding box center [733, 385] width 174 height 28
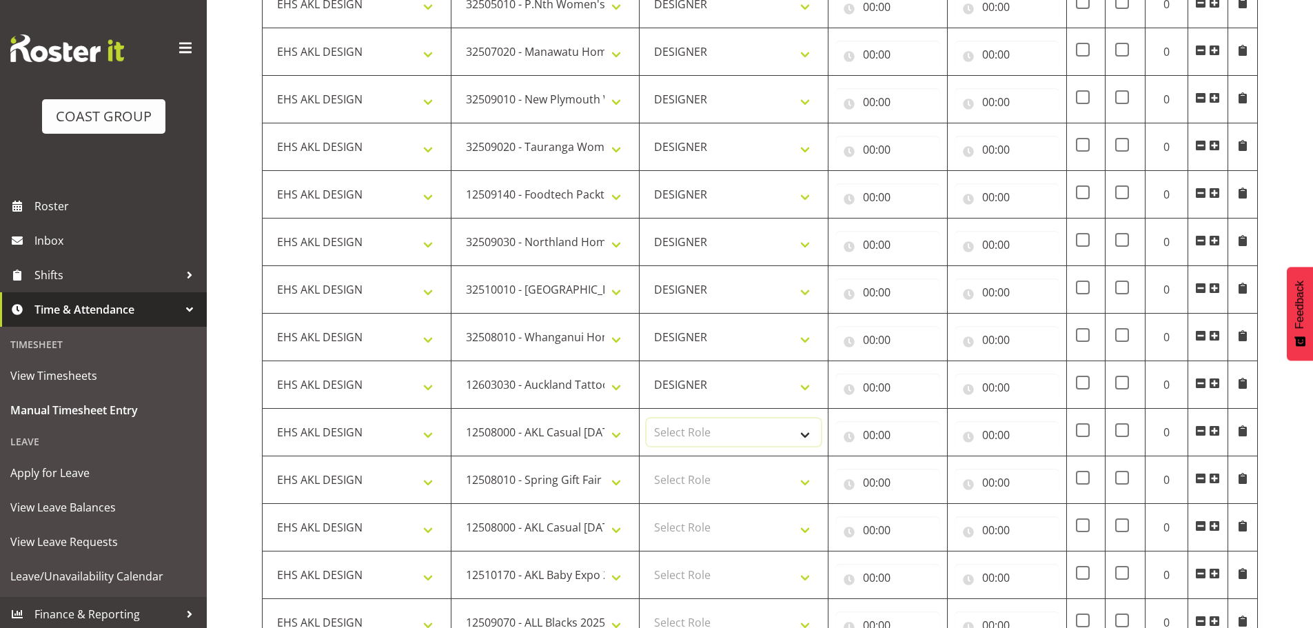
click at [697, 431] on select "Select Role DESIGNER Designer" at bounding box center [733, 432] width 174 height 28
select select "215"
click at [646, 418] on select "Select Role DESIGNER Designer" at bounding box center [733, 432] width 174 height 28
click at [699, 475] on select "Select Role DESIGNER Designer" at bounding box center [733, 480] width 174 height 28
select select "215"
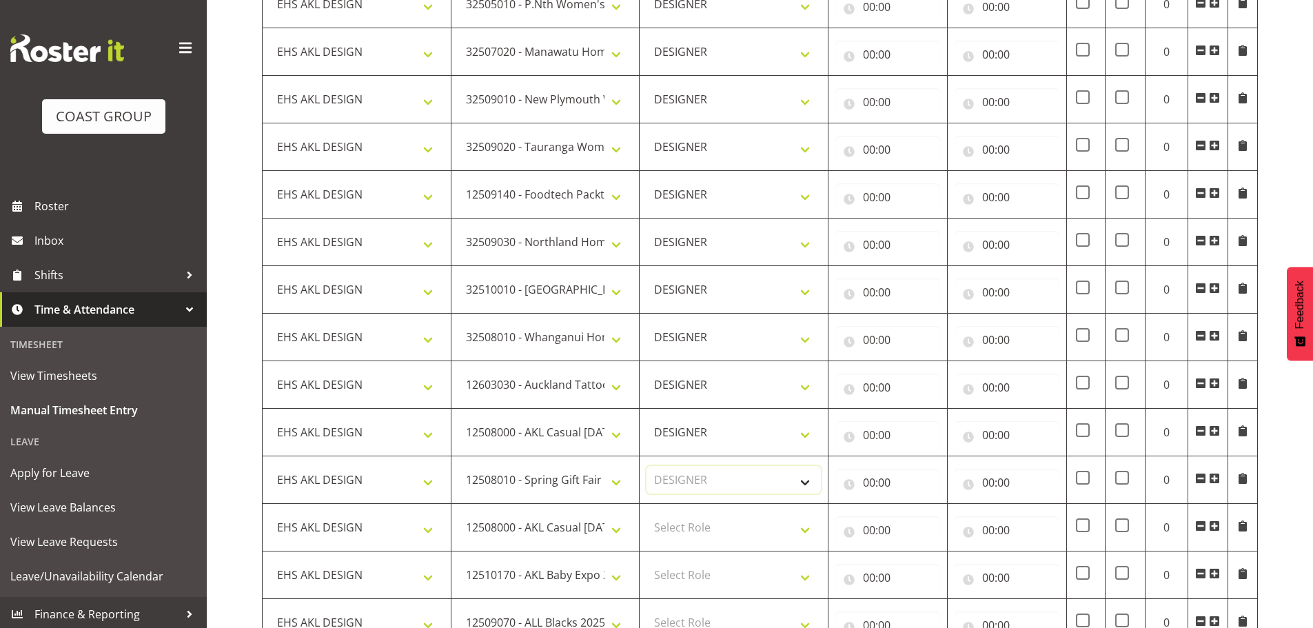
click at [646, 466] on select "Select Role DESIGNER Designer" at bounding box center [733, 480] width 174 height 28
drag, startPoint x: 701, startPoint y: 519, endPoint x: 701, endPoint y: 528, distance: 9.6
click at [701, 519] on select "Select Role DESIGNER Designer" at bounding box center [733, 527] width 174 height 28
select select "215"
click at [646, 513] on select "Select Role DESIGNER Designer" at bounding box center [733, 527] width 174 height 28
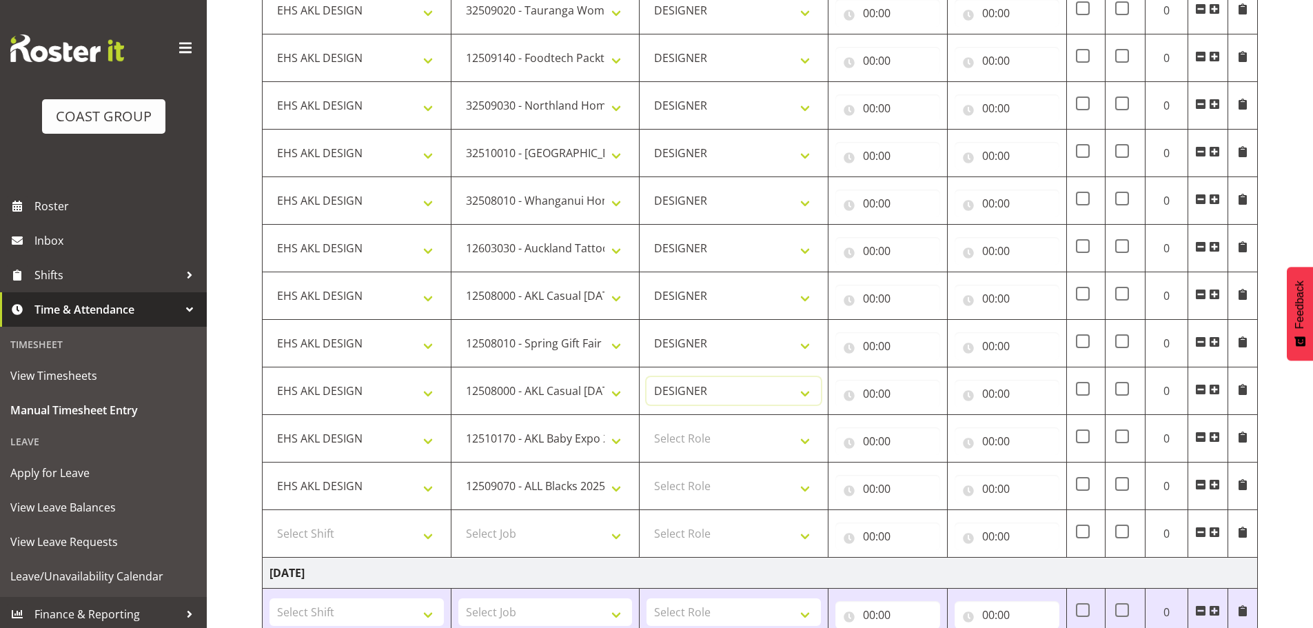
scroll to position [596, 0]
click at [698, 447] on select "Select Role DESIGNER Designer" at bounding box center [733, 437] width 174 height 28
click at [703, 440] on select "Select Role DESIGNER Designer" at bounding box center [733, 437] width 174 height 28
select select "215"
click at [646, 423] on select "Select Role DESIGNER Designer" at bounding box center [733, 437] width 174 height 28
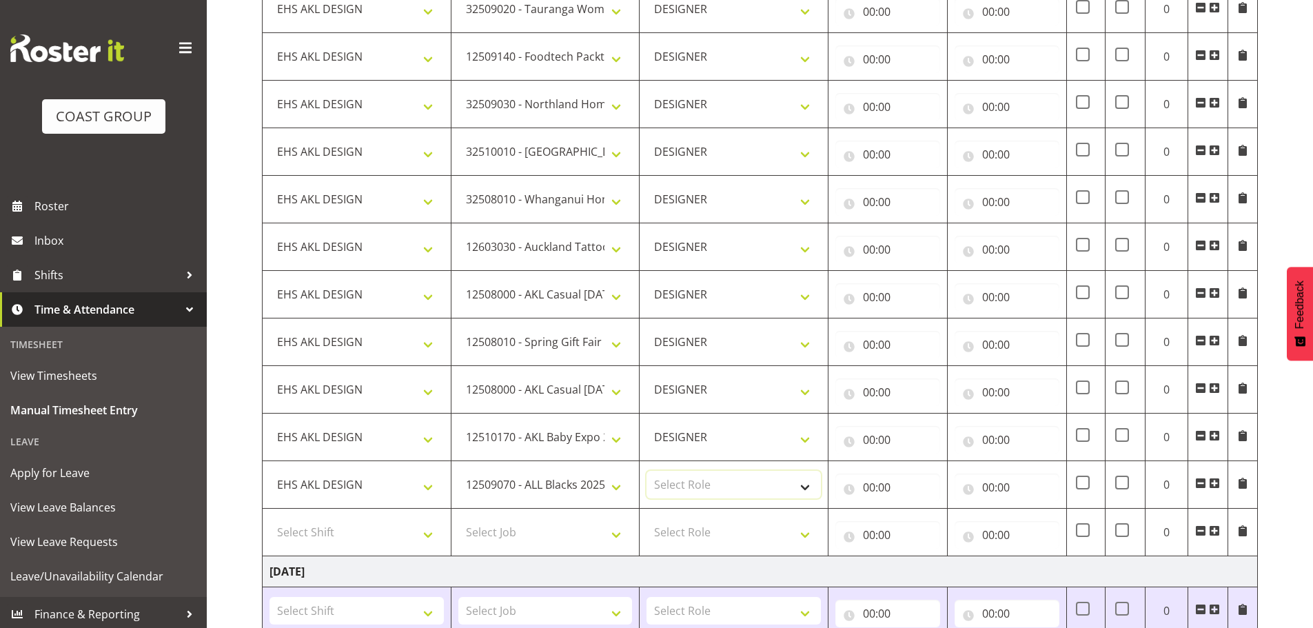
click at [706, 486] on select "Select Role DESIGNER Designer" at bounding box center [733, 485] width 174 height 28
select select "215"
click at [646, 471] on select "Select Role DESIGNER Designer" at bounding box center [733, 485] width 174 height 28
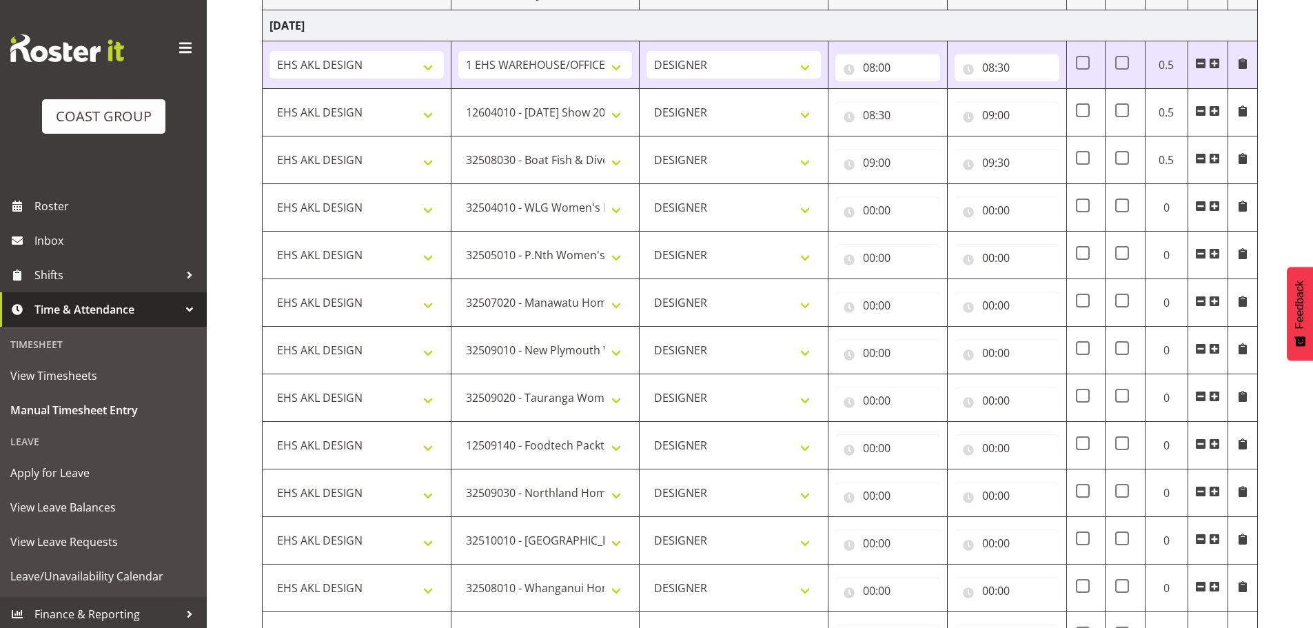
scroll to position [251, 0]
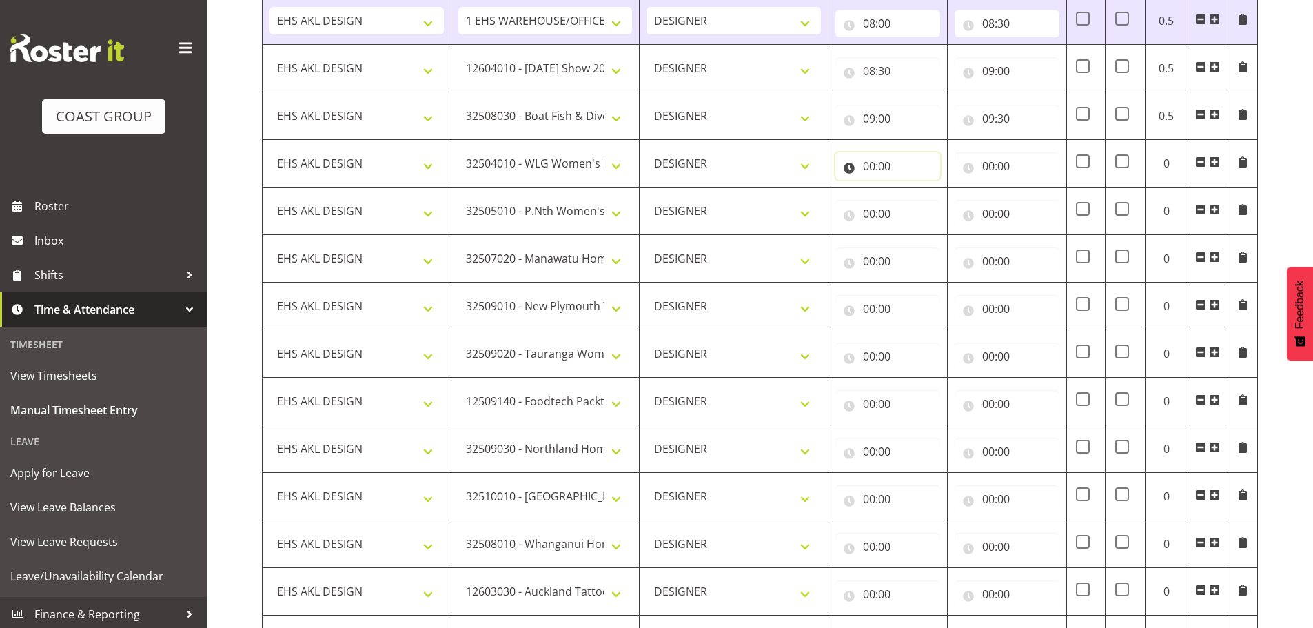
click at [889, 159] on input "00:00" at bounding box center [887, 166] width 105 height 28
click at [930, 203] on select "00 01 02 03 04 05 06 07 08 09 10 11 12 13 14 15 16 17 18 19 20 21 22 23" at bounding box center [929, 202] width 31 height 28
select select "9"
click at [914, 188] on select "00 01 02 03 04 05 06 07 08 09 10 11 12 13 14 15 16 17 18 19 20 21 22 23" at bounding box center [929, 202] width 31 height 28
type input "09:00"
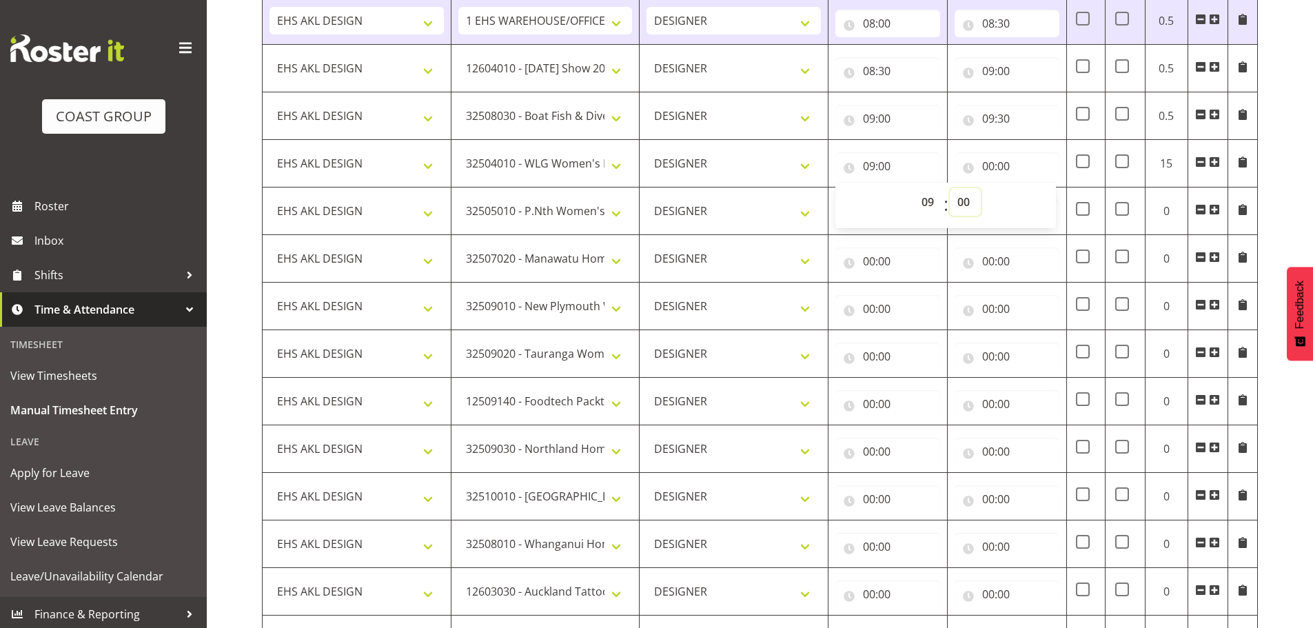
click at [958, 198] on select "00 01 02 03 04 05 06 07 08 09 10 11 12 13 14 15 16 17 18 19 20 21 22 23 24 25 2…" at bounding box center [964, 202] width 31 height 28
select select "30"
click at [949, 188] on select "00 01 02 03 04 05 06 07 08 09 10 11 12 13 14 15 16 17 18 19 20 21 22 23 24 25 2…" at bounding box center [964, 202] width 31 height 28
type input "09:30"
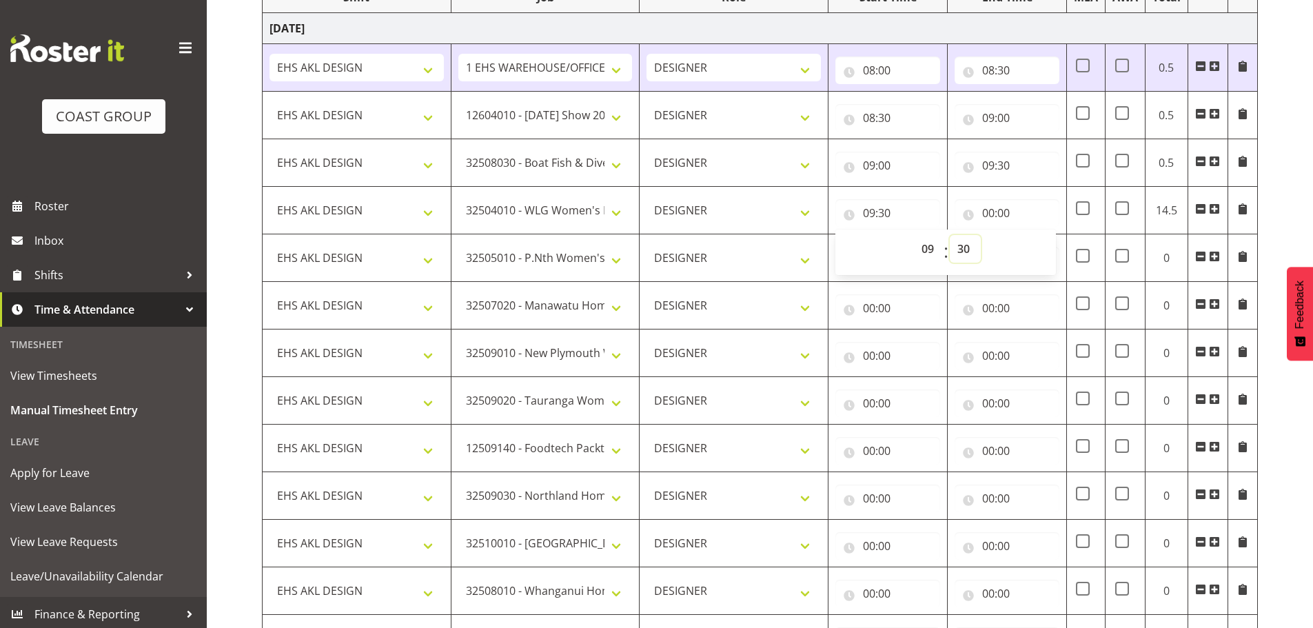
scroll to position [183, 0]
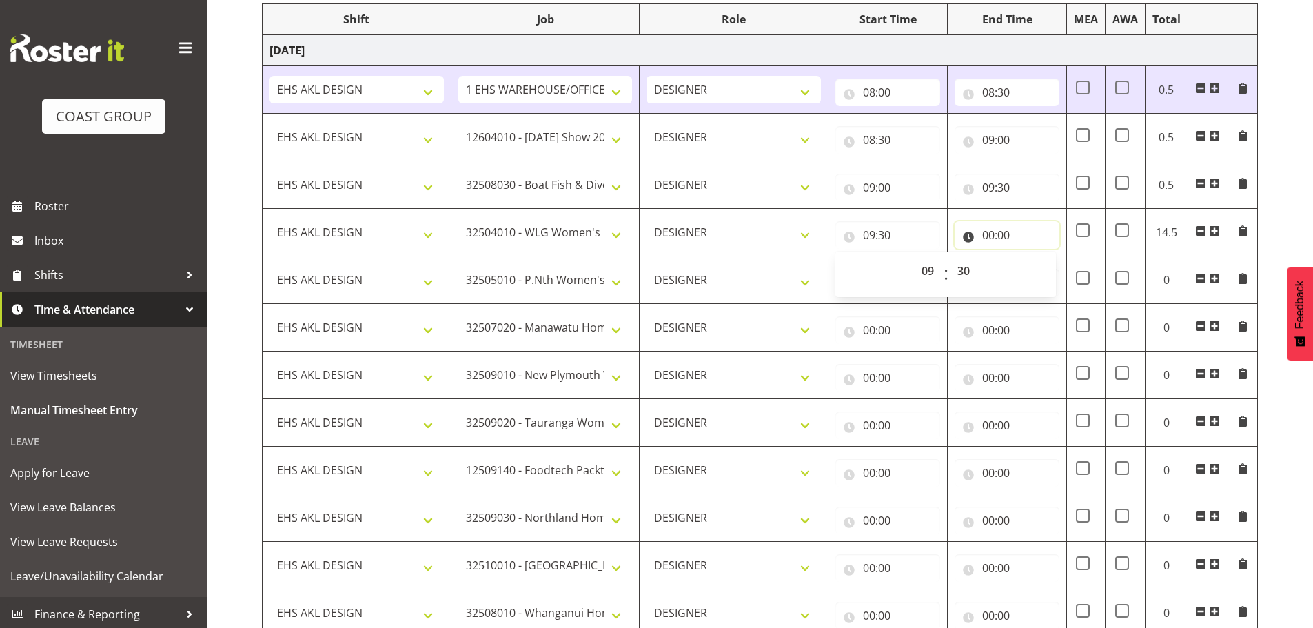
click at [980, 230] on input "00:00" at bounding box center [1006, 235] width 105 height 28
click at [1041, 263] on select "00 01 02 03 04 05 06 07 08 09 10 11 12 13 14 15 16 17 18 19 20 21 22 23" at bounding box center [1048, 271] width 31 height 28
select select "9"
click at [1033, 257] on select "00 01 02 03 04 05 06 07 08 09 10 11 12 13 14 15 16 17 18 19 20 21 22 23" at bounding box center [1048, 271] width 31 height 28
type input "09:00"
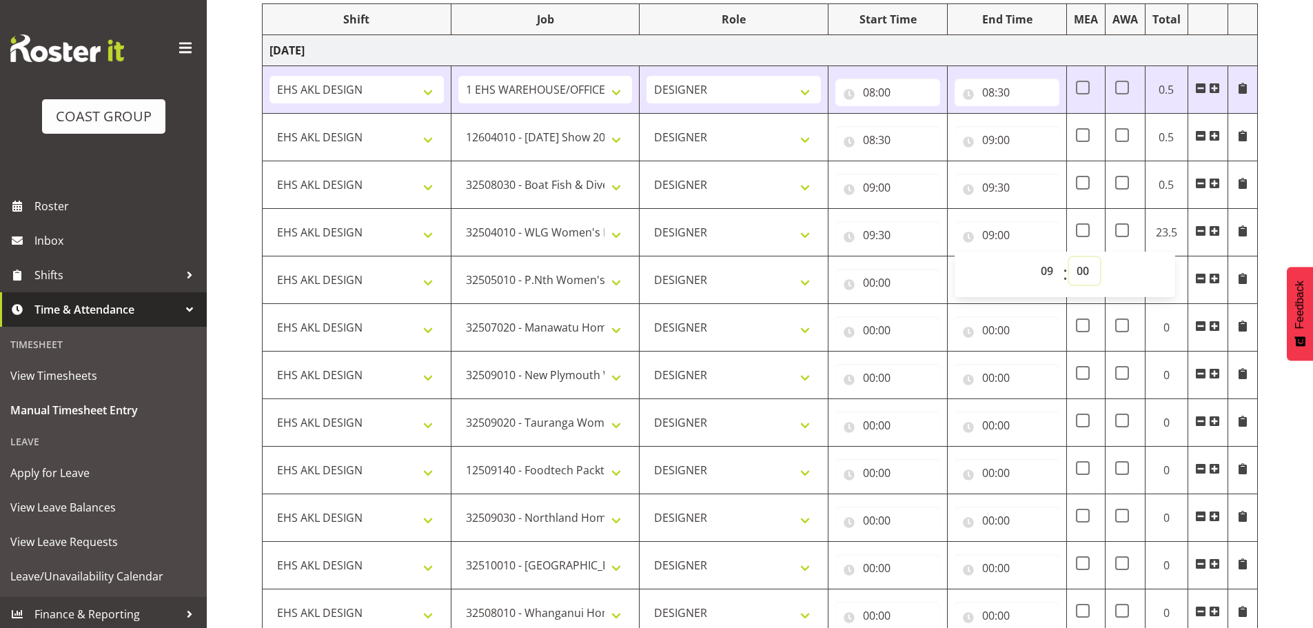
click at [1084, 271] on select "00 01 02 03 04 05 06 07 08 09 10 11 12 13 14 15 16 17 18 19 20 21 22 23 24 25 2…" at bounding box center [1084, 271] width 31 height 28
select select "8"
click at [1069, 257] on select "00 01 02 03 04 05 06 07 08 09 10 11 12 13 14 15 16 17 18 19 20 21 22 23 24 25 2…" at bounding box center [1084, 271] width 31 height 28
type input "09:08"
click at [1078, 258] on select "00 01 02 03 04 05 06 07 08 09 10 11 12 13 14 15 16 17 18 19 20 21 22 23 24 25 2…" at bounding box center [1084, 271] width 31 height 28
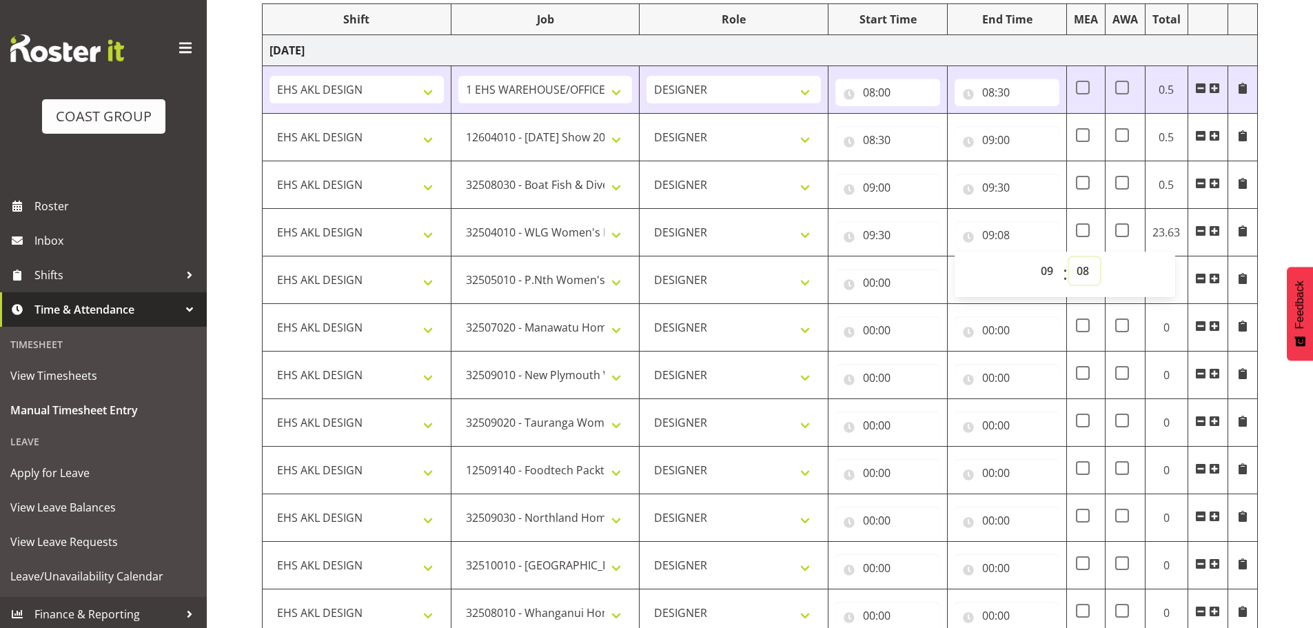
select select "45"
click at [1069, 257] on select "00 01 02 03 04 05 06 07 08 09 10 11 12 13 14 15 16 17 18 19 20 21 22 23 24 25 2…" at bounding box center [1084, 271] width 31 height 28
type input "09:45"
click at [879, 278] on input "00:00" at bounding box center [887, 283] width 105 height 28
click at [924, 316] on select "00 01 02 03 04 05 06 07 08 09 10 11 12 13 14 15 16 17 18 19 20 21 22 23" at bounding box center [929, 319] width 31 height 28
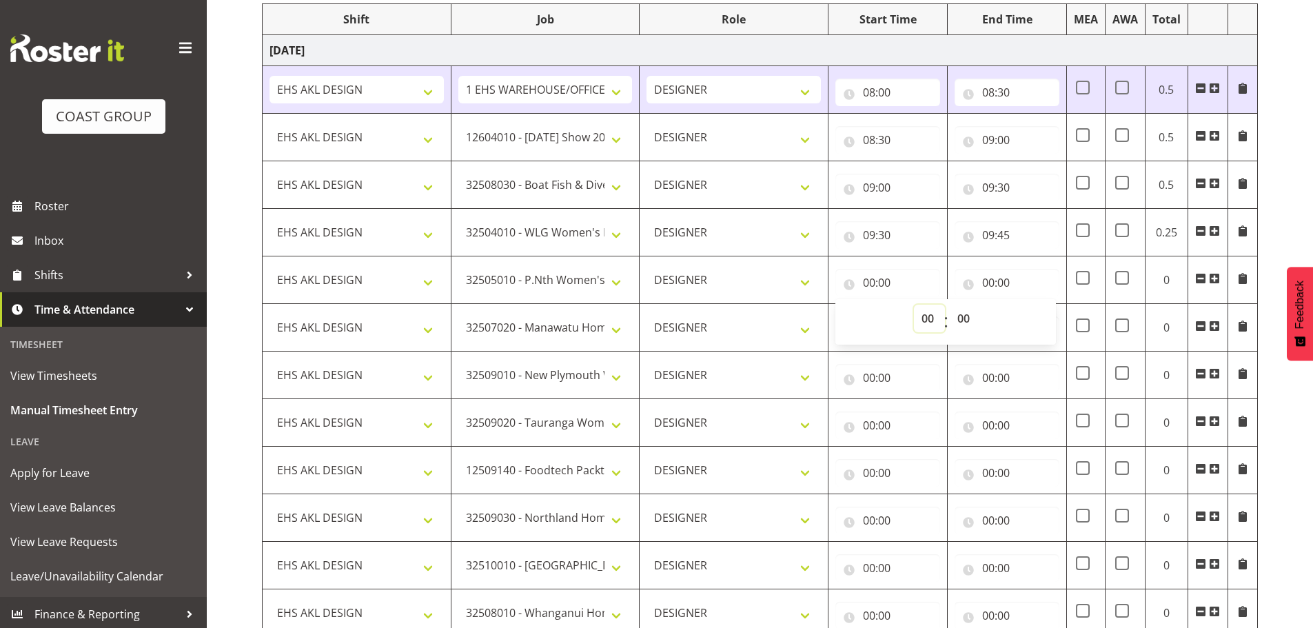
select select "9"
click at [914, 305] on select "00 01 02 03 04 05 06 07 08 09 10 11 12 13 14 15 16 17 18 19 20 21 22 23" at bounding box center [929, 319] width 31 height 28
type input "09:00"
click at [965, 316] on select "00 01 02 03 04 05 06 07 08 09 10 11 12 13 14 15 16 17 18 19 20 21 22 23 24 25 2…" at bounding box center [964, 319] width 31 height 28
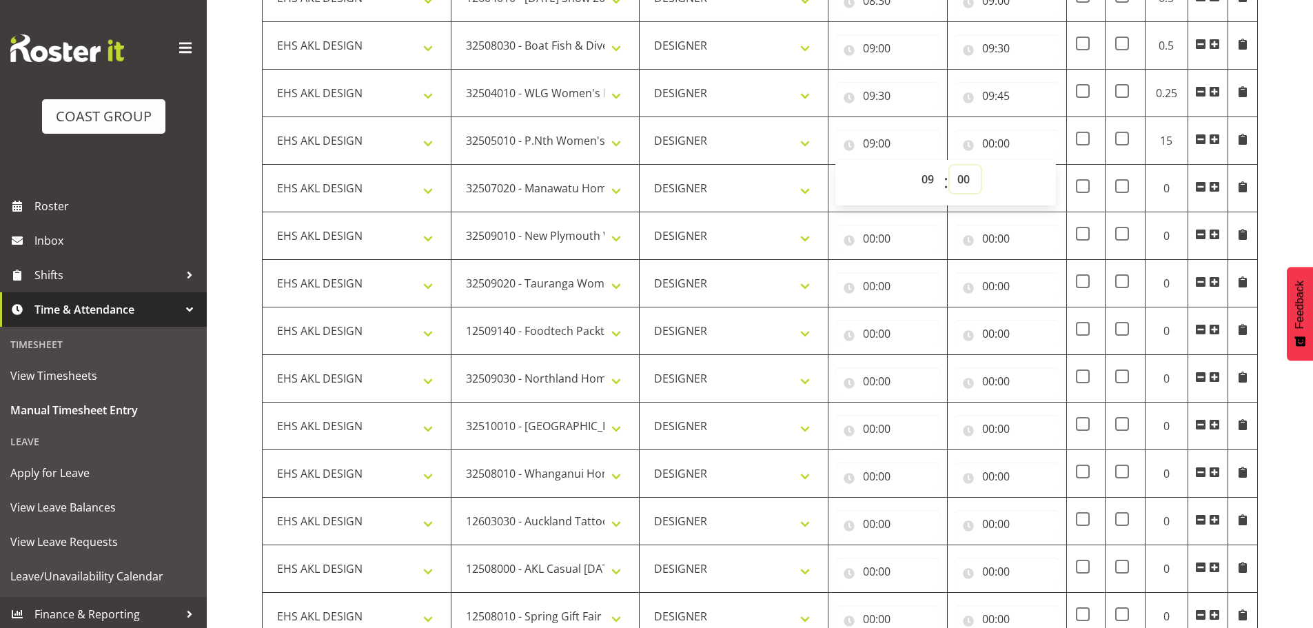
scroll to position [320, 0]
click at [963, 178] on select "00 01 02 03 04 05 06 07 08 09 10 11 12 13 14 15 16 17 18 19 20 21 22 23 24 25 2…" at bounding box center [964, 181] width 31 height 28
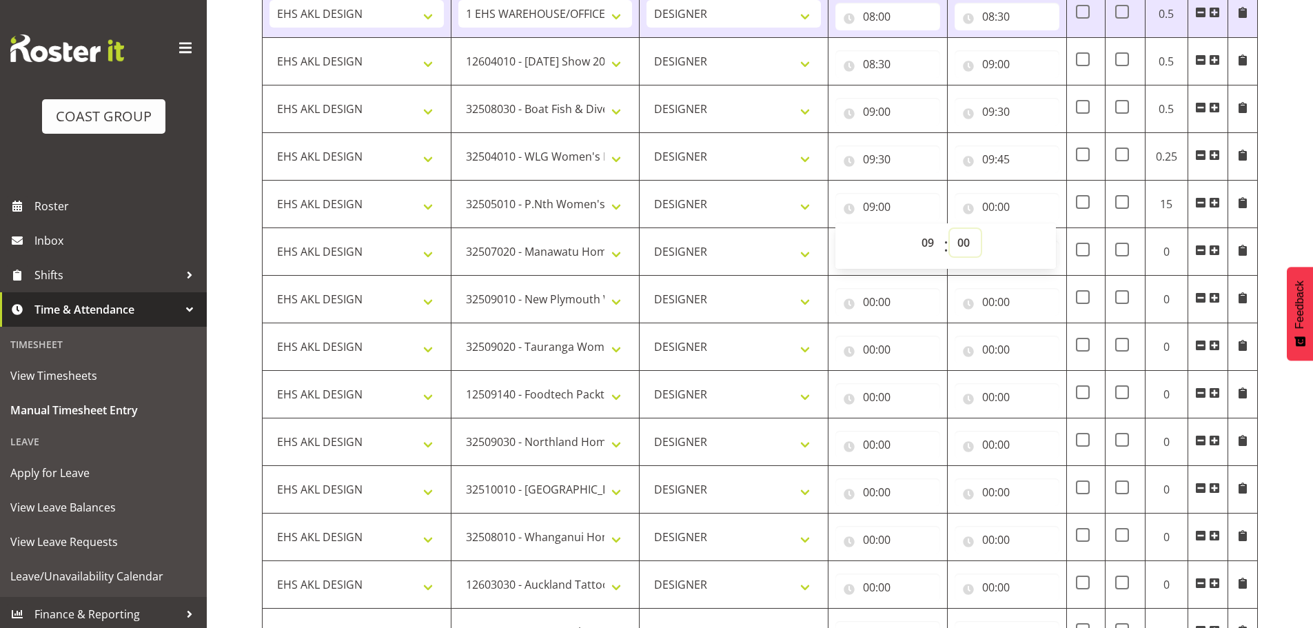
scroll to position [251, 0]
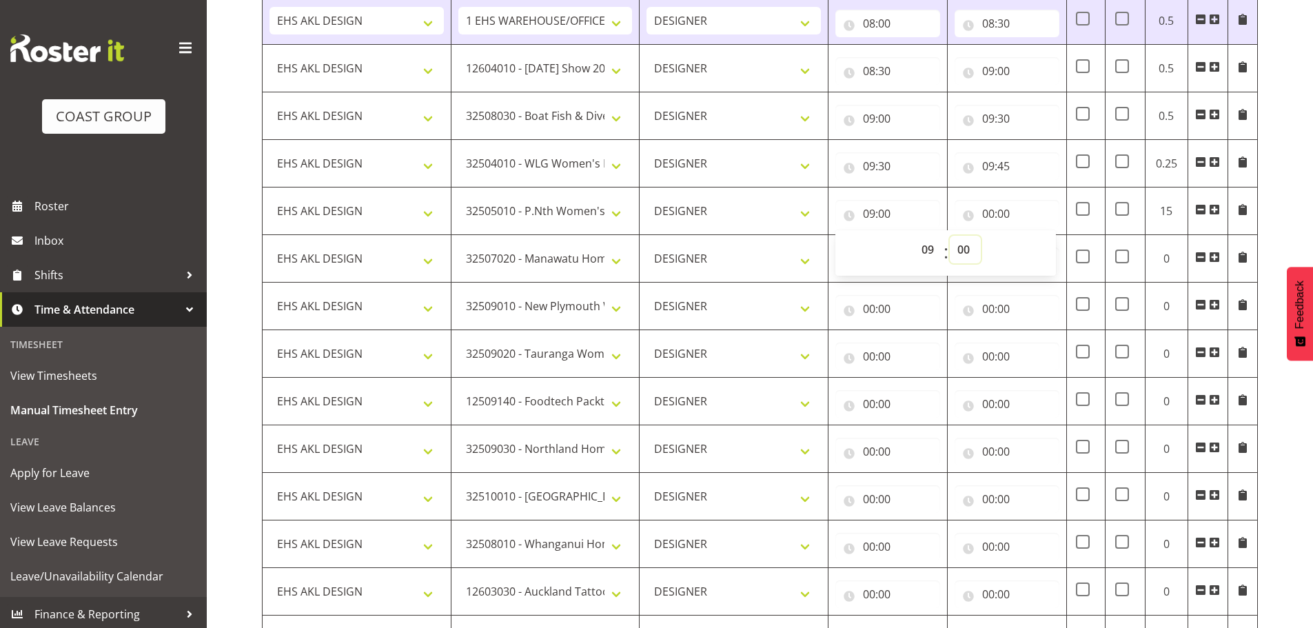
click at [964, 245] on select "00 01 02 03 04 05 06 07 08 09 10 11 12 13 14 15 16 17 18 19 20 21 22 23 24 25 2…" at bounding box center [964, 250] width 31 height 28
select select "45"
click at [949, 236] on select "00 01 02 03 04 05 06 07 08 09 10 11 12 13 14 15 16 17 18 19 20 21 22 23 24 25 2…" at bounding box center [964, 250] width 31 height 28
type input "09:45"
click at [985, 217] on input "00:00" at bounding box center [1006, 214] width 105 height 28
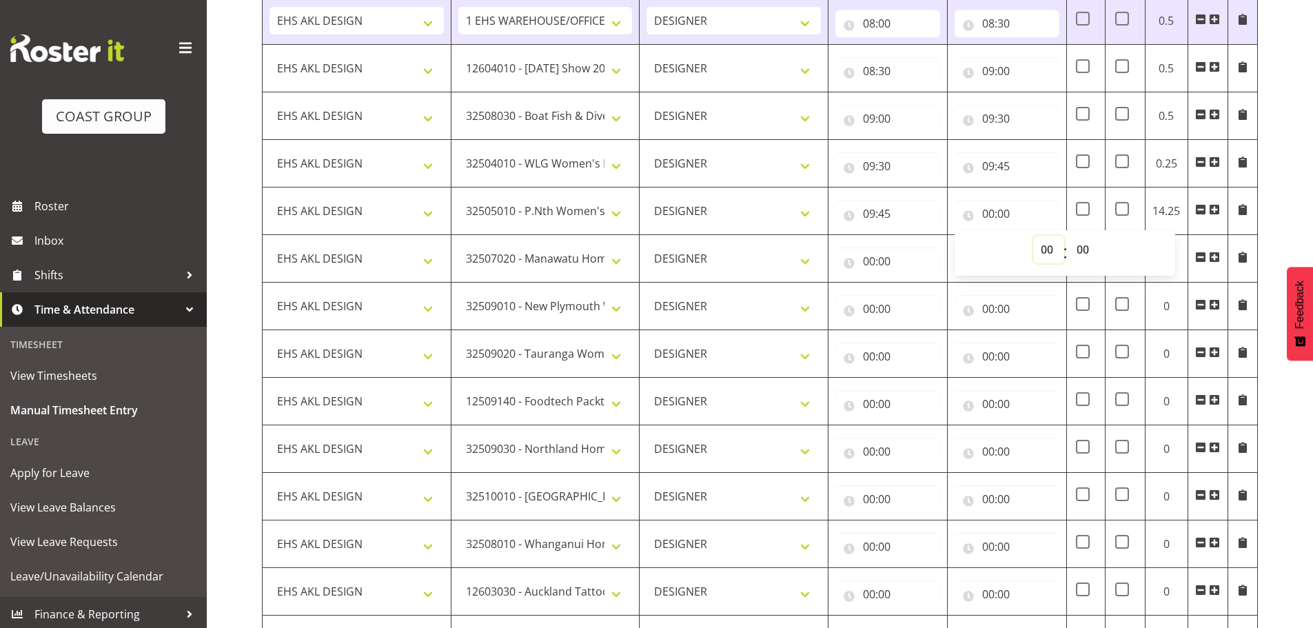
click at [1042, 245] on select "00 01 02 03 04 05 06 07 08 09 10 11 12 13 14 15 16 17 18 19 20 21 22 23" at bounding box center [1048, 250] width 31 height 28
select select "10"
click at [1033, 236] on select "00 01 02 03 04 05 06 07 08 09 10 11 12 13 14 15 16 17 18 19 20 21 22 23" at bounding box center [1048, 250] width 31 height 28
type input "10:00"
click at [877, 257] on input "00:00" at bounding box center [887, 261] width 105 height 28
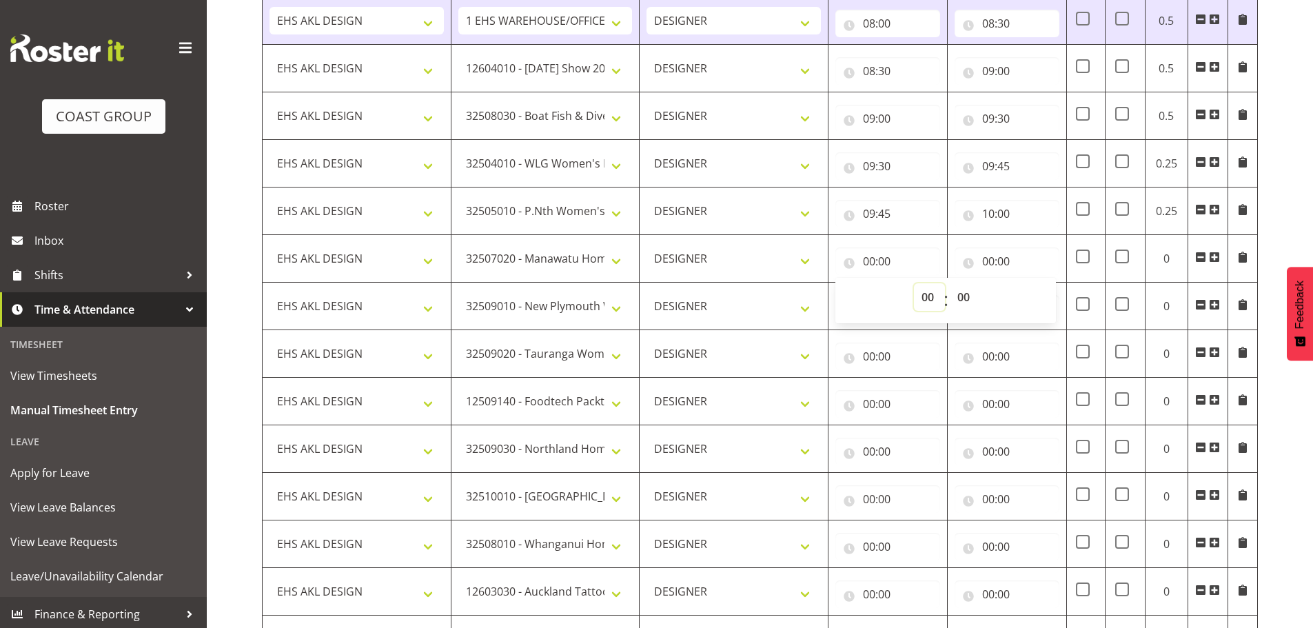
click at [914, 291] on select "00 01 02 03 04 05 06 07 08 09 10 11 12 13 14 15 16 17 18 19 20 21 22 23" at bounding box center [929, 297] width 31 height 28
select select "10"
click at [914, 283] on select "00 01 02 03 04 05 06 07 08 09 10 11 12 13 14 15 16 17 18 19 20 21 22 23" at bounding box center [929, 297] width 31 height 28
type input "10:00"
click at [990, 269] on input "00:00" at bounding box center [1006, 261] width 105 height 28
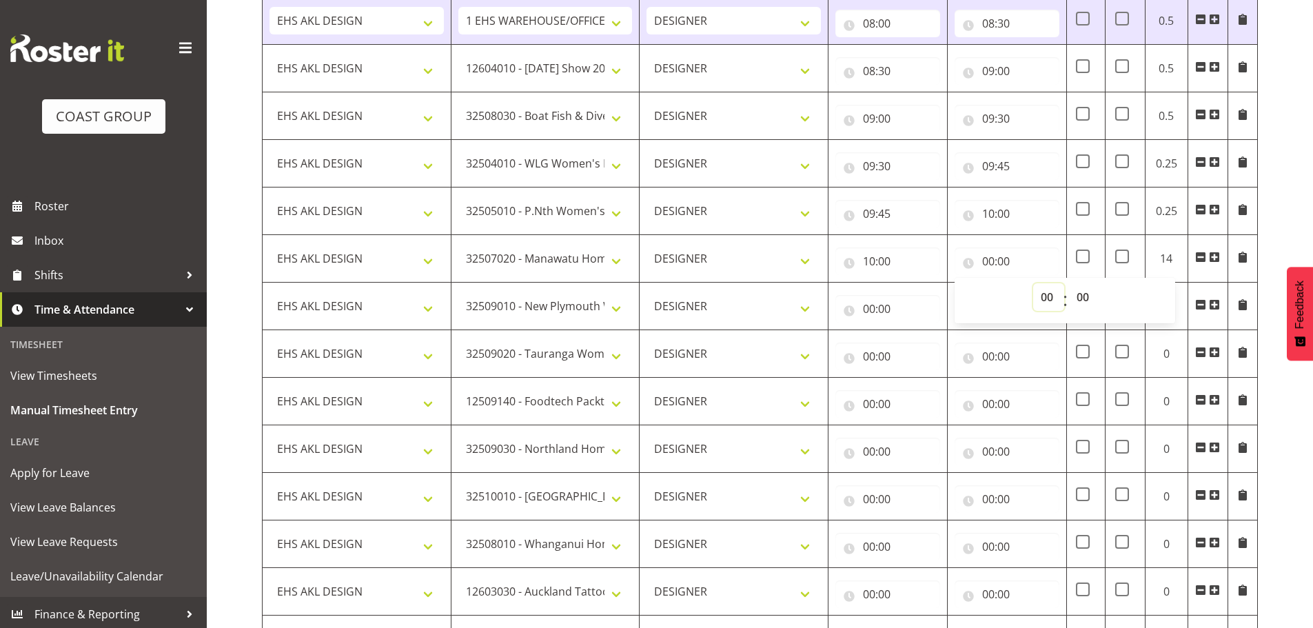
click at [1042, 292] on select "00 01 02 03 04 05 06 07 08 09 10 11 12 13 14 15 16 17 18 19 20 21 22 23" at bounding box center [1048, 297] width 31 height 28
select select "10"
click at [1033, 283] on select "00 01 02 03 04 05 06 07 08 09 10 11 12 13 14 15 16 17 18 19 20 21 22 23" at bounding box center [1048, 297] width 31 height 28
type input "10:00"
click at [1085, 296] on select "00 01 02 03 04 05 06 07 08 09 10 11 12 13 14 15 16 17 18 19 20 21 22 23 24 25 2…" at bounding box center [1084, 297] width 31 height 28
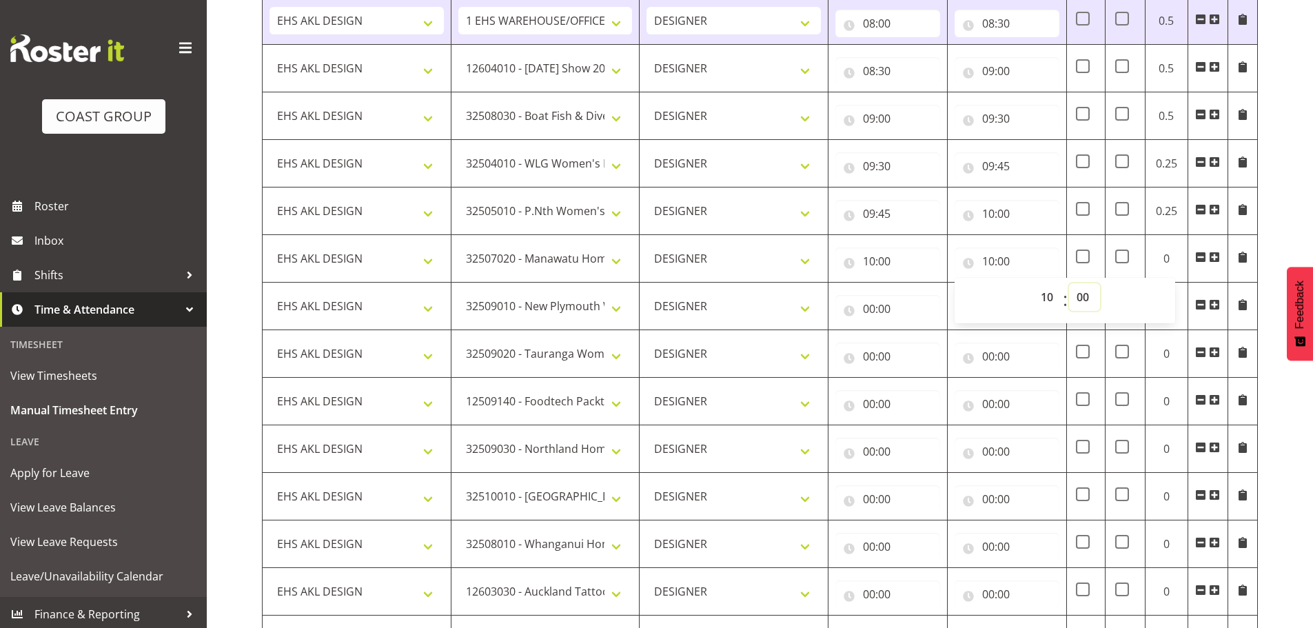
select select "20"
click at [1069, 283] on select "00 01 02 03 04 05 06 07 08 09 10 11 12 13 14 15 16 17 18 19 20 21 22 23 24 25 2…" at bounding box center [1084, 297] width 31 height 28
type input "10:20"
click at [891, 299] on input "00:00" at bounding box center [887, 309] width 105 height 28
click at [924, 349] on select "00 01 02 03 04 05 06 07 08 09 10 11 12 13 14 15 16 17 18 19 20 21 22 23" at bounding box center [929, 345] width 31 height 28
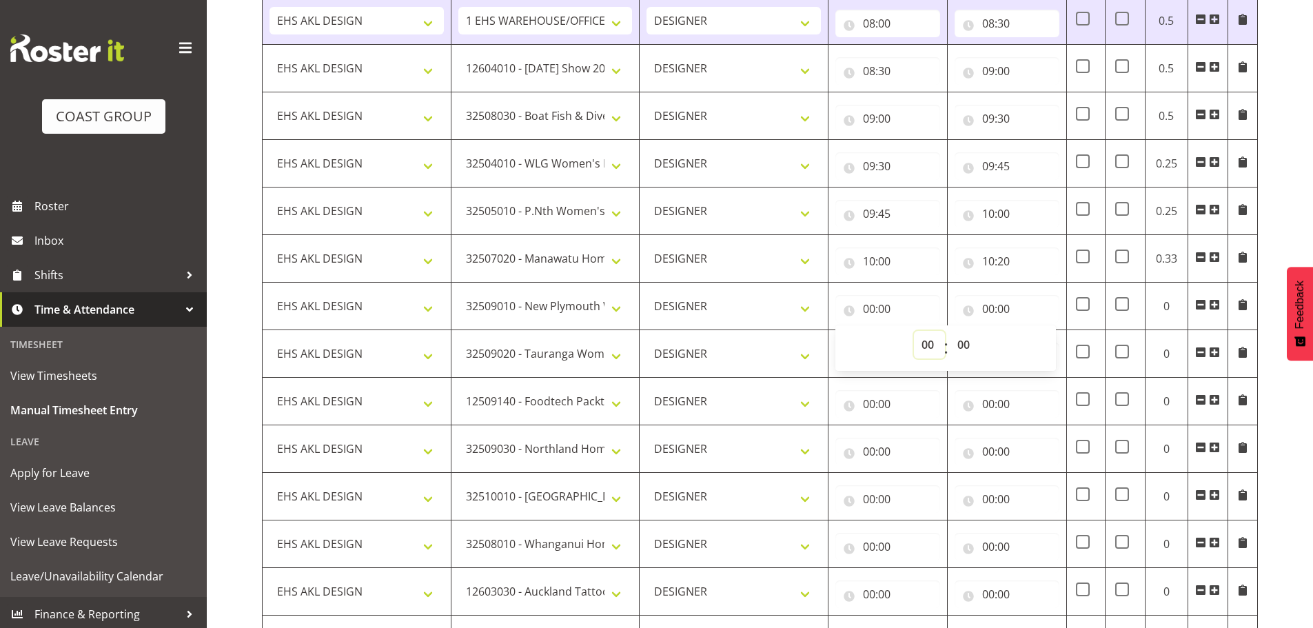
select select "10"
click at [914, 331] on select "00 01 02 03 04 05 06 07 08 09 10 11 12 13 14 15 16 17 18 19 20 21 22 23" at bounding box center [929, 345] width 31 height 28
type input "10:00"
click at [960, 344] on select "00 01 02 03 04 05 06 07 08 09 10 11 12 13 14 15 16 17 18 19 20 21 22 23 24 25 2…" at bounding box center [964, 345] width 31 height 28
select select "20"
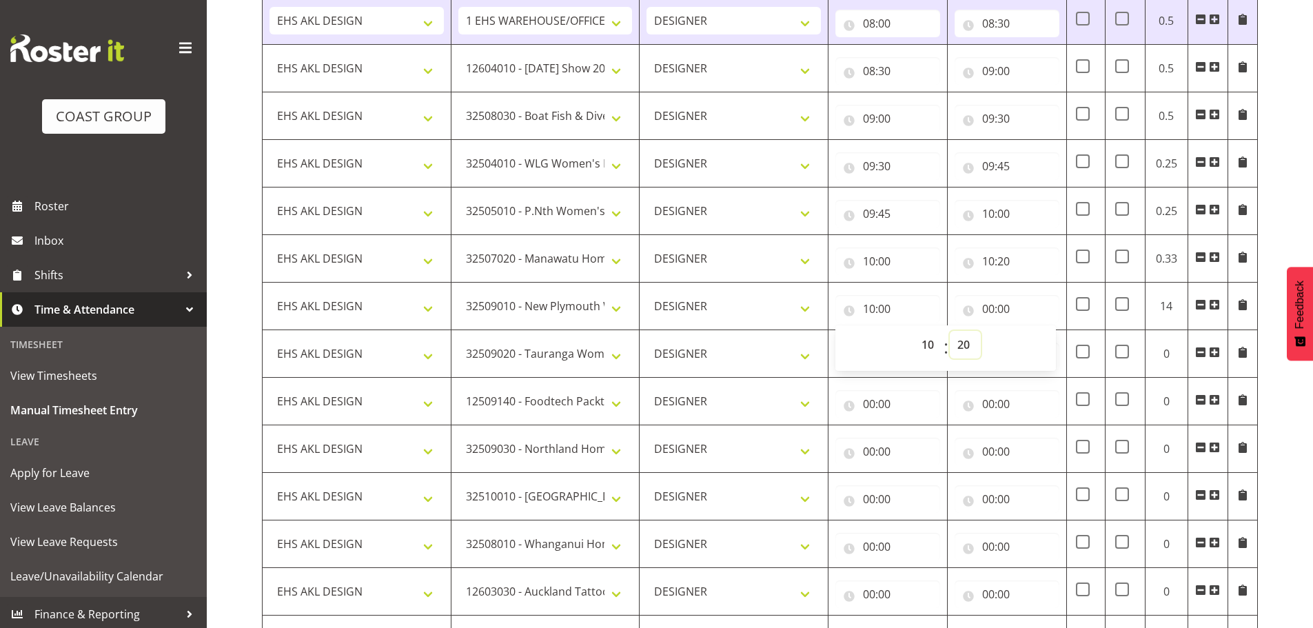
click at [949, 331] on select "00 01 02 03 04 05 06 07 08 09 10 11 12 13 14 15 16 17 18 19 20 21 22 23 24 25 2…" at bounding box center [964, 345] width 31 height 28
type input "10:20"
click at [996, 311] on input "00:00" at bounding box center [1006, 309] width 105 height 28
click at [1041, 345] on select "00 01 02 03 04 05 06 07 08 09 10 11 12 13 14 15 16 17 18 19 20 21 22 23" at bounding box center [1048, 345] width 31 height 28
select select "10"
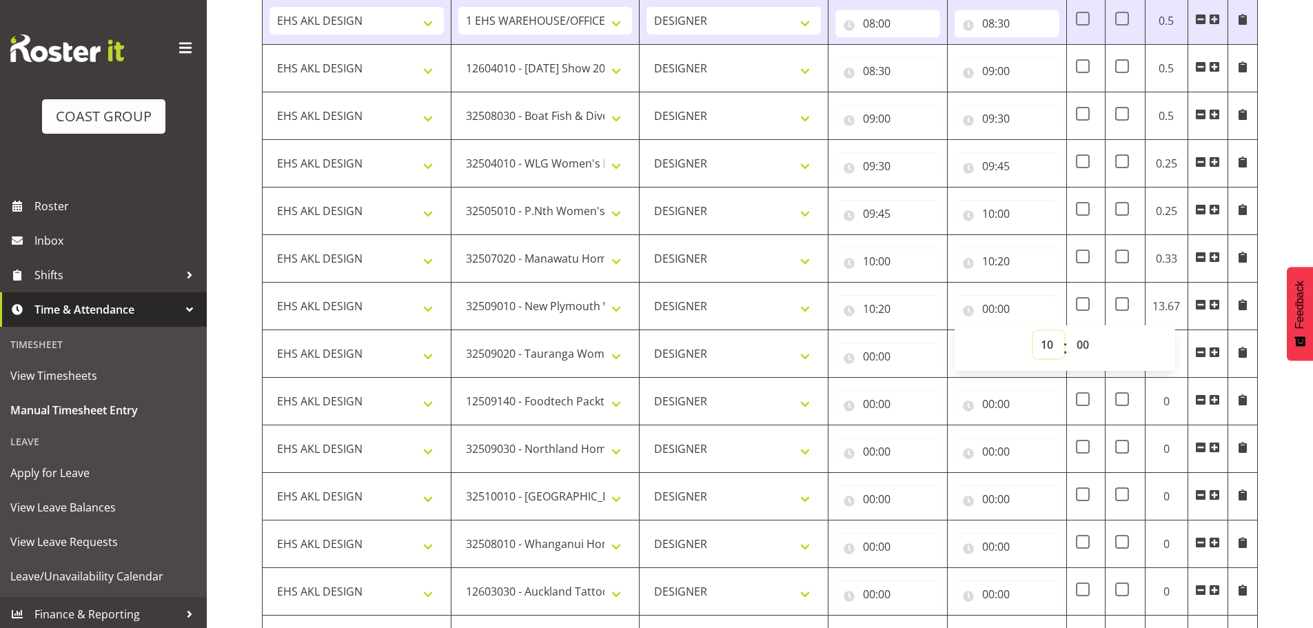
click at [1033, 331] on select "00 01 02 03 04 05 06 07 08 09 10 11 12 13 14 15 16 17 18 19 20 21 22 23" at bounding box center [1048, 345] width 31 height 28
type input "10:00"
drag, startPoint x: 1093, startPoint y: 344, endPoint x: 1093, endPoint y: 336, distance: 8.3
click at [1093, 344] on select "00 01 02 03 04 05 06 07 08 09 10 11 12 13 14 15 16 17 18 19 20 21 22 23 24 25 2…" at bounding box center [1084, 345] width 31 height 28
select select "40"
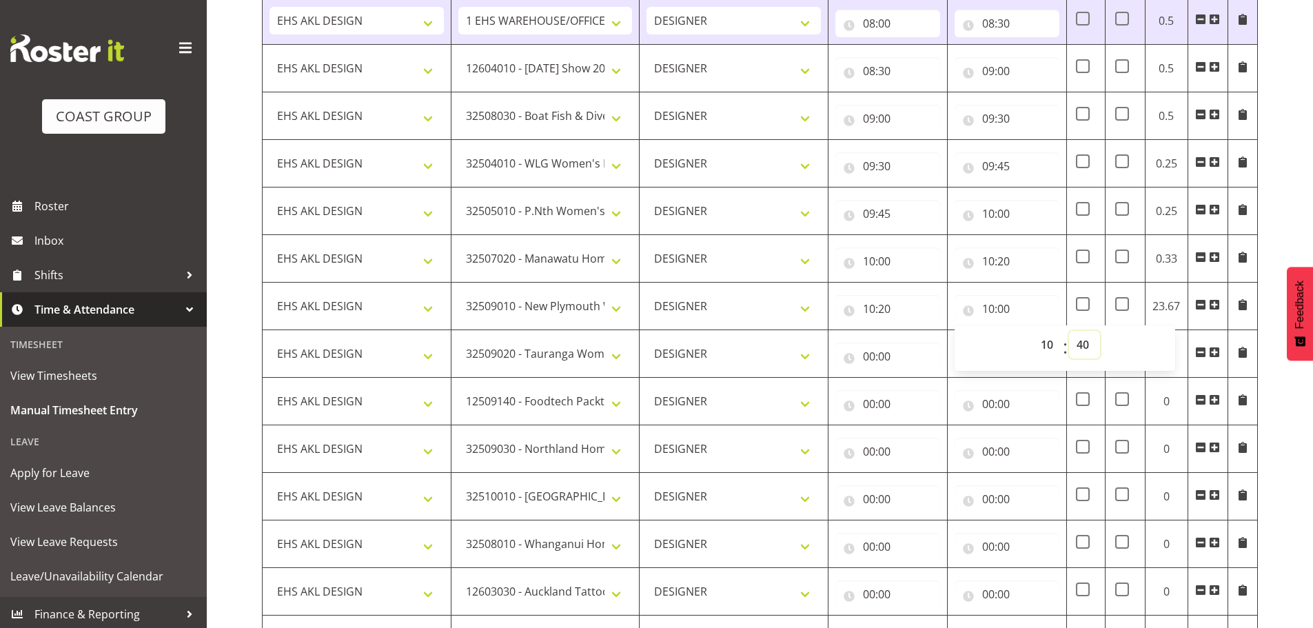
click at [1069, 331] on select "00 01 02 03 04 05 06 07 08 09 10 11 12 13 14 15 16 17 18 19 20 21 22 23 24 25 2…" at bounding box center [1084, 345] width 31 height 28
type input "10:40"
click at [879, 356] on input "00:00" at bounding box center [887, 356] width 105 height 28
drag, startPoint x: 930, startPoint y: 392, endPoint x: 930, endPoint y: 382, distance: 10.3
click at [930, 392] on select "00 01 02 03 04 05 06 07 08 09 10 11 12 13 14 15 16 17 18 19 20 21 22 23" at bounding box center [929, 392] width 31 height 28
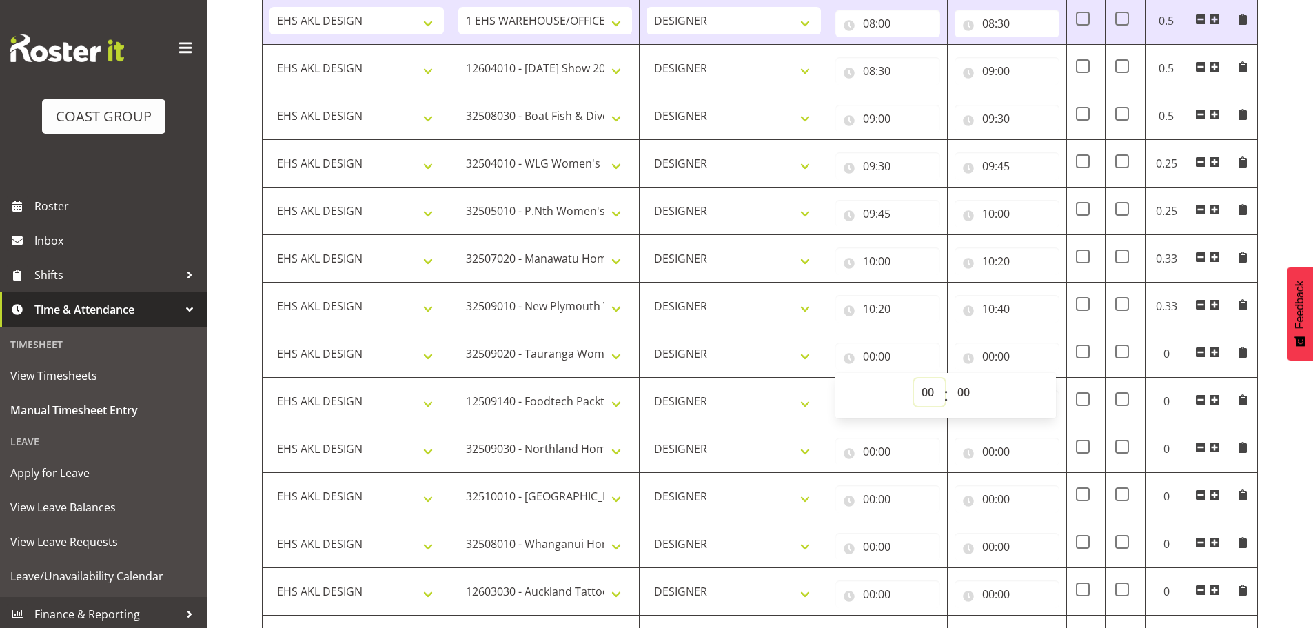
select select "10"
click at [914, 378] on select "00 01 02 03 04 05 06 07 08 09 10 11 12 13 14 15 16 17 18 19 20 21 22 23" at bounding box center [929, 392] width 31 height 28
type input "10:00"
click at [964, 389] on select "00 01 02 03 04 05 06 07 08 09 10 11 12 13 14 15 16 17 18 19 20 21 22 23 24 25 2…" at bounding box center [964, 392] width 31 height 28
select select "40"
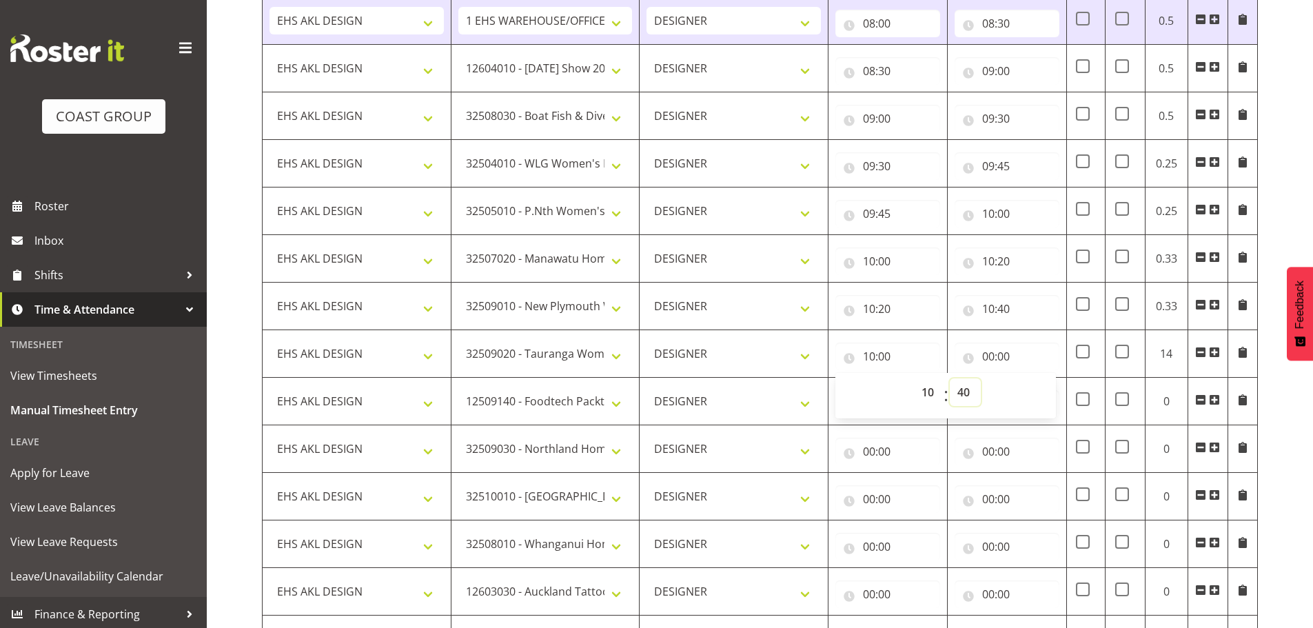
click at [949, 378] on select "00 01 02 03 04 05 06 07 08 09 10 11 12 13 14 15 16 17 18 19 20 21 22 23 24 25 2…" at bounding box center [964, 392] width 31 height 28
type input "10:40"
click at [990, 339] on div "00:00 00 01 02 03 04 05 06 07 08 09 10 11 12 13 14 15 16 17 18 19 20 21 22 23 :…" at bounding box center [1006, 353] width 105 height 33
click at [1002, 358] on input "00:00" at bounding box center [1006, 356] width 105 height 28
click at [1045, 388] on select "00 01 02 03 04 05 06 07 08 09 10 11 12 13 14 15 16 17 18 19 20 21 22 23" at bounding box center [1048, 392] width 31 height 28
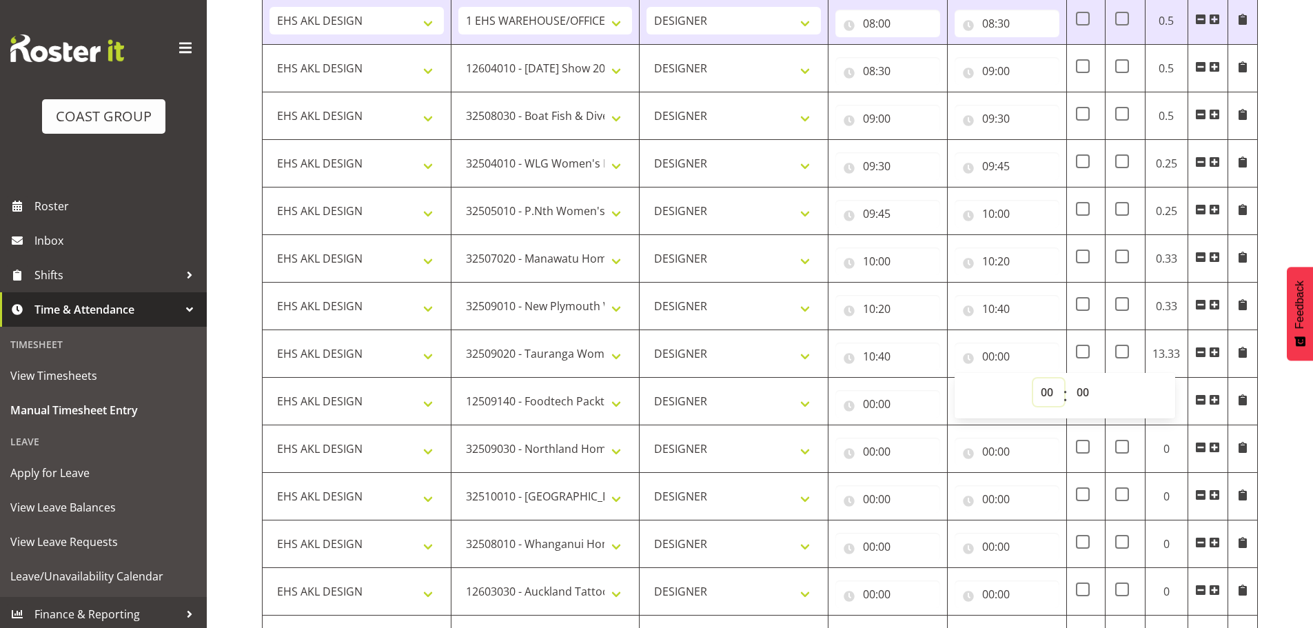
select select "11"
click at [1033, 378] on select "00 01 02 03 04 05 06 07 08 09 10 11 12 13 14 15 16 17 18 19 20 21 22 23" at bounding box center [1048, 392] width 31 height 28
type input "11:00"
click at [875, 399] on input "00:00" at bounding box center [887, 404] width 105 height 28
click at [921, 435] on select "00 01 02 03 04 05 06 07 08 09 10 11 12 13 14 15 16 17 18 19 20 21 22 23" at bounding box center [929, 440] width 31 height 28
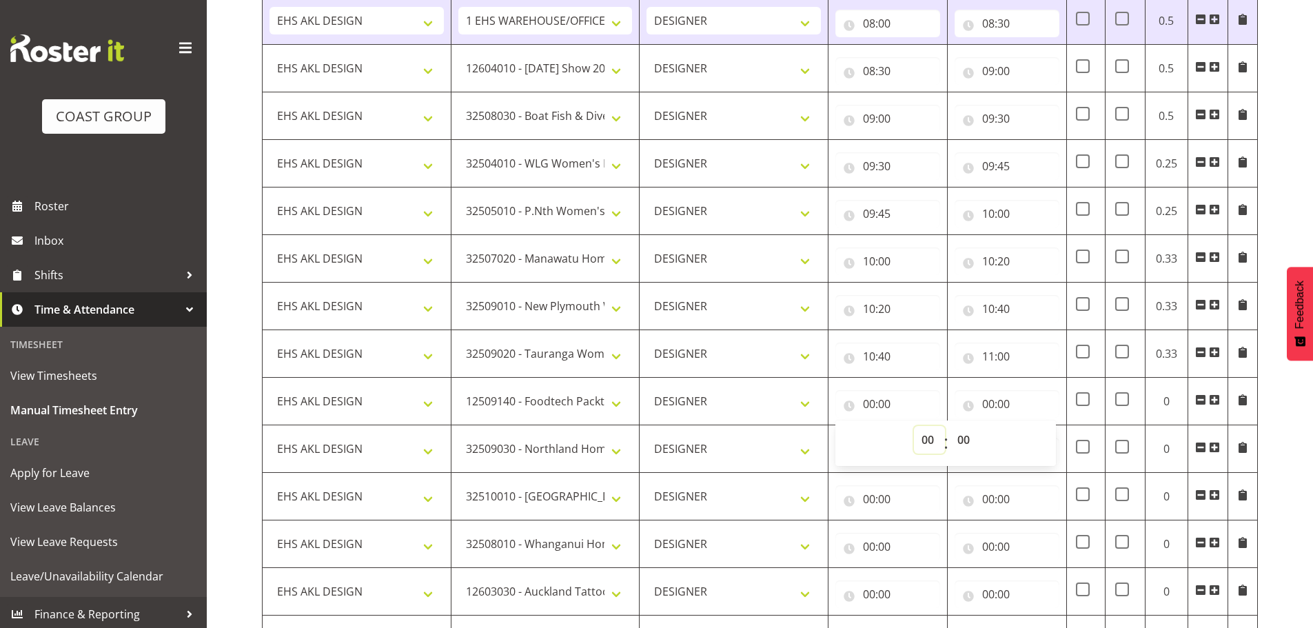
select select "11"
click at [914, 426] on select "00 01 02 03 04 05 06 07 08 09 10 11 12 13 14 15 16 17 18 19 20 21 22 23" at bounding box center [929, 440] width 31 height 28
type input "11:00"
click at [985, 395] on input "00:00" at bounding box center [1006, 404] width 105 height 28
click at [1045, 444] on select "00 01 02 03 04 05 06 07 08 09 10 11 12 13 14 15 16 17 18 19 20 21 22 23" at bounding box center [1048, 440] width 31 height 28
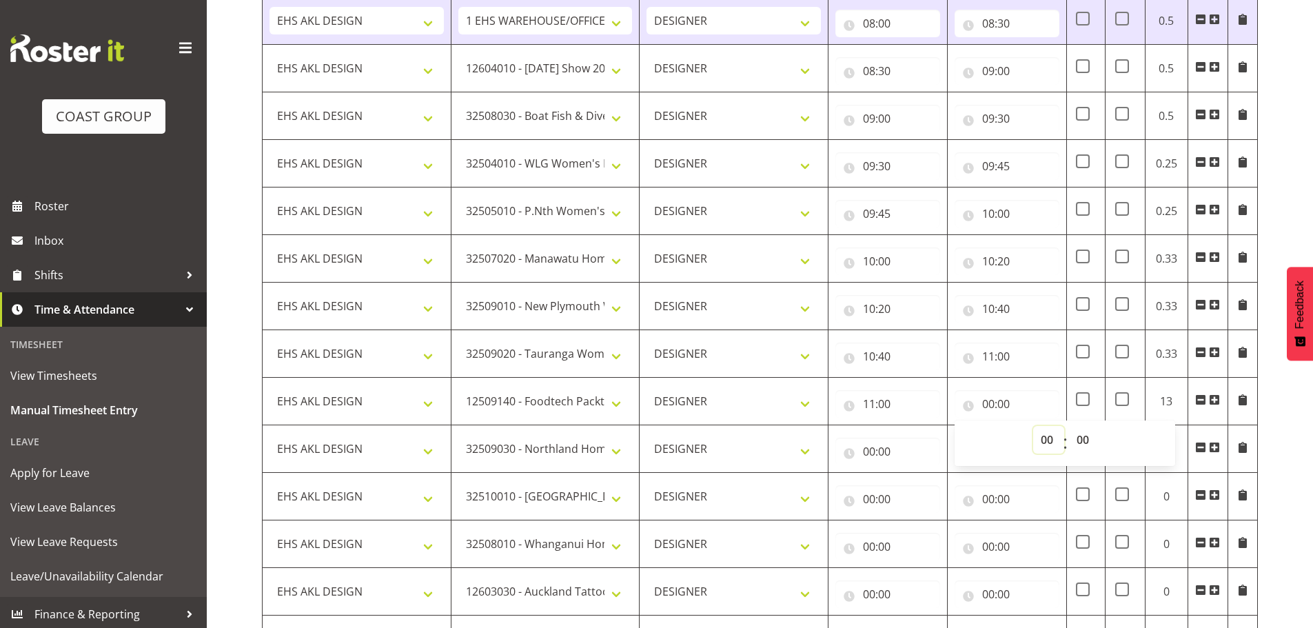
select select "11"
click at [1033, 426] on select "00 01 02 03 04 05 06 07 08 09 10 11 12 13 14 15 16 17 18 19 20 21 22 23" at bounding box center [1048, 440] width 31 height 28
type input "11:00"
click at [1084, 442] on select "00 01 02 03 04 05 06 07 08 09 10 11 12 13 14 15 16 17 18 19 20 21 22 23 24 25 2…" at bounding box center [1084, 440] width 31 height 28
select select "20"
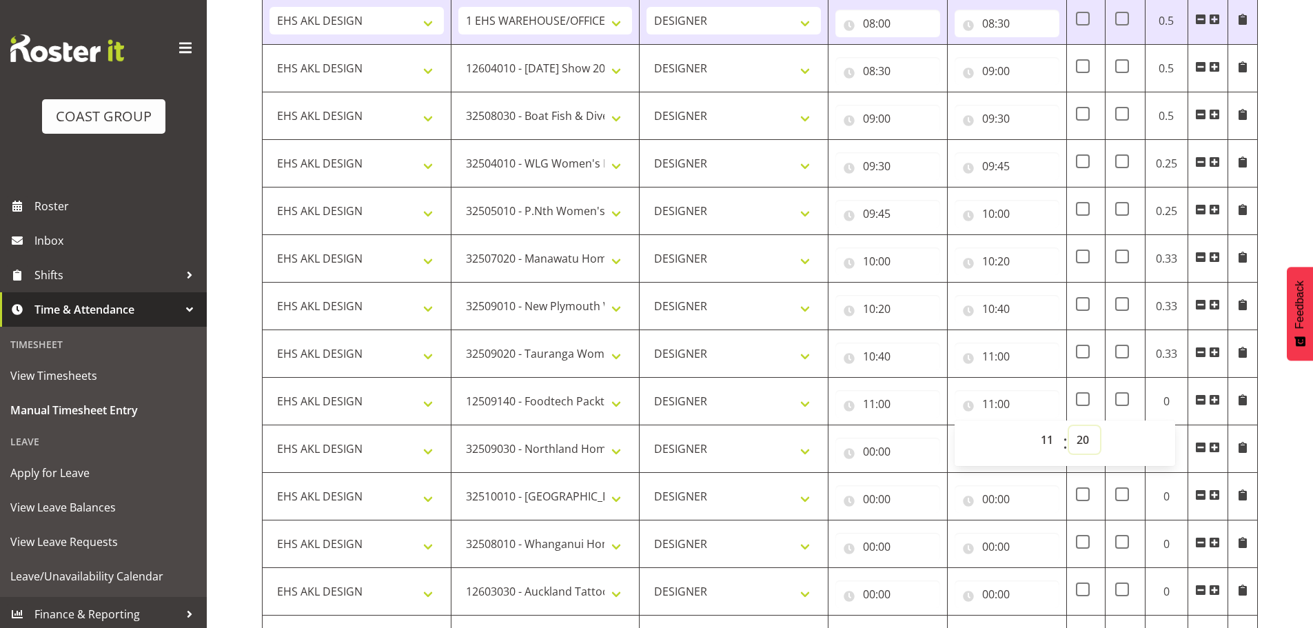
click at [1069, 426] on select "00 01 02 03 04 05 06 07 08 09 10 11 12 13 14 15 16 17 18 19 20 21 22 23 24 25 2…" at bounding box center [1084, 440] width 31 height 28
type input "11:20"
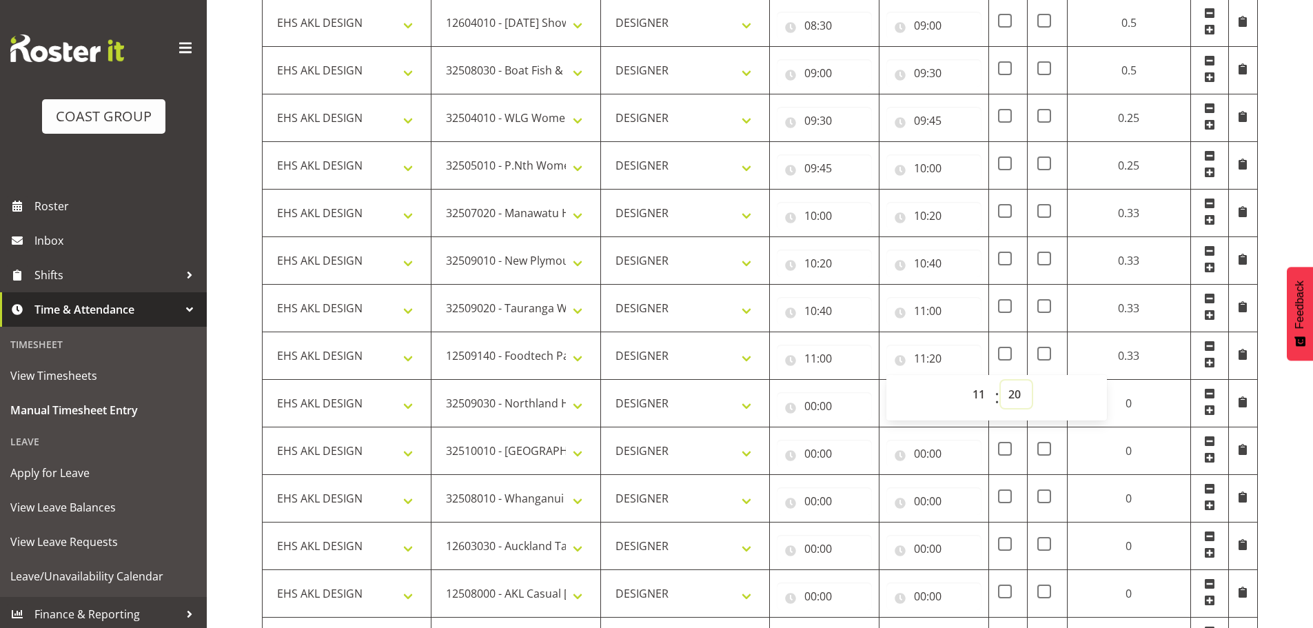
scroll to position [389, 0]
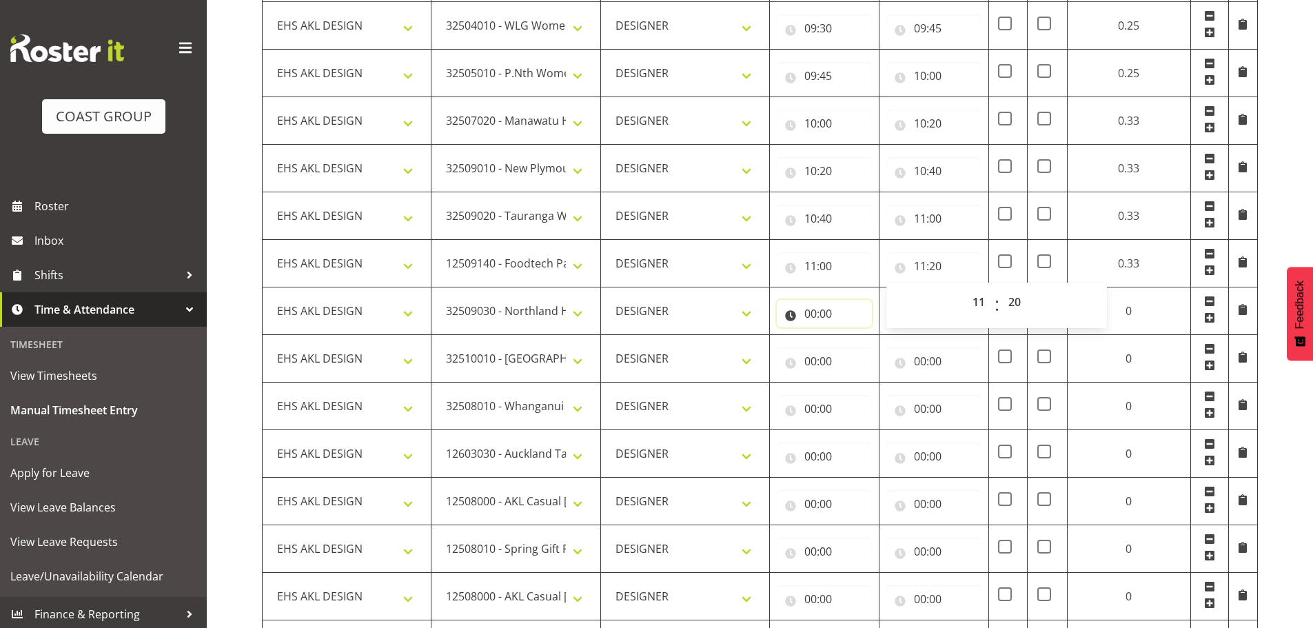
click at [800, 309] on input "00:00" at bounding box center [823, 314] width 95 height 28
click at [859, 353] on select "00 01 02 03 04 05 06 07 08 09 10 11 12 13 14 15 16 17 18 19 20 21 22 23" at bounding box center [870, 350] width 31 height 28
select select "11"
click at [886, 336] on select "00 01 02 03 04 05 06 07 08 09 10 11 12 13 14 15 16 17 18 19 20 21 22 23" at bounding box center [870, 350] width 31 height 28
type input "11:00"
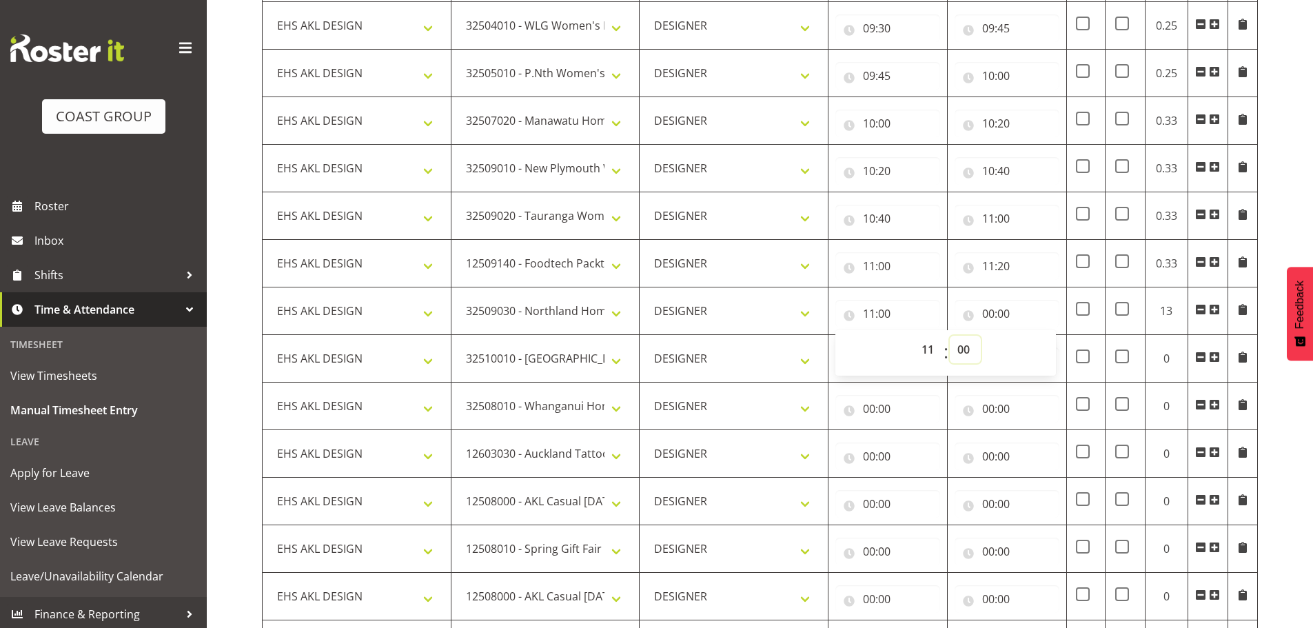
click at [960, 348] on select "00 01 02 03 04 05 06 07 08 09 10 11 12 13 14 15 16 17 18 19 20 21 22 23 24 25 2…" at bounding box center [964, 350] width 31 height 28
select select "20"
click at [949, 336] on select "00 01 02 03 04 05 06 07 08 09 10 11 12 13 14 15 16 17 18 19 20 21 22 23 24 25 2…" at bounding box center [964, 350] width 31 height 28
type input "11:20"
click at [995, 312] on input "00:00" at bounding box center [1006, 314] width 105 height 28
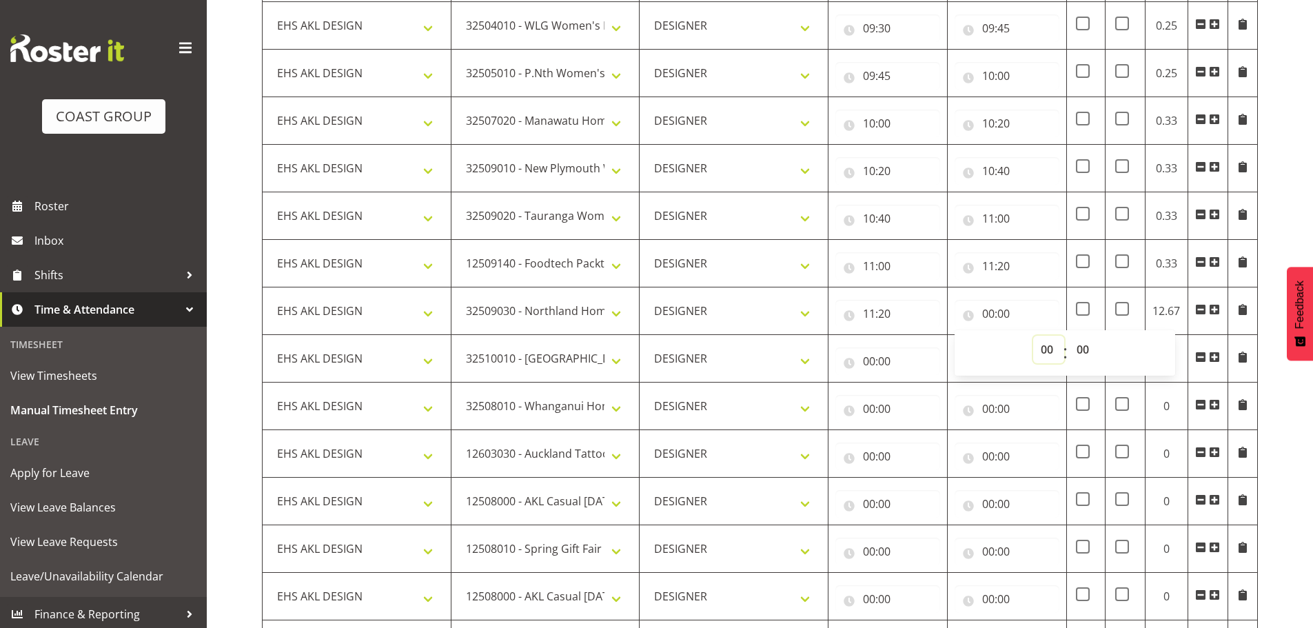
click at [1040, 346] on select "00 01 02 03 04 05 06 07 08 09 10 11 12 13 14 15 16 17 18 19 20 21 22 23" at bounding box center [1048, 350] width 31 height 28
select select "11"
click at [1033, 336] on select "00 01 02 03 04 05 06 07 08 09 10 11 12 13 14 15 16 17 18 19 20 21 22 23" at bounding box center [1048, 350] width 31 height 28
type input "11:00"
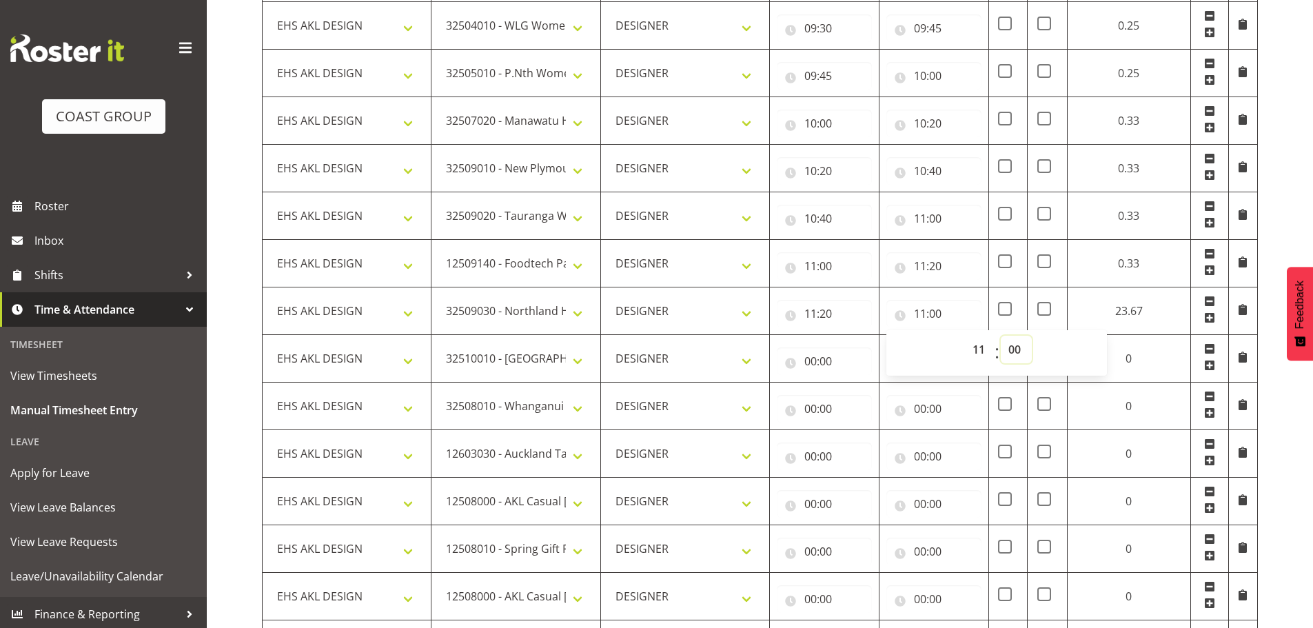
click at [1013, 349] on select "00 01 02 03 04 05 06 07 08 09 10 11 12 13 14 15 16 17 18 19 20 21 22 23 24 25 2…" at bounding box center [1015, 350] width 31 height 28
select select "40"
click at [1000, 336] on select "00 01 02 03 04 05 06 07 08 09 10 11 12 13 14 15 16 17 18 19 20 21 22 23 24 25 2…" at bounding box center [1015, 350] width 31 height 28
type input "11:40"
click at [830, 358] on input "00:00" at bounding box center [823, 361] width 95 height 28
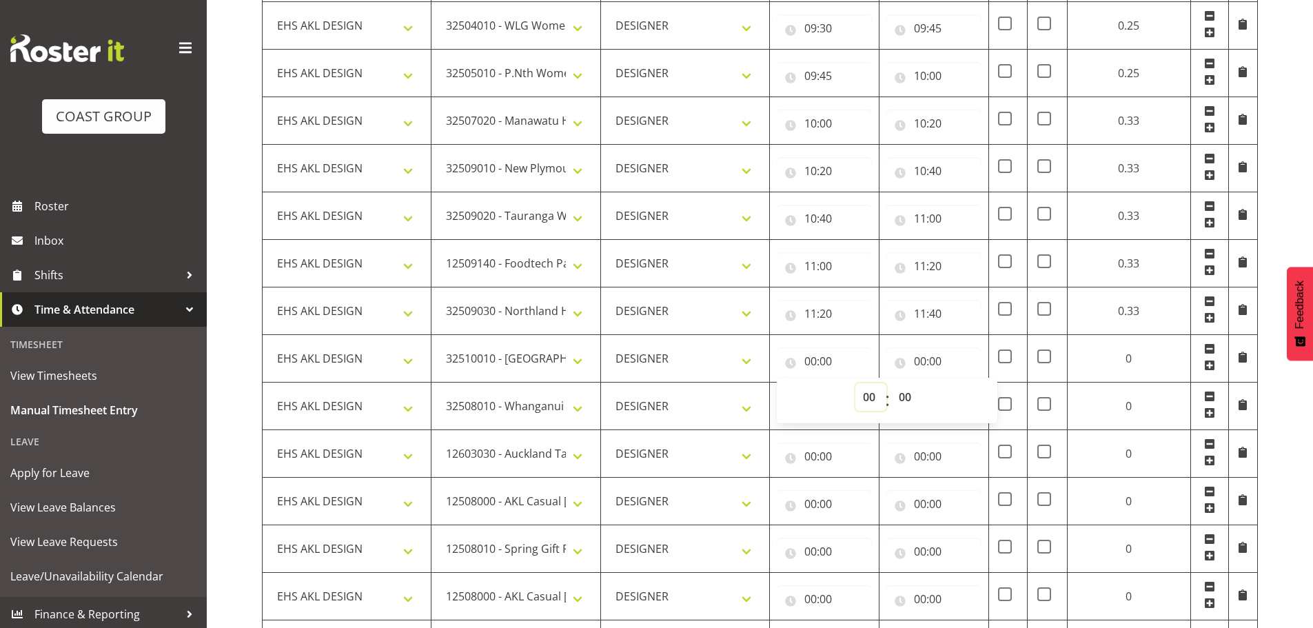
click at [875, 404] on select "00 01 02 03 04 05 06 07 08 09 10 11 12 13 14 15 16 17 18 19 20 21 22 23" at bounding box center [870, 397] width 31 height 28
select select "11"
click at [886, 383] on select "00 01 02 03 04 05 06 07 08 09 10 11 12 13 14 15 16 17 18 19 20 21 22 23" at bounding box center [870, 397] width 31 height 28
type input "11:00"
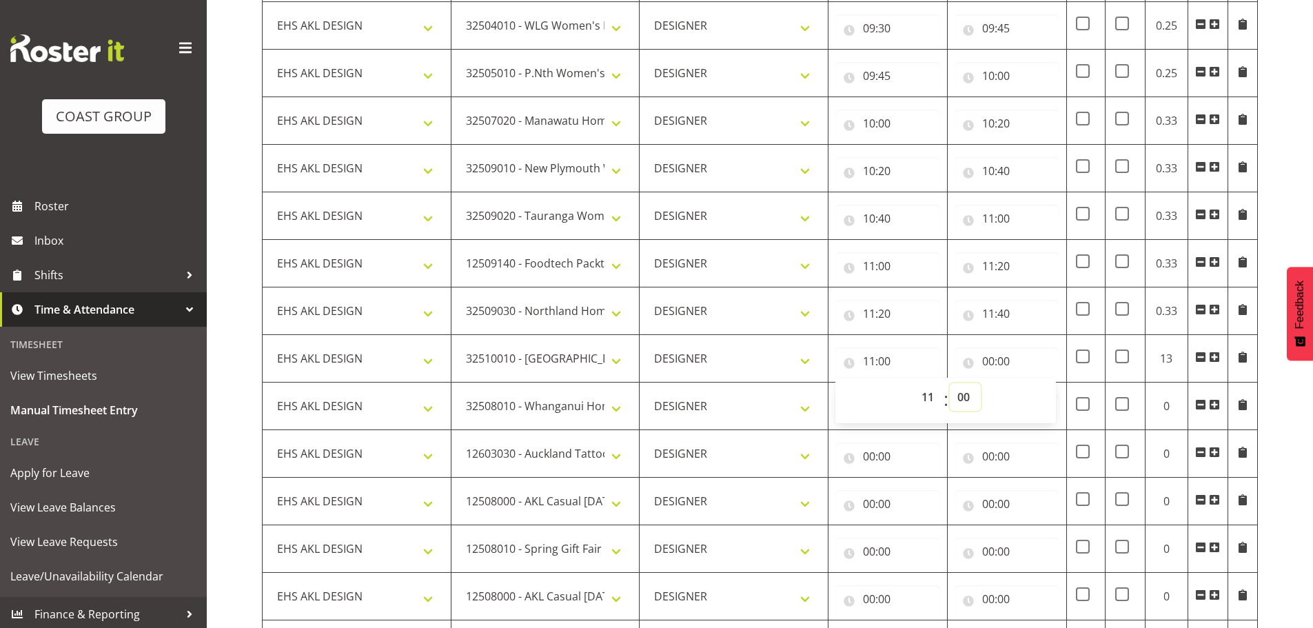
click at [956, 391] on select "00 01 02 03 04 05 06 07 08 09 10 11 12 13 14 15 16 17 18 19 20 21 22 23 24 25 2…" at bounding box center [964, 397] width 31 height 28
select select "40"
click at [949, 383] on select "00 01 02 03 04 05 06 07 08 09 10 11 12 13 14 15 16 17 18 19 20 21 22 23 24 25 2…" at bounding box center [964, 397] width 31 height 28
type input "11:40"
click at [1003, 360] on input "00:00" at bounding box center [1006, 361] width 105 height 28
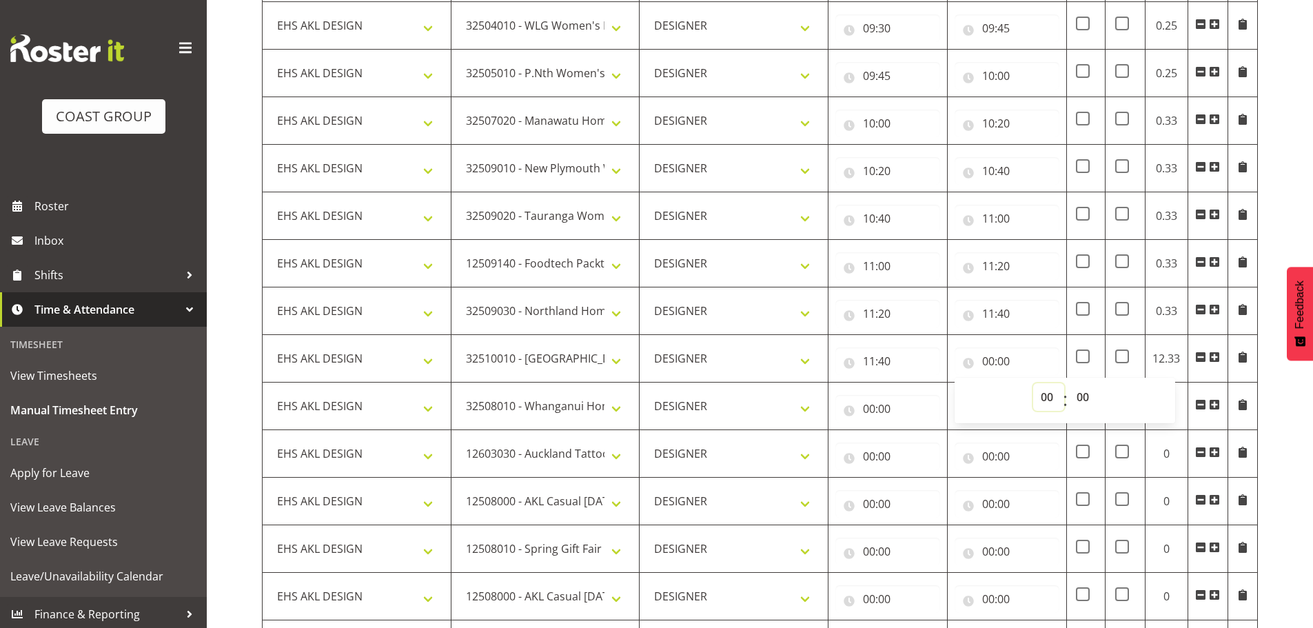
click at [1037, 388] on select "00 01 02 03 04 05 06 07 08 09 10 11 12 13 14 15 16 17 18 19 20 21 22 23" at bounding box center [1048, 397] width 31 height 28
select select "12"
click at [1033, 383] on select "00 01 02 03 04 05 06 07 08 09 10 11 12 13 14 15 16 17 18 19 20 21 22 23" at bounding box center [1048, 397] width 31 height 28
type input "12:00"
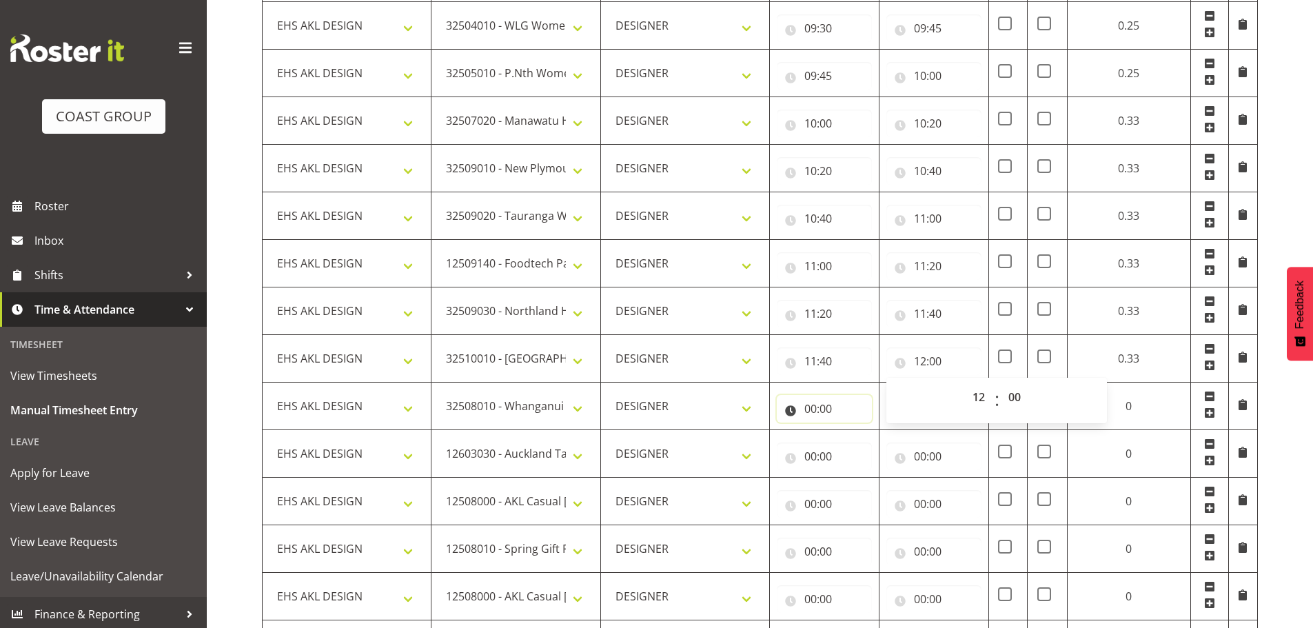
click at [795, 413] on input "00:00" at bounding box center [823, 409] width 95 height 28
click at [863, 443] on select "00 01 02 03 04 05 06 07 08 09 10 11 12 13 14 15 16 17 18 19 20 21 22 23" at bounding box center [870, 445] width 31 height 28
select select "12"
click at [886, 431] on select "00 01 02 03 04 05 06 07 08 09 10 11 12 13 14 15 16 17 18 19 20 21 22 23" at bounding box center [870, 445] width 31 height 28
type input "12:00"
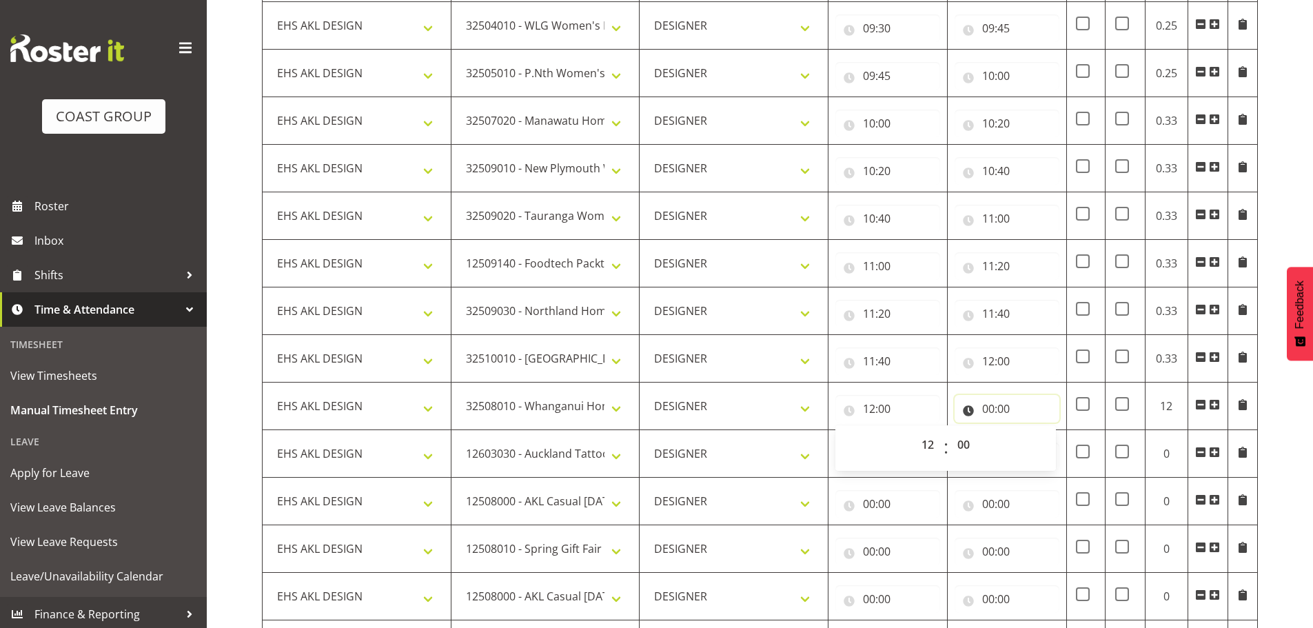
click at [995, 411] on input "00:00" at bounding box center [1006, 409] width 105 height 28
click at [1049, 444] on select "00 01 02 03 04 05 06 07 08 09 10 11 12 13 14 15 16 17 18 19 20 21 22 23" at bounding box center [1048, 445] width 31 height 28
select select "12"
click at [1033, 431] on select "00 01 02 03 04 05 06 07 08 09 10 11 12 13 14 15 16 17 18 19 20 21 22 23" at bounding box center [1048, 445] width 31 height 28
type input "12:00"
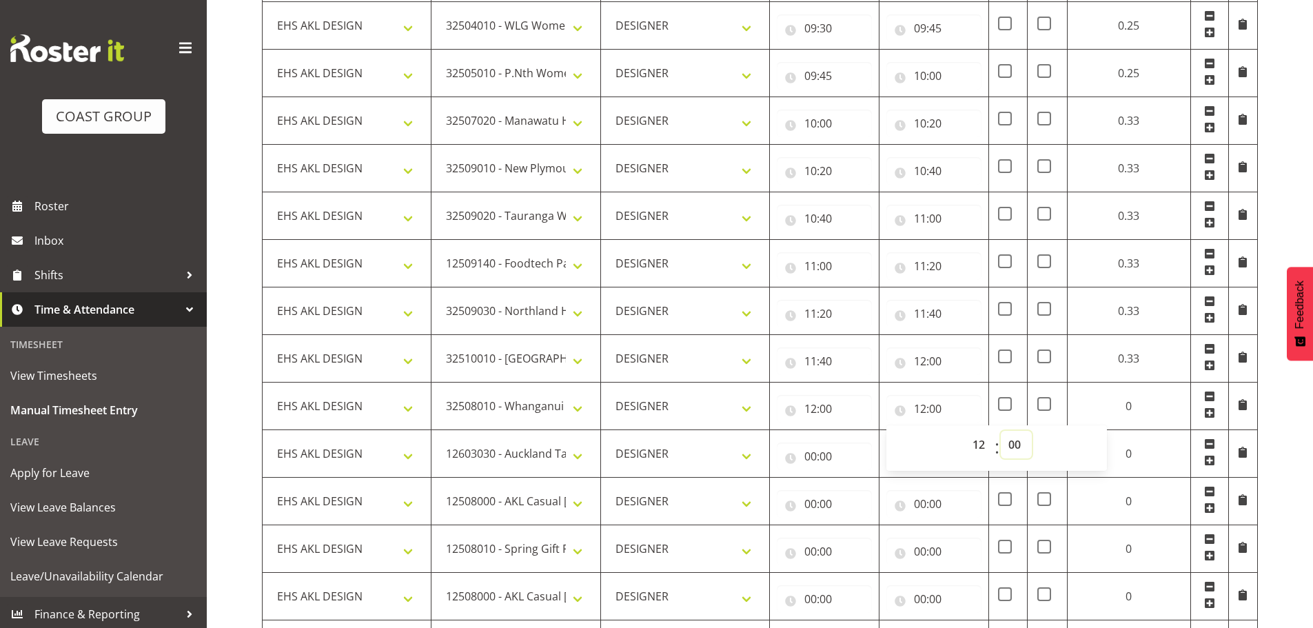
click at [1014, 451] on select "00 01 02 03 04 05 06 07 08 09 10 11 12 13 14 15 16 17 18 19 20 21 22 23 24 25 2…" at bounding box center [1015, 445] width 31 height 28
select select "20"
click at [1000, 431] on select "00 01 02 03 04 05 06 07 08 09 10 11 12 13 14 15 16 17 18 19 20 21 22 23 24 25 2…" at bounding box center [1015, 445] width 31 height 28
type input "12:20"
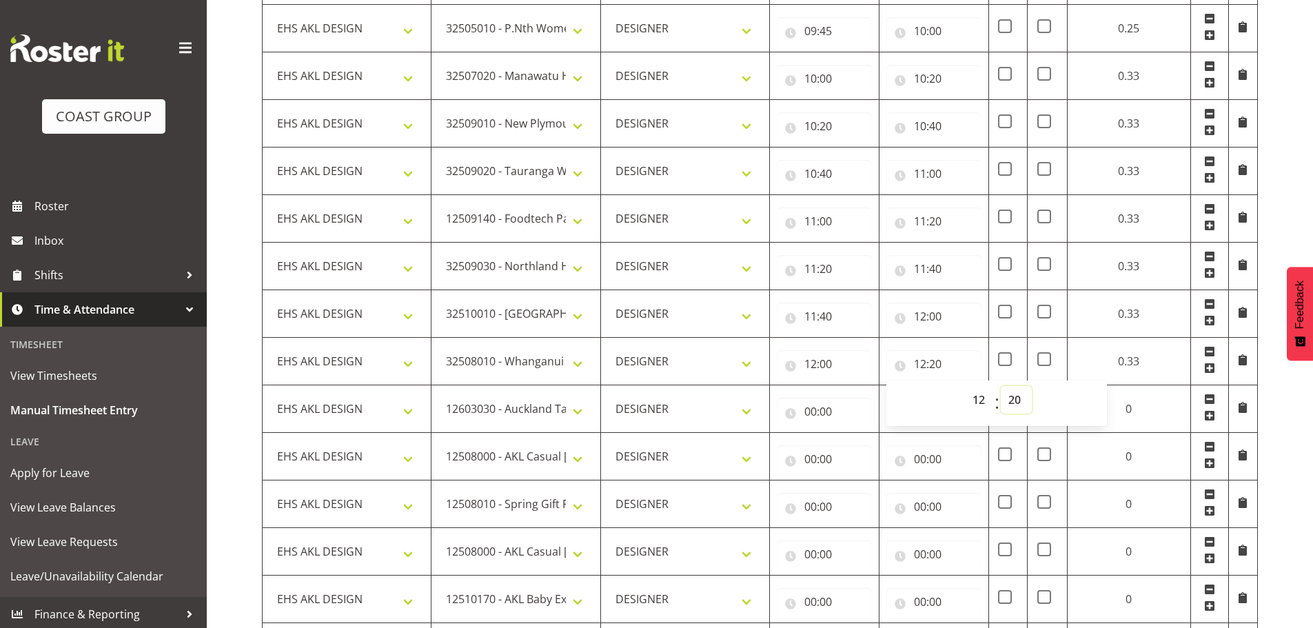
scroll to position [458, 0]
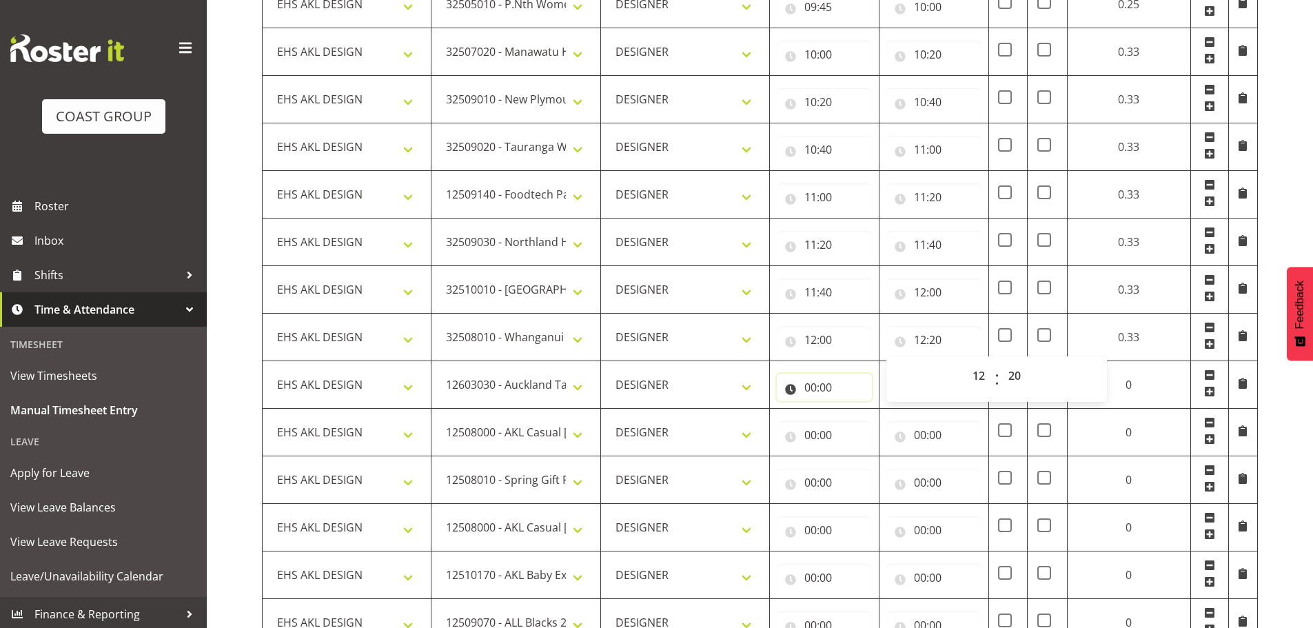
click at [820, 388] on input "00:00" at bounding box center [823, 387] width 95 height 28
click at [552, 387] on select "1 Carlton Events 1 [PERSON_NAME] 1 [PERSON_NAME][GEOGRAPHIC_DATA] 1 EHS WAREHOU…" at bounding box center [515, 385] width 154 height 28
click at [814, 385] on input "00:00" at bounding box center [823, 387] width 95 height 28
click at [867, 422] on select "00 01 02 03 04 05 06 07 08 09 10 11 12 13 14 15 16 17 18 19 20 21 22 23" at bounding box center [870, 423] width 31 height 28
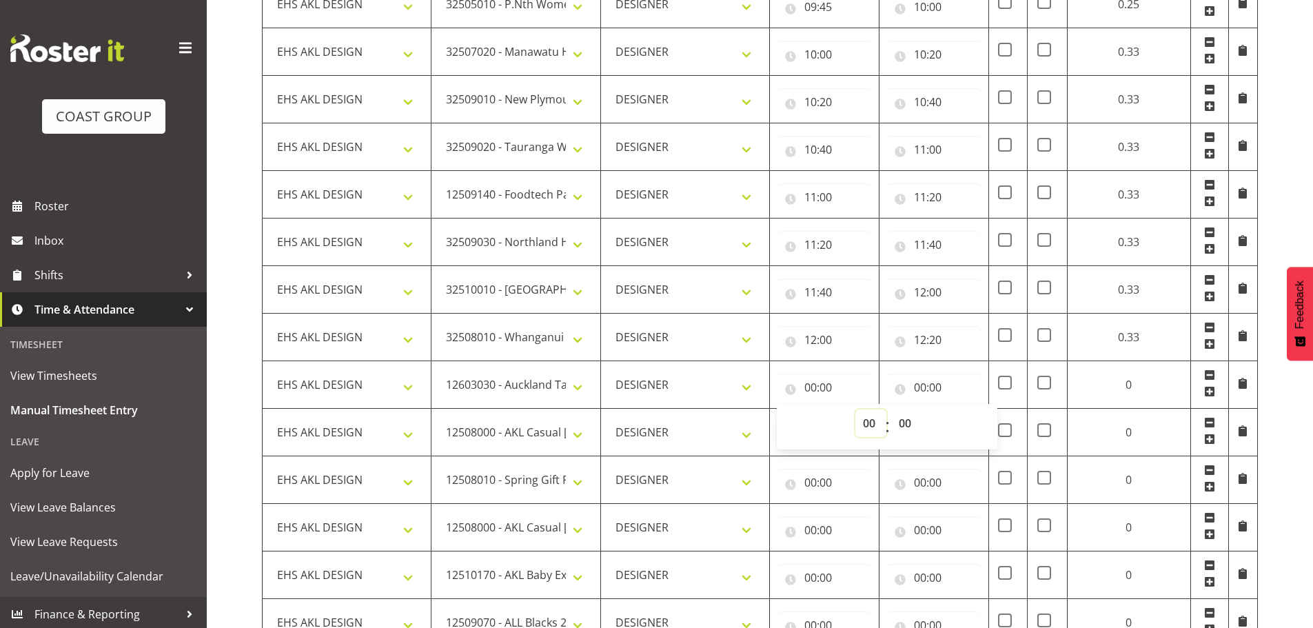
select select "12"
click at [855, 409] on select "00 01 02 03 04 05 06 07 08 09 10 11 12 13 14 15 16 17 18 19 20 21 22 23" at bounding box center [870, 423] width 31 height 28
type input "12:00"
click at [904, 424] on select "00 01 02 03 04 05 06 07 08 09 10 11 12 13 14 15 16 17 18 19 20 21 22 23 24 25 2…" at bounding box center [906, 423] width 31 height 28
select select "20"
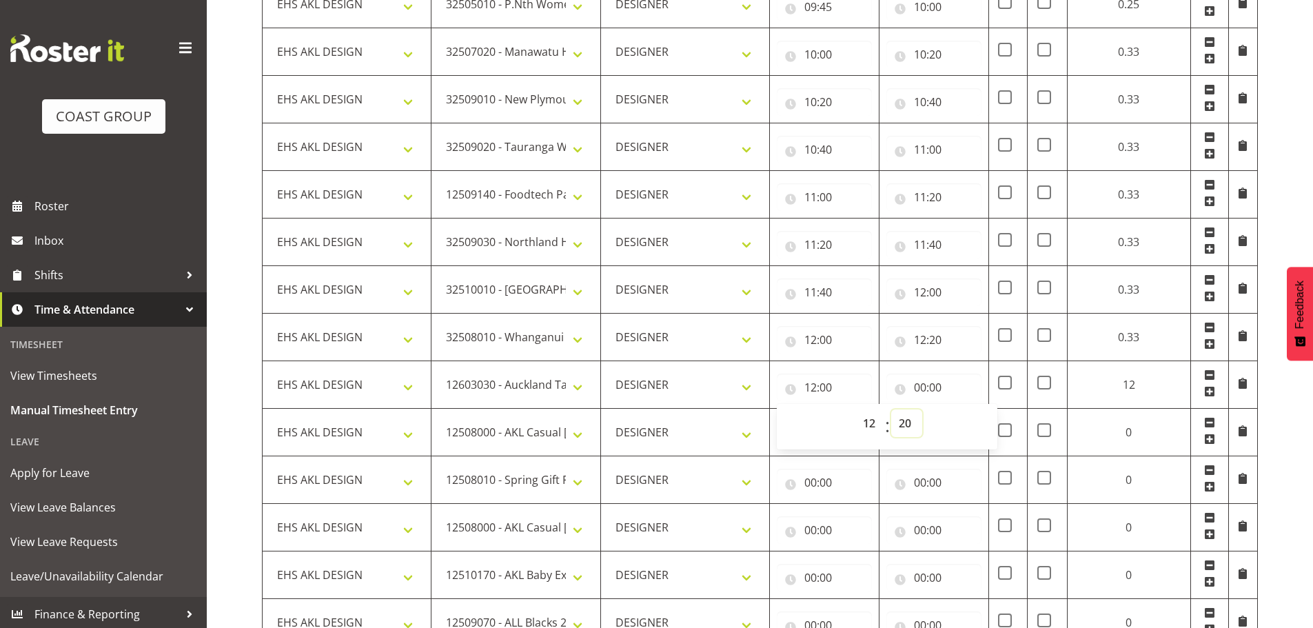
click at [922, 409] on select "00 01 02 03 04 05 06 07 08 09 10 11 12 13 14 15 16 17 18 19 20 21 22 23 24 25 2…" at bounding box center [906, 423] width 31 height 28
type input "12:20"
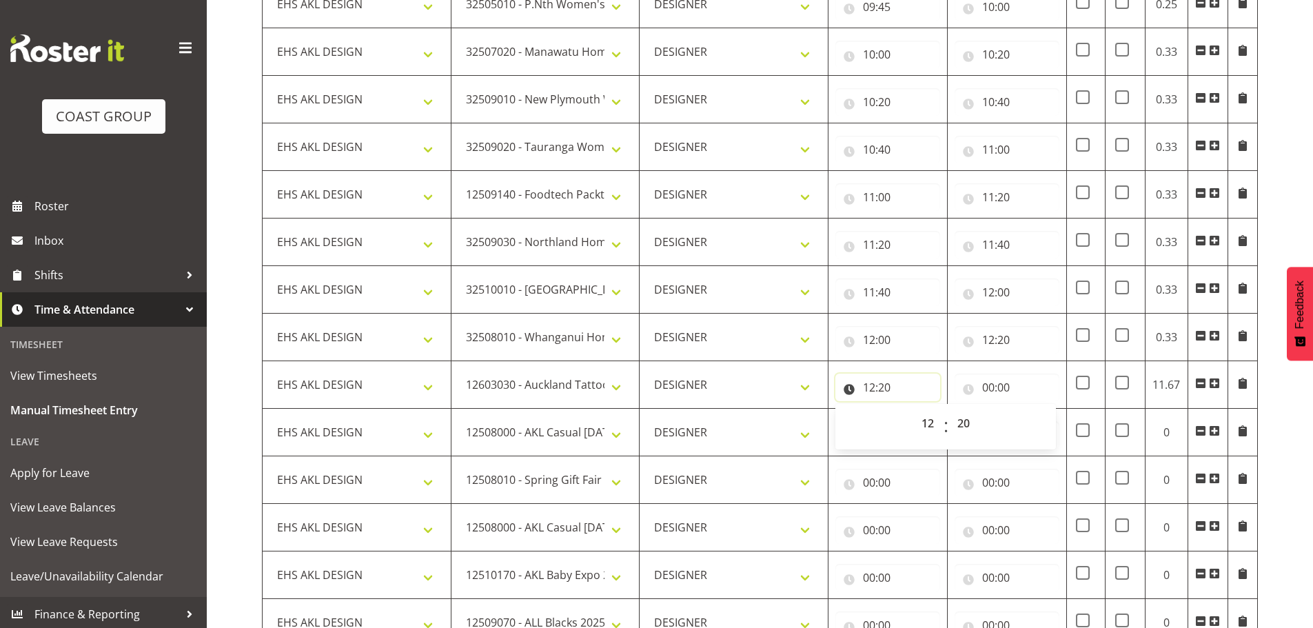
drag, startPoint x: 931, startPoint y: 392, endPoint x: 953, endPoint y: 392, distance: 22.0
click at [932, 392] on input "12:20" at bounding box center [887, 387] width 105 height 28
click at [997, 389] on input "00:00" at bounding box center [1006, 387] width 105 height 28
click at [1058, 421] on select "00 01 02 03 04 05 06 07 08 09 10 11 12 13 14 15 16 17 18 19 20 21 22 23" at bounding box center [1048, 423] width 31 height 28
select select "13"
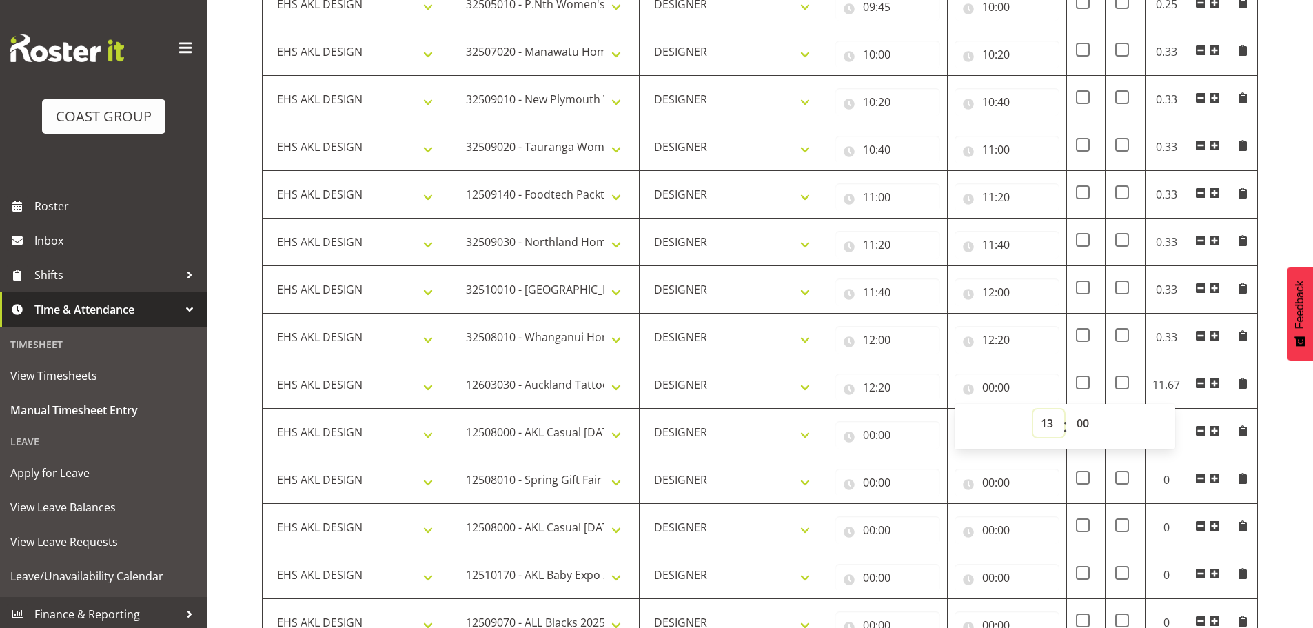
click at [1033, 409] on select "00 01 02 03 04 05 06 07 08 09 10 11 12 13 14 15 16 17 18 19 20 21 22 23" at bounding box center [1048, 423] width 31 height 28
type input "13:00"
click at [878, 427] on input "00:00" at bounding box center [887, 435] width 105 height 28
click at [934, 473] on select "00 01 02 03 04 05 06 07 08 09 10 11 12 13 14 15 16 17 18 19 20 21 22 23" at bounding box center [929, 471] width 31 height 28
select select "13"
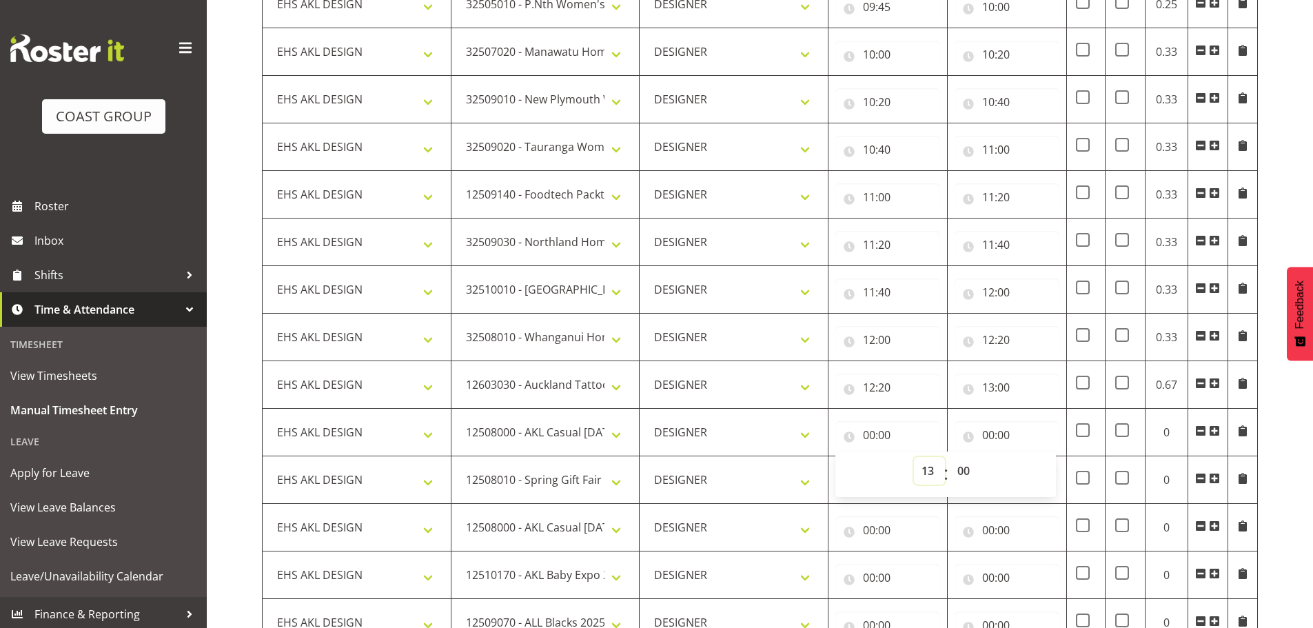
click at [914, 457] on select "00 01 02 03 04 05 06 07 08 09 10 11 12 13 14 15 16 17 18 19 20 21 22 23" at bounding box center [929, 471] width 31 height 28
type input "13:00"
drag, startPoint x: 994, startPoint y: 432, endPoint x: 1012, endPoint y: 447, distance: 24.0
click at [994, 433] on input "00:00" at bounding box center [1006, 435] width 105 height 28
click at [1035, 472] on select "00 01 02 03 04 05 06 07 08 09 10 11 12 13 14 15 16 17 18 19 20 21 22 23" at bounding box center [1048, 471] width 31 height 28
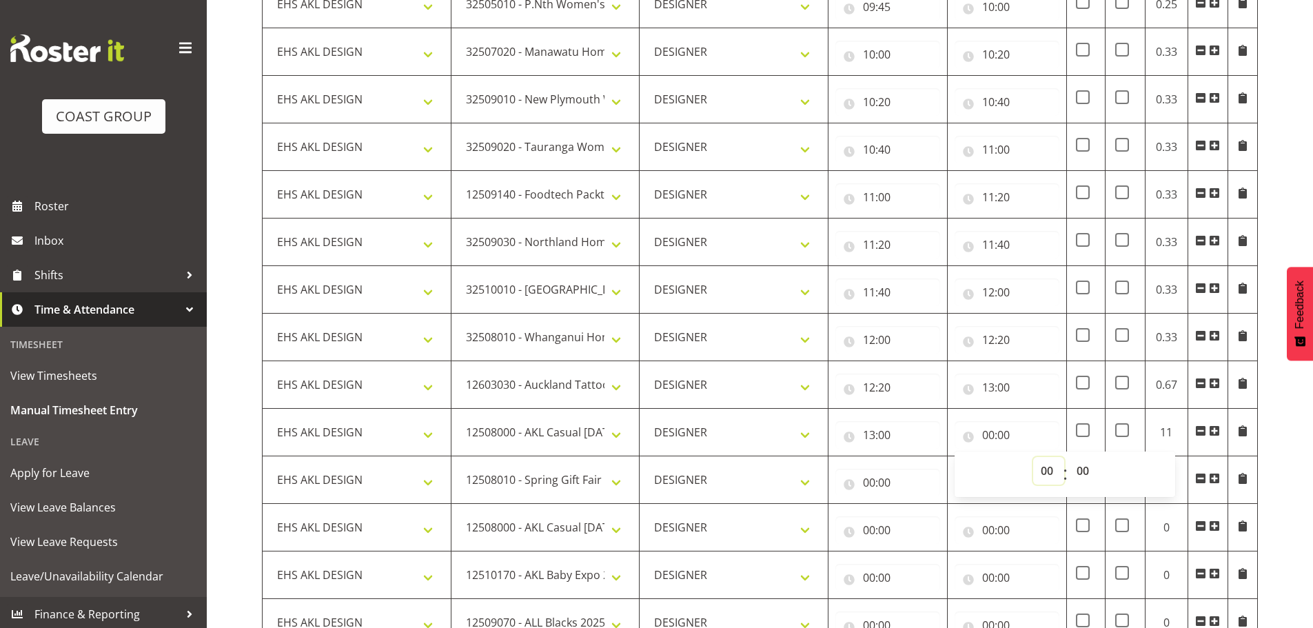
select select "14"
click at [1033, 457] on select "00 01 02 03 04 05 06 07 08 09 10 11 12 13 14 15 16 17 18 19 20 21 22 23" at bounding box center [1048, 471] width 31 height 28
type input "14:00"
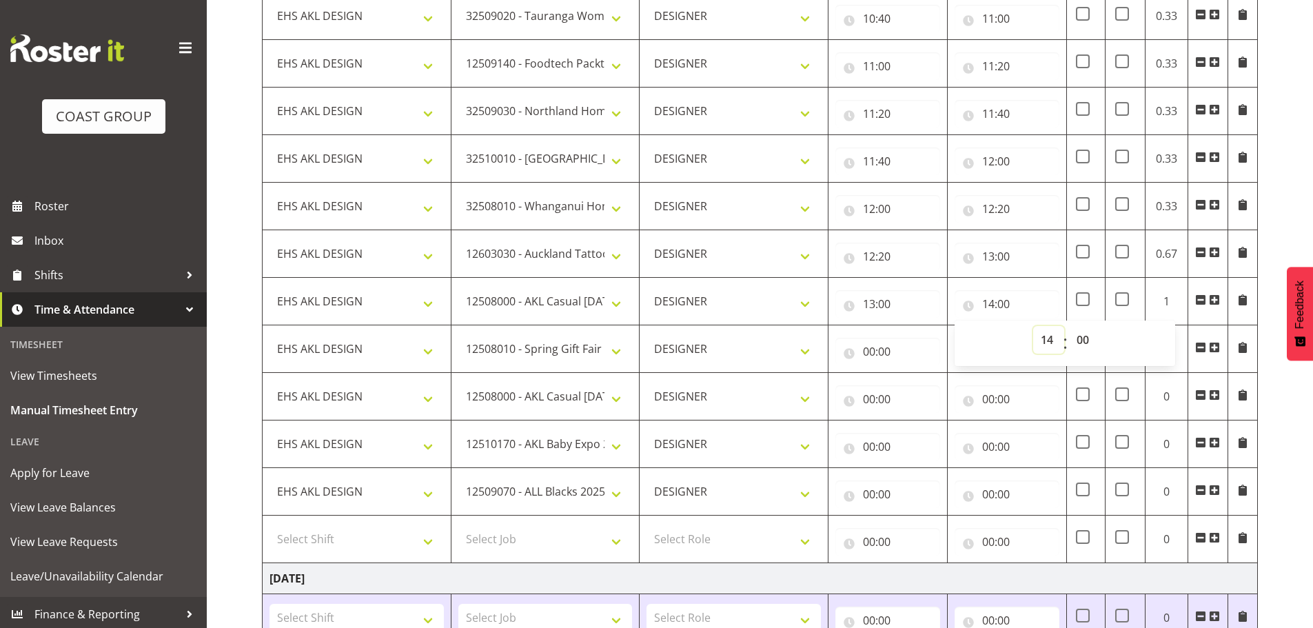
scroll to position [596, 0]
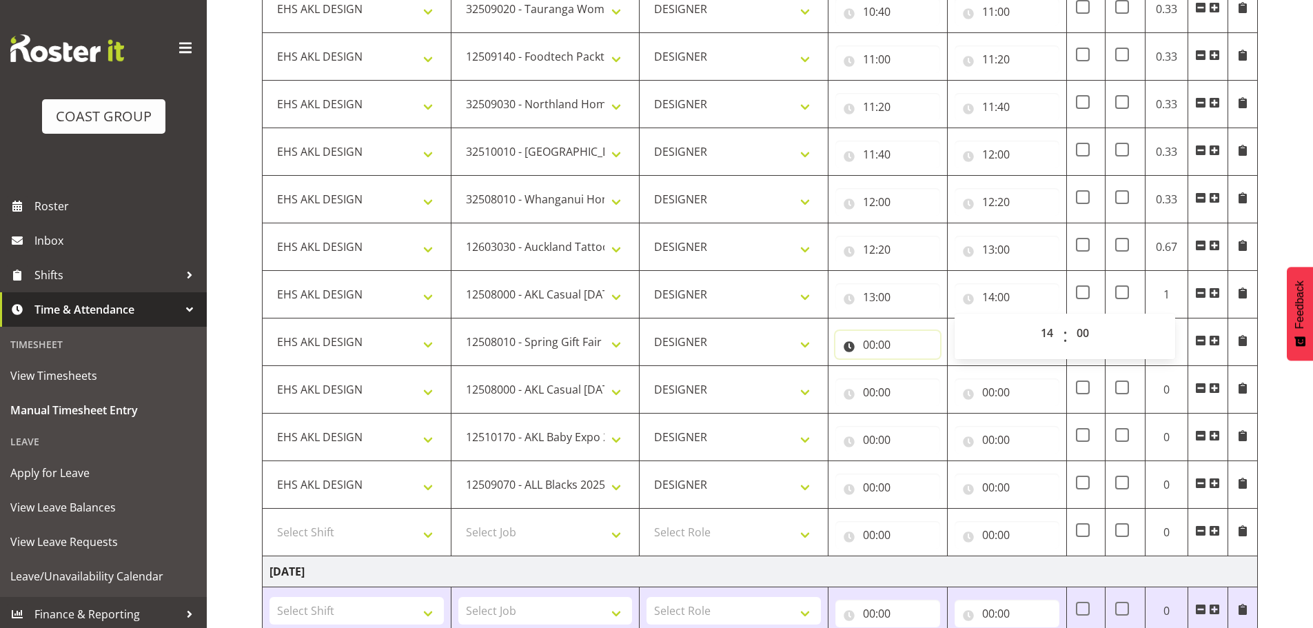
click at [893, 345] on input "00:00" at bounding box center [887, 345] width 105 height 28
click at [925, 385] on select "00 01 02 03 04 05 06 07 08 09 10 11 12 13 14 15 16 17 18 19 20 21 22 23" at bounding box center [929, 381] width 31 height 28
select select "14"
click at [914, 367] on select "00 01 02 03 04 05 06 07 08 09 10 11 12 13 14 15 16 17 18 19 20 21 22 23" at bounding box center [929, 381] width 31 height 28
type input "14:00"
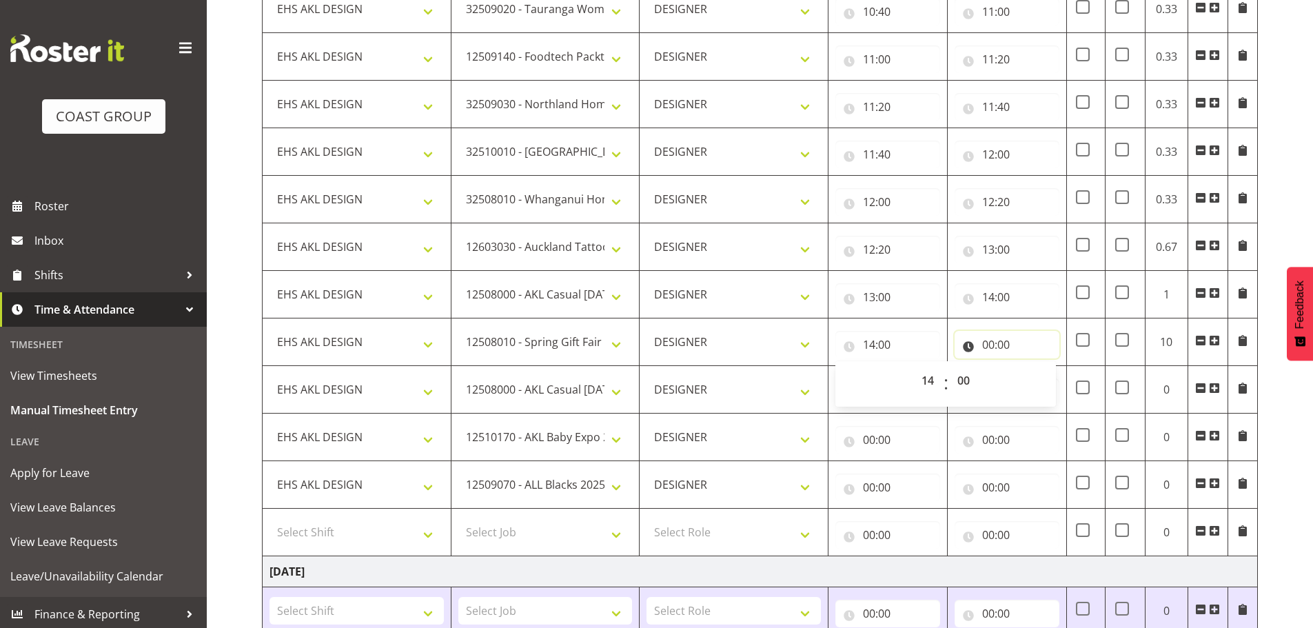
click at [987, 357] on input "00:00" at bounding box center [1006, 345] width 105 height 28
click at [1033, 381] on select "00 01 02 03 04 05 06 07 08 09 10 11 12 13 14 15 16 17 18 19 20 21 22 23" at bounding box center [1048, 381] width 31 height 28
select select "14"
click at [1033, 367] on select "00 01 02 03 04 05 06 07 08 09 10 11 12 13 14 15 16 17 18 19 20 21 22 23" at bounding box center [1048, 381] width 31 height 28
type input "14:00"
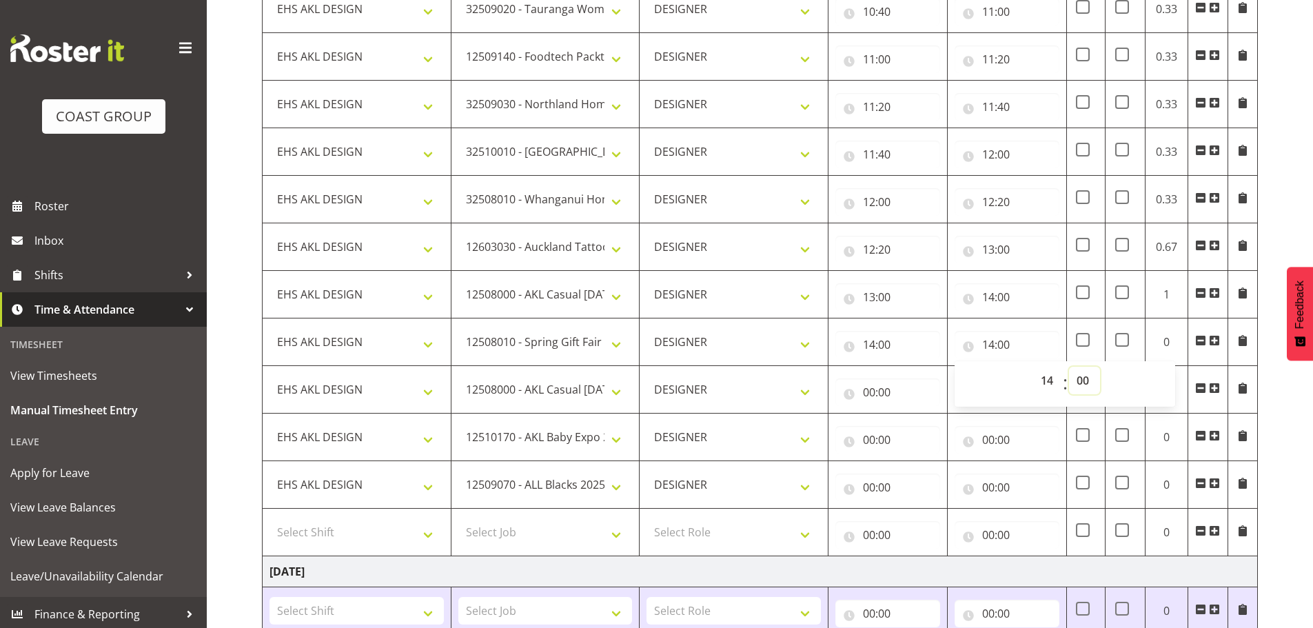
click at [1071, 380] on select "00 01 02 03 04 05 06 07 08 09 10 11 12 13 14 15 16 17 18 19 20 21 22 23 24 25 2…" at bounding box center [1084, 381] width 31 height 28
select select "45"
click at [1069, 367] on select "00 01 02 03 04 05 06 07 08 09 10 11 12 13 14 15 16 17 18 19 20 21 22 23 24 25 2…" at bounding box center [1084, 381] width 31 height 28
type input "14:45"
click at [881, 389] on input "00:00" at bounding box center [887, 392] width 105 height 28
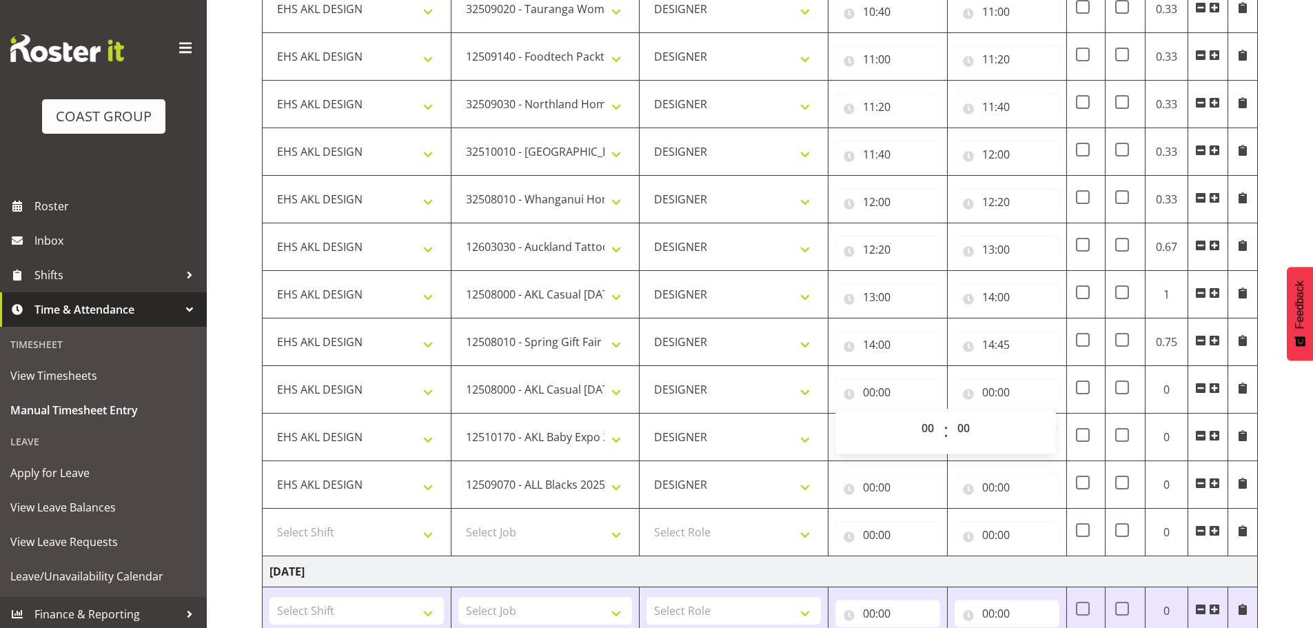
click at [909, 420] on div "00 01 02 03 04 05 06 07 08 09 10 11 12 13 14 15 16 17 18 19 20 21 22 23 : 00 01…" at bounding box center [945, 431] width 220 height 34
click at [927, 424] on select "00 01 02 03 04 05 06 07 08 09 10 11 12 13 14 15 16 17 18 19 20 21 22 23" at bounding box center [929, 428] width 31 height 28
select select "14"
click at [914, 414] on select "00 01 02 03 04 05 06 07 08 09 10 11 12 13 14 15 16 17 18 19 20 21 22 23" at bounding box center [929, 428] width 31 height 28
type input "14:00"
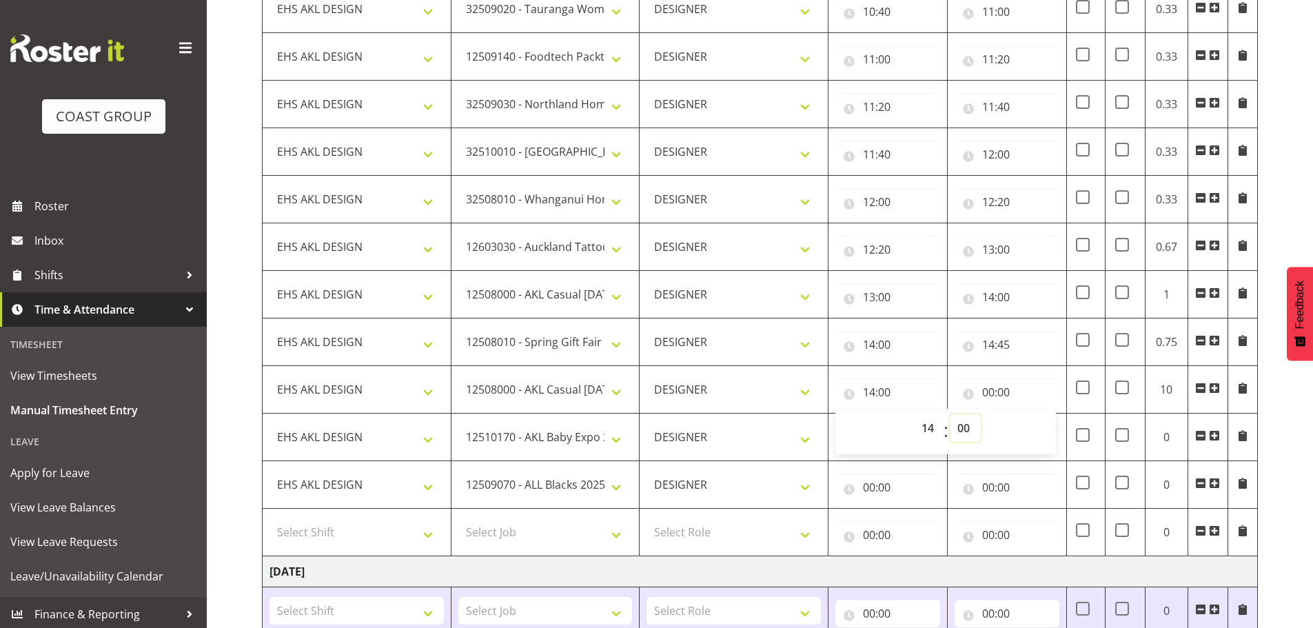
click at [962, 428] on select "00 01 02 03 04 05 06 07 08 09 10 11 12 13 14 15 16 17 18 19 20 21 22 23 24 25 2…" at bounding box center [964, 428] width 31 height 28
select select "45"
click at [949, 414] on select "00 01 02 03 04 05 06 07 08 09 10 11 12 13 14 15 16 17 18 19 20 21 22 23 24 25 2…" at bounding box center [964, 428] width 31 height 28
type input "14:45"
click at [993, 380] on input "00:00" at bounding box center [1006, 392] width 105 height 28
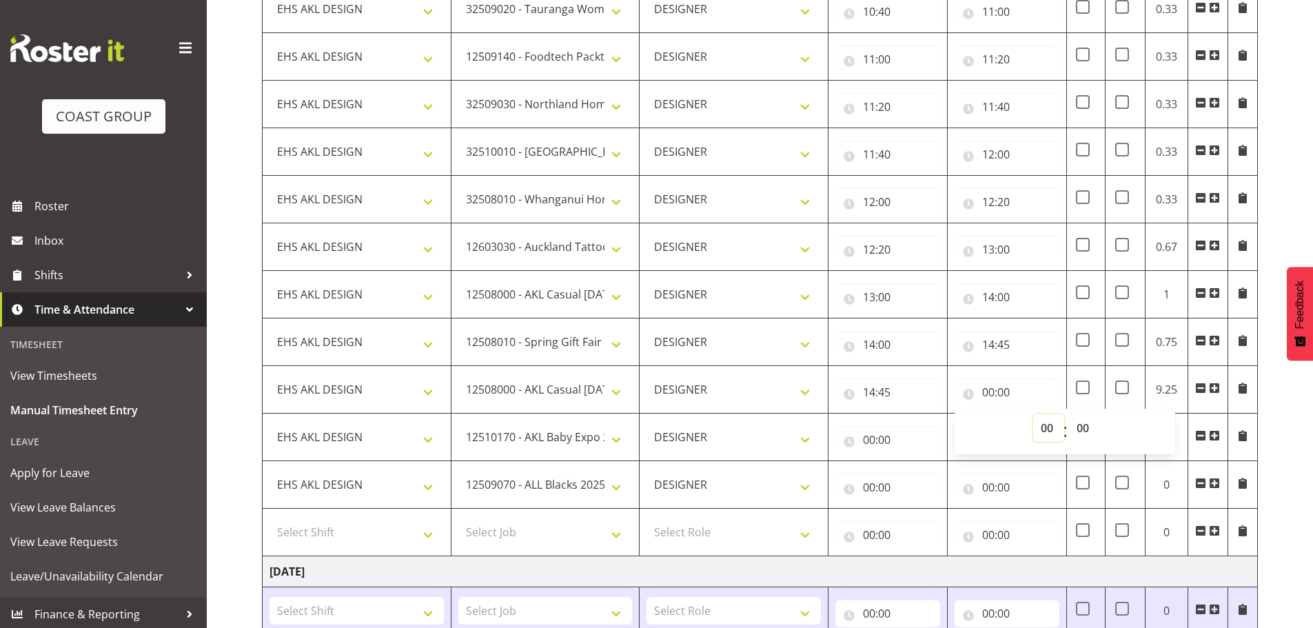
click at [1038, 423] on select "00 01 02 03 04 05 06 07 08 09 10 11 12 13 14 15 16 17 18 19 20 21 22 23" at bounding box center [1048, 428] width 31 height 28
select select "15"
click at [1033, 414] on select "00 01 02 03 04 05 06 07 08 09 10 11 12 13 14 15 16 17 18 19 20 21 22 23" at bounding box center [1048, 428] width 31 height 28
type input "15:00"
click at [1078, 424] on select "00 01 02 03 04 05 06 07 08 09 10 11 12 13 14 15 16 17 18 19 20 21 22 23 24 25 2…" at bounding box center [1084, 428] width 31 height 28
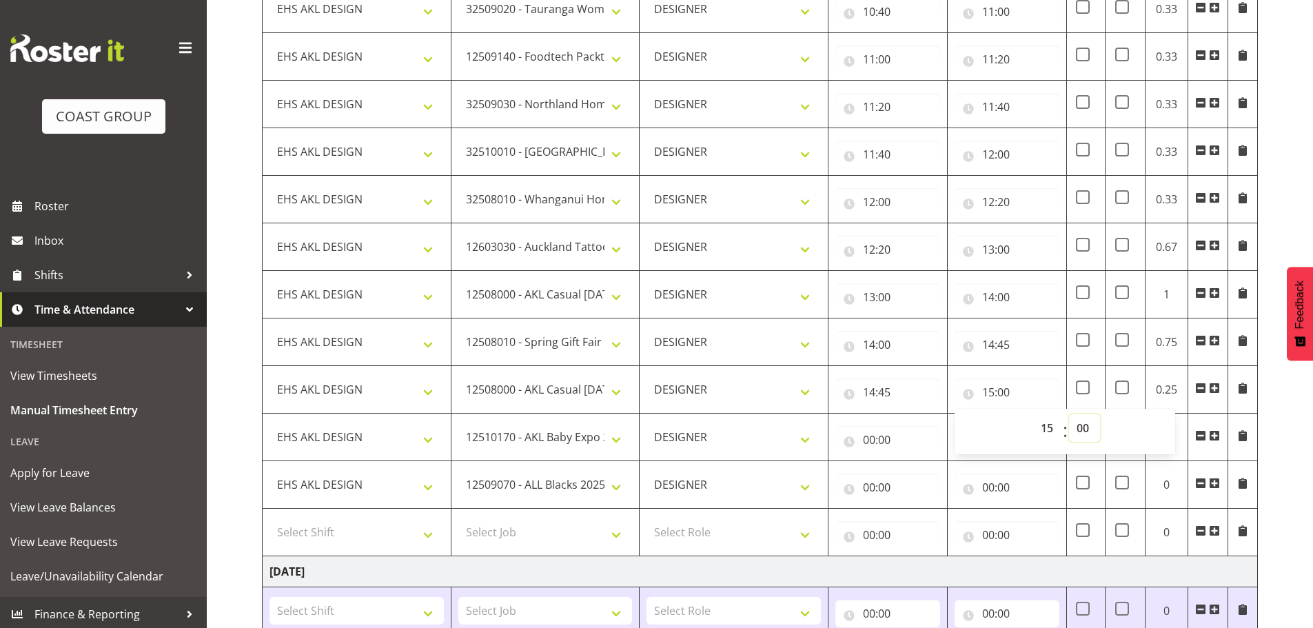
select select "15"
click at [1069, 414] on select "00 01 02 03 04 05 06 07 08 09 10 11 12 13 14 15 16 17 18 19 20 21 22 23 24 25 2…" at bounding box center [1084, 428] width 31 height 28
type input "15:15"
click at [863, 435] on input "00:00" at bounding box center [887, 440] width 105 height 28
drag, startPoint x: 918, startPoint y: 471, endPoint x: 923, endPoint y: 464, distance: 9.0
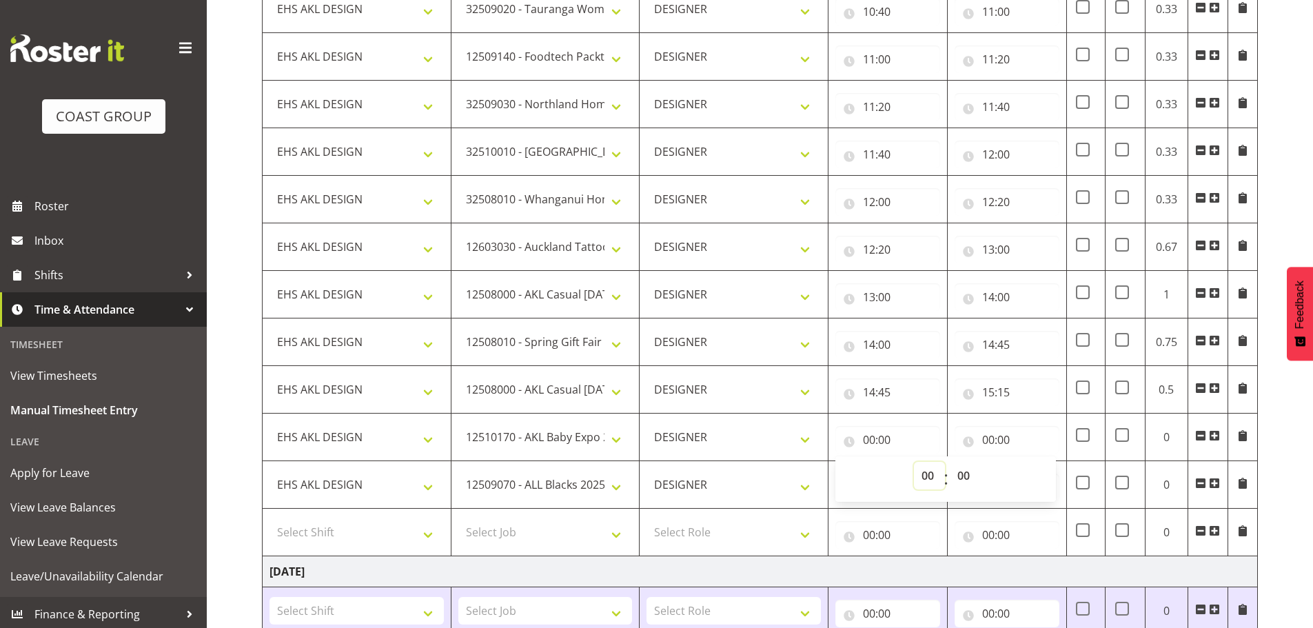
click at [918, 471] on select "00 01 02 03 04 05 06 07 08 09 10 11 12 13 14 15 16 17 18 19 20 21 22 23" at bounding box center [929, 476] width 31 height 28
select select "15"
click at [914, 462] on select "00 01 02 03 04 05 06 07 08 09 10 11 12 13 14 15 16 17 18 19 20 21 22 23" at bounding box center [929, 476] width 31 height 28
type input "15:00"
click at [971, 477] on select "00 01 02 03 04 05 06 07 08 09 10 11 12 13 14 15 16 17 18 19 20 21 22 23 24 25 2…" at bounding box center [964, 476] width 31 height 28
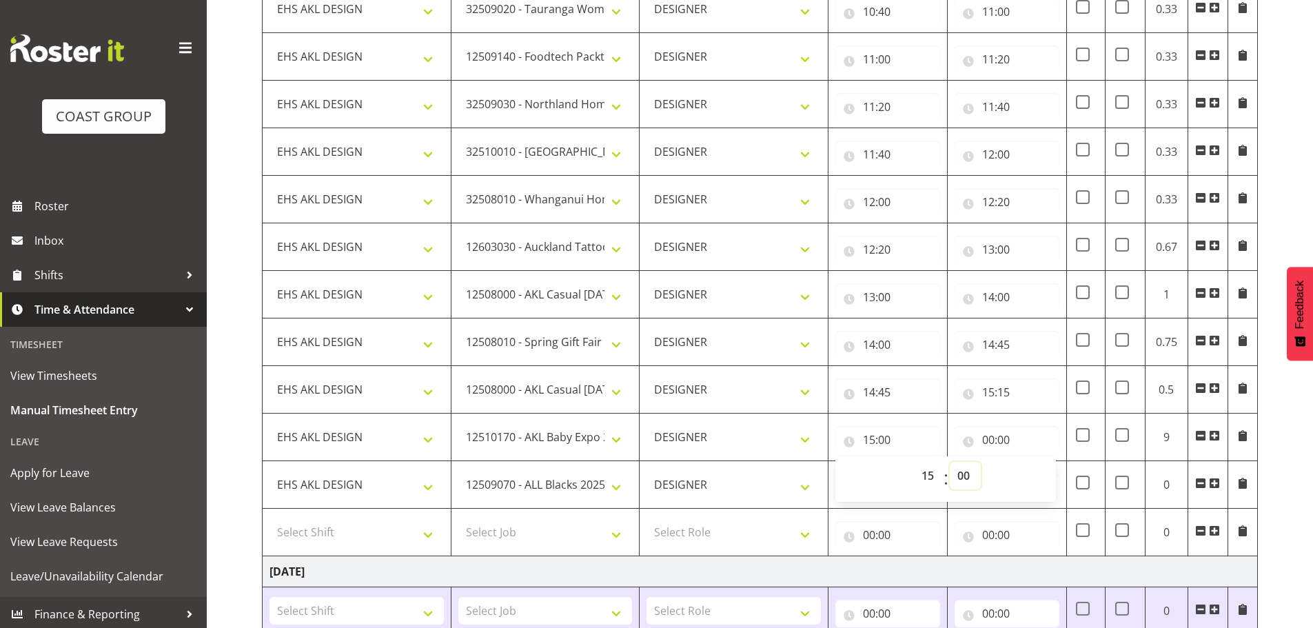
select select "15"
click at [949, 462] on select "00 01 02 03 04 05 06 07 08 09 10 11 12 13 14 15 16 17 18 19 20 21 22 23 24 25 2…" at bounding box center [964, 476] width 31 height 28
type input "15:15"
click at [992, 434] on input "00:00" at bounding box center [1006, 440] width 105 height 28
click at [1038, 478] on select "00 01 02 03 04 05 06 07 08 09 10 11 12 13 14 15 16 17 18 19 20 21 22 23" at bounding box center [1048, 476] width 31 height 28
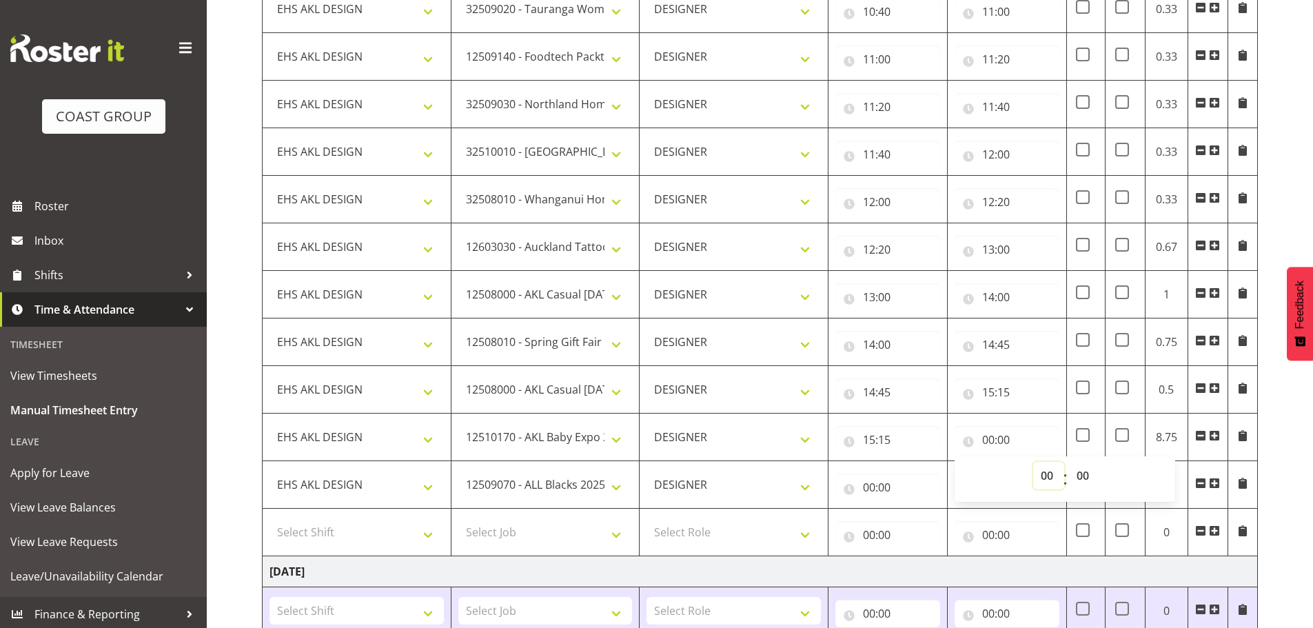
select select "17"
click at [1033, 462] on select "00 01 02 03 04 05 06 07 08 09 10 11 12 13 14 15 16 17 18 19 20 21 22 23" at bounding box center [1048, 476] width 31 height 28
type input "17:00"
click at [1060, 472] on select "00 01 02 03 04 05 06 07 08 09 10 11 12 13 14 15 16 17 18 19 20 21 22 23" at bounding box center [1048, 476] width 31 height 28
select select "16"
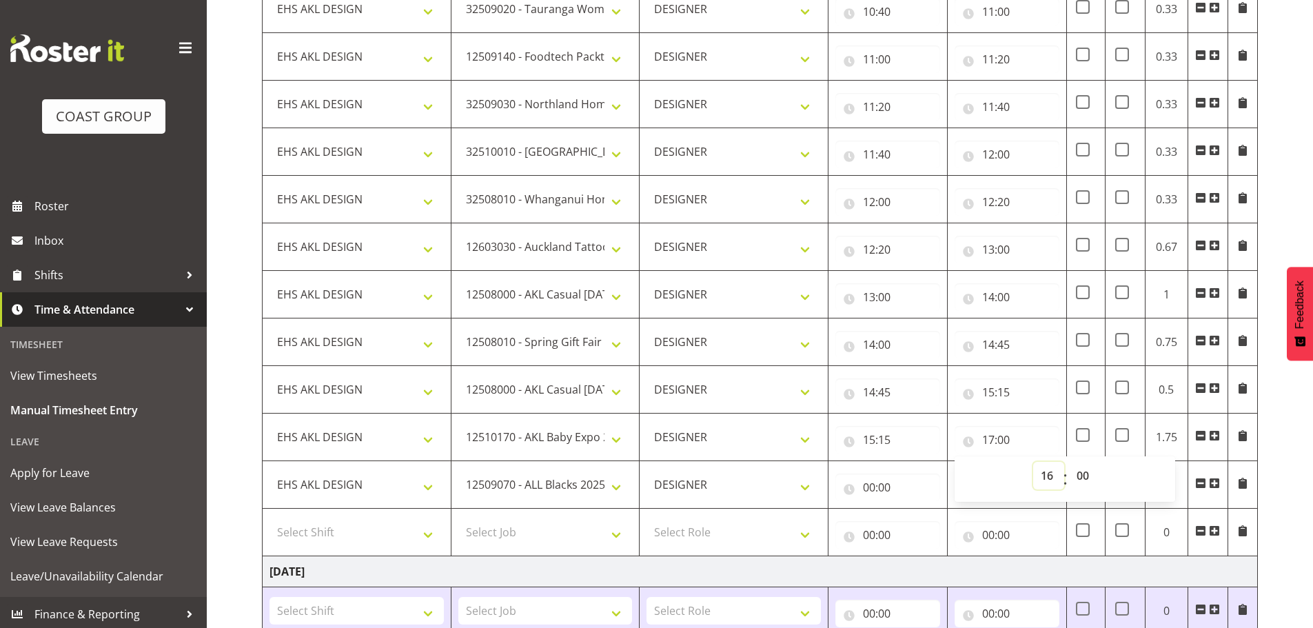
click at [1033, 462] on select "00 01 02 03 04 05 06 07 08 09 10 11 12 13 14 15 16 17 18 19 20 21 22 23" at bounding box center [1048, 476] width 31 height 28
type input "16:00"
click at [867, 471] on div "00:00 00 01 02 03 04 05 06 07 08 09 10 11 12 13 14 15 16 17 18 19 20 21 22 23 :…" at bounding box center [887, 484] width 105 height 33
click at [879, 490] on input "00:00" at bounding box center [887, 487] width 105 height 28
click at [926, 526] on select "00 01 02 03 04 05 06 07 08 09 10 11 12 13 14 15 16 17 18 19 20 21 22 23" at bounding box center [929, 523] width 31 height 28
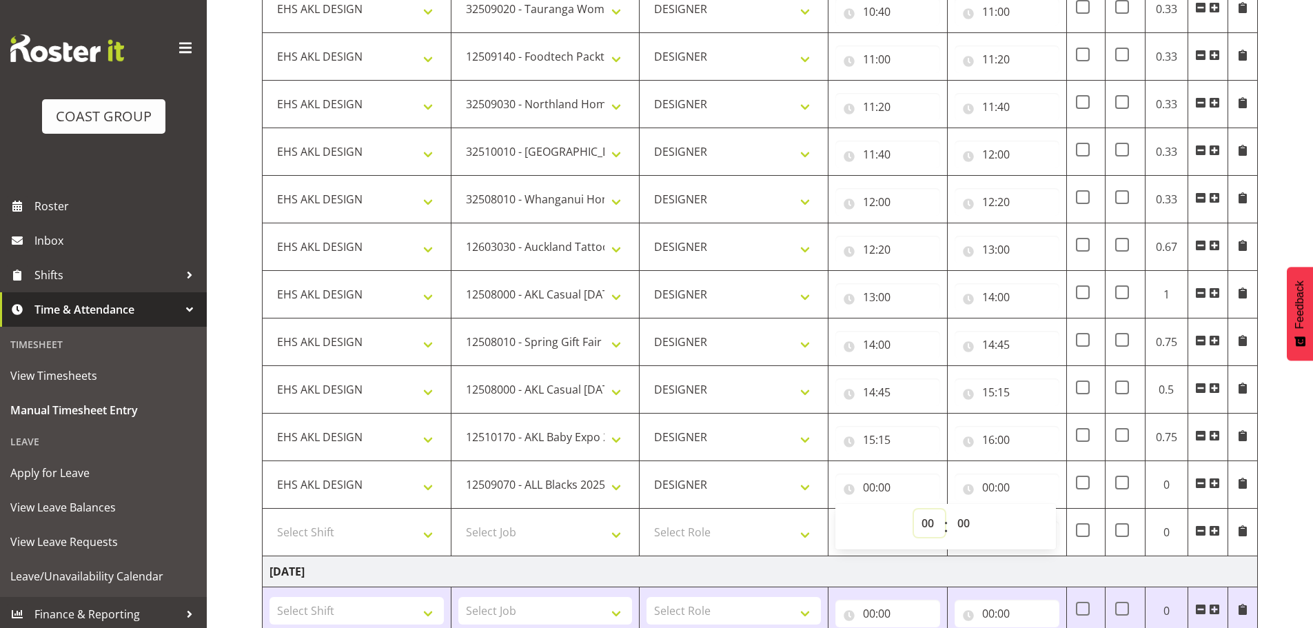
select select "16"
click at [914, 509] on select "00 01 02 03 04 05 06 07 08 09 10 11 12 13 14 15 16 17 18 19 20 21 22 23" at bounding box center [929, 523] width 31 height 28
type input "16:00"
click at [998, 488] on input "00:00" at bounding box center [1006, 487] width 105 height 28
click at [1035, 519] on select "00 01 02 03 04 05 06 07 08 09 10 11 12 13 14 15 16 17 18 19 20 21 22 23" at bounding box center [1048, 523] width 31 height 28
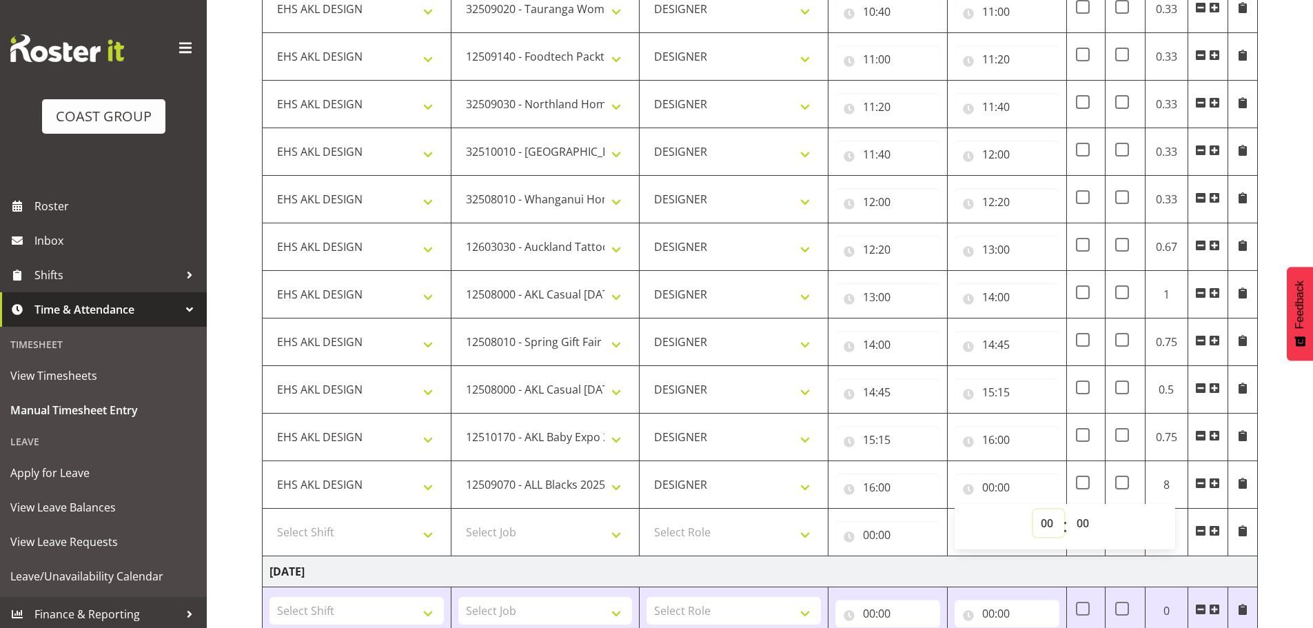
select select "16"
click at [1033, 509] on select "00 01 02 03 04 05 06 07 08 09 10 11 12 13 14 15 16 17 18 19 20 21 22 23" at bounding box center [1048, 523] width 31 height 28
type input "16:00"
click at [1089, 524] on select "00 01 02 03 04 05 06 07 08 09 10 11 12 13 14 15 16 17 18 19 20 21 22 23 24 25 2…" at bounding box center [1084, 523] width 31 height 28
select select "30"
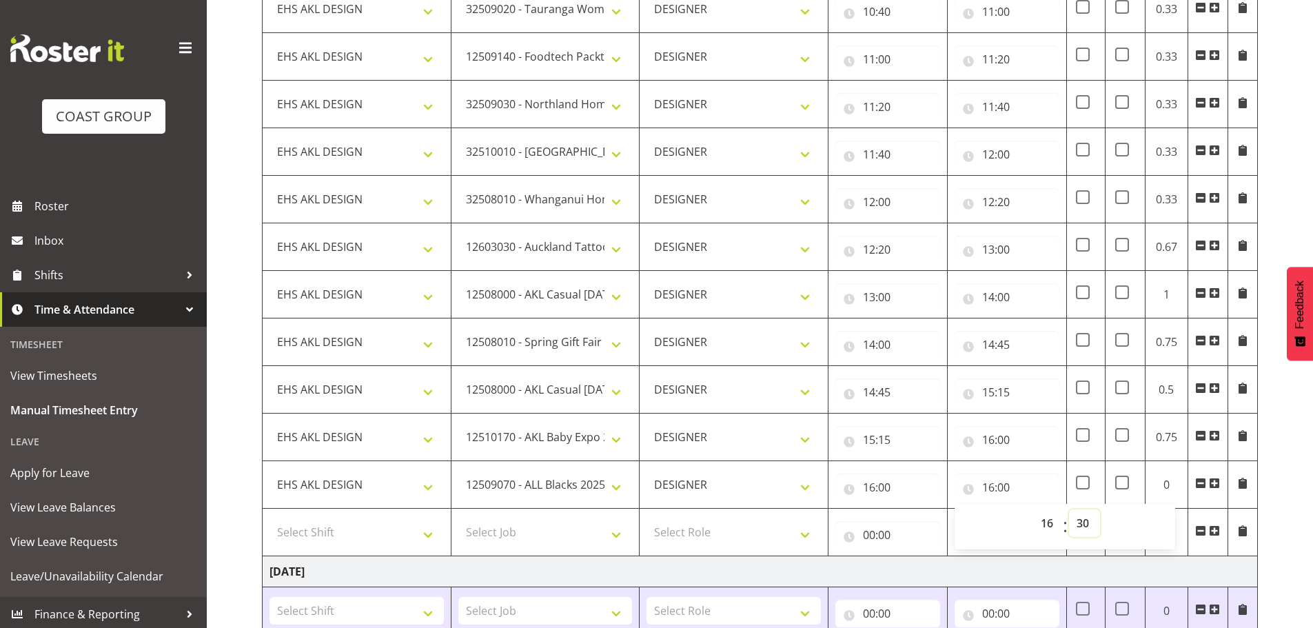
click at [1069, 509] on select "00 01 02 03 04 05 06 07 08 09 10 11 12 13 14 15 16 17 18 19 20 21 22 23 24 25 2…" at bounding box center [1084, 523] width 31 height 28
type input "16:30"
click at [1278, 492] on div "[DATE] - [DATE] MEA - Meal Allowance AWA - Away Allowence Shift Job Role Start …" at bounding box center [787, 310] width 1051 height 1588
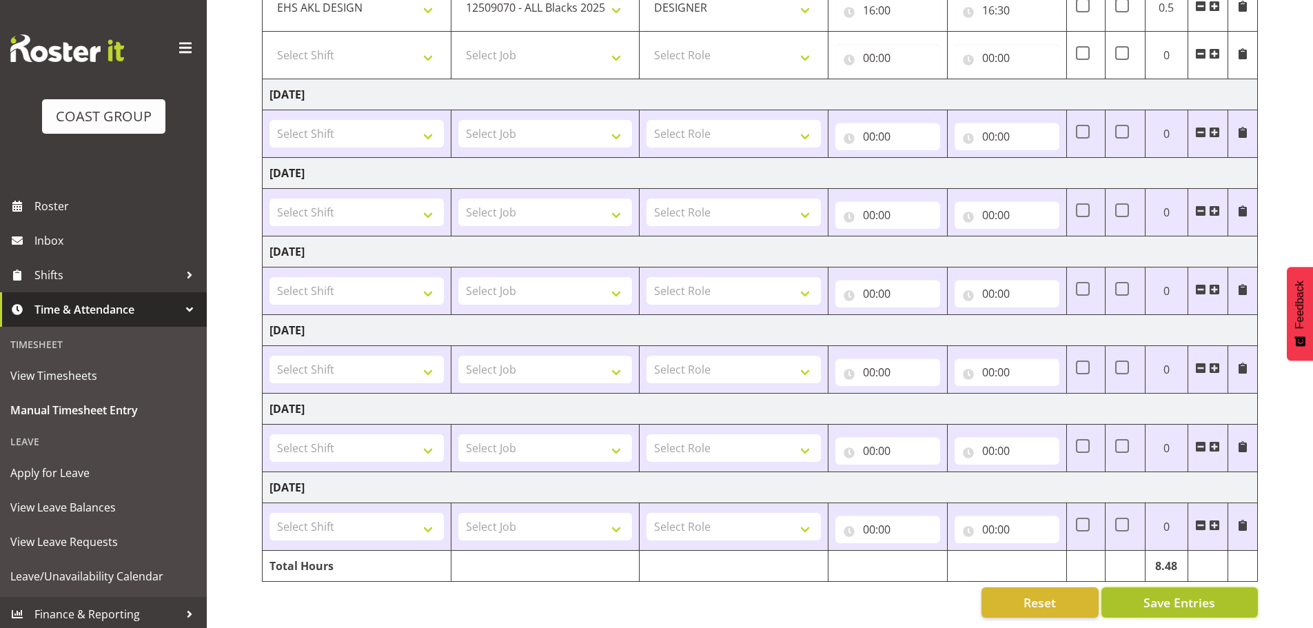
click at [1140, 599] on button "Save Entries" at bounding box center [1179, 602] width 156 height 30
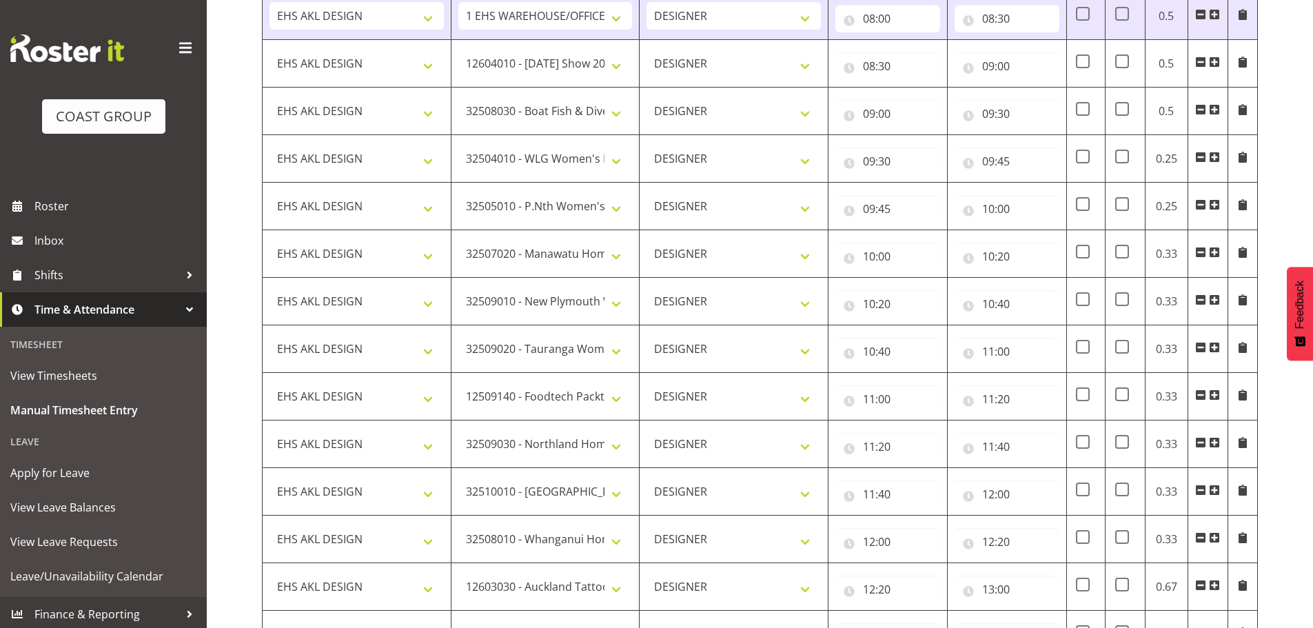
select select "10417"
type input "08:30"
type input "09:00"
select select "9138"
type input "09:00"
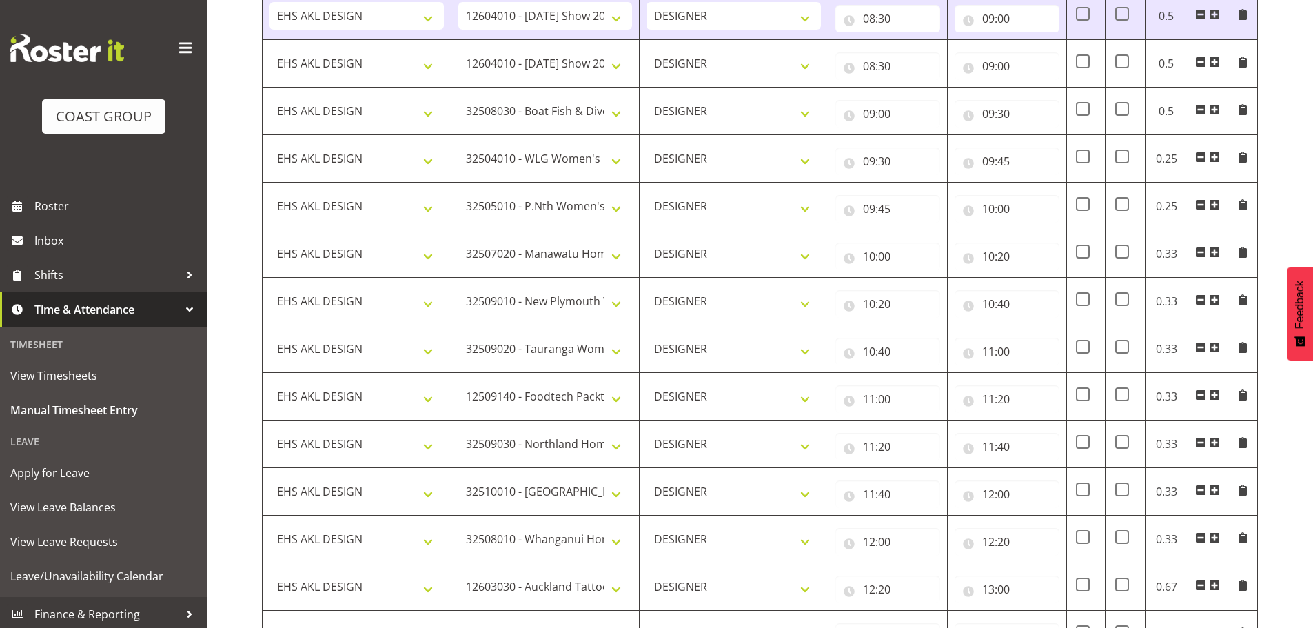
type input "09:30"
select select "8457"
type input "09:30"
type input "09:45"
select select "8458"
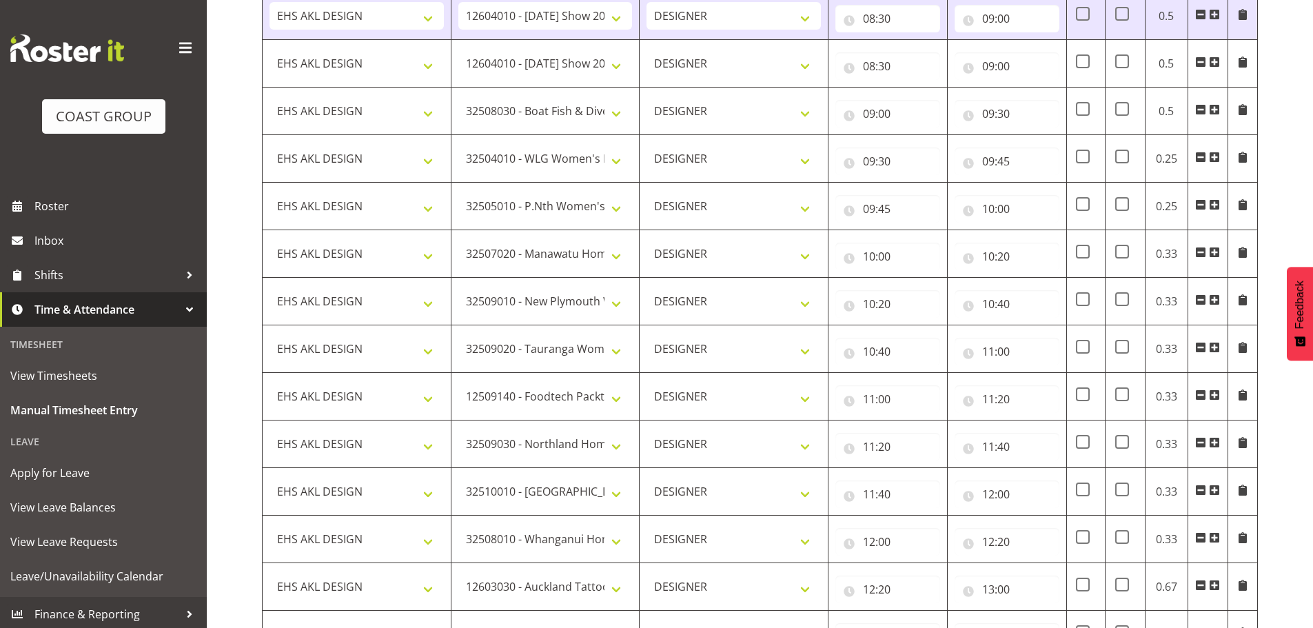
type input "09:45"
type input "10:00"
select select "8727"
type input "10:00"
type input "10:20"
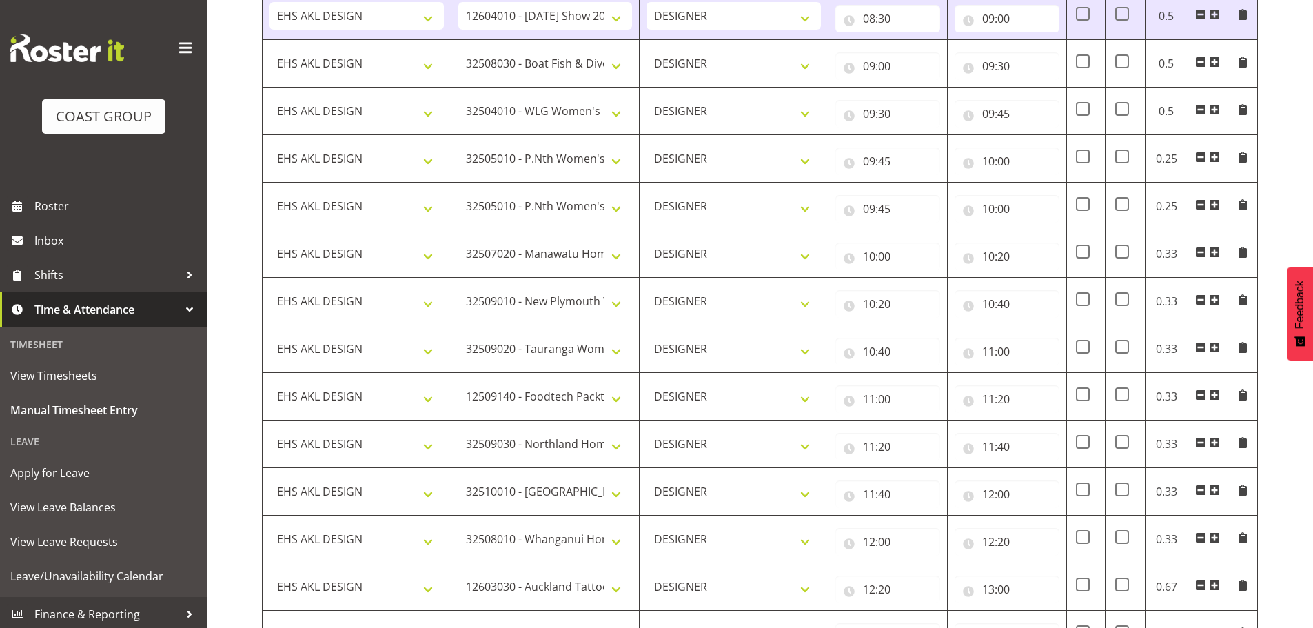
select select "8934"
type input "10:20"
type input "10:40"
select select "8967"
type input "10:40"
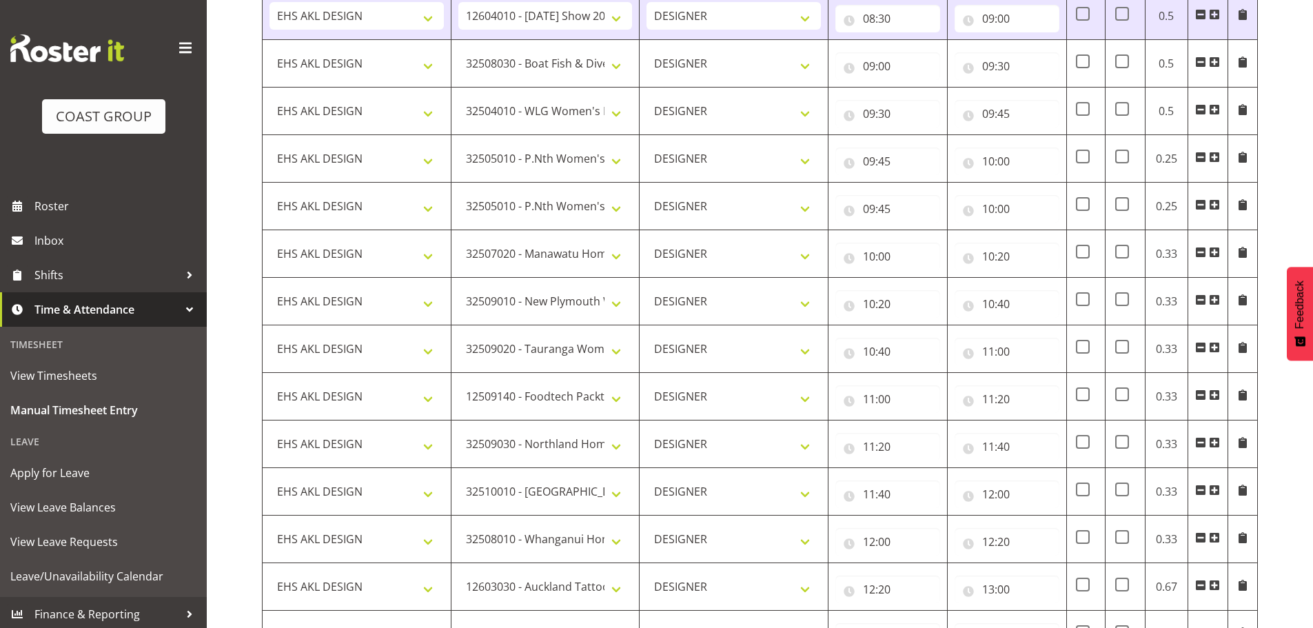
type input "11:00"
select select "9630"
type input "11:00"
type input "11:20"
select select "9082"
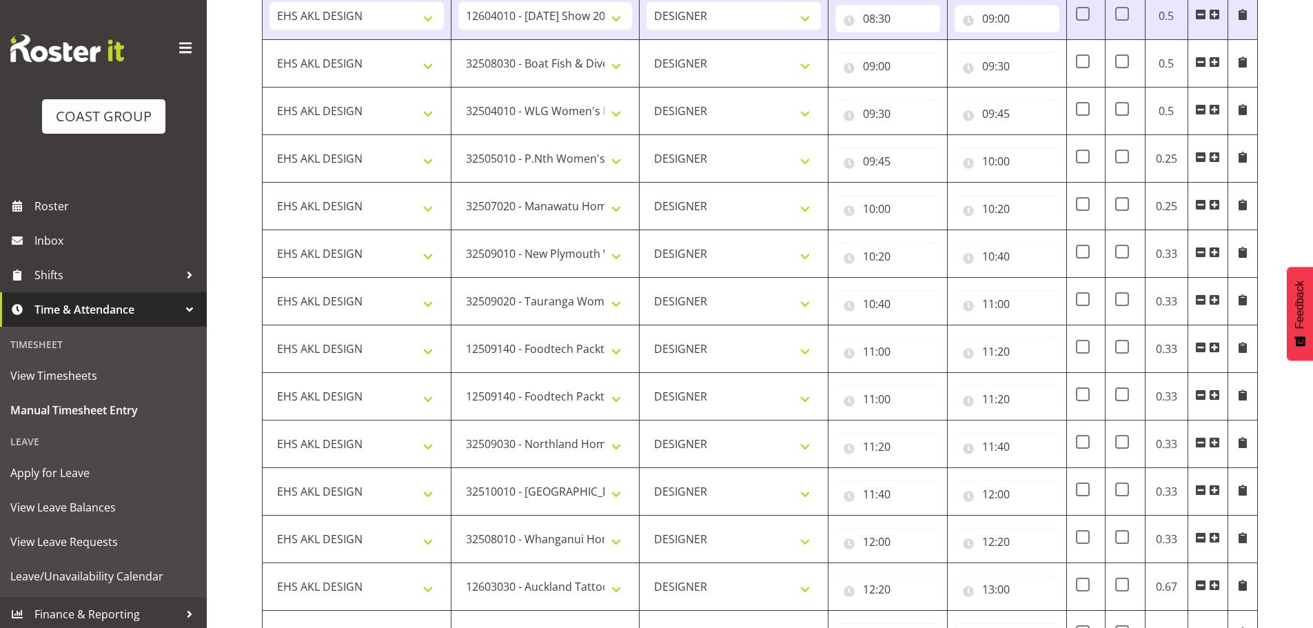
type input "11:20"
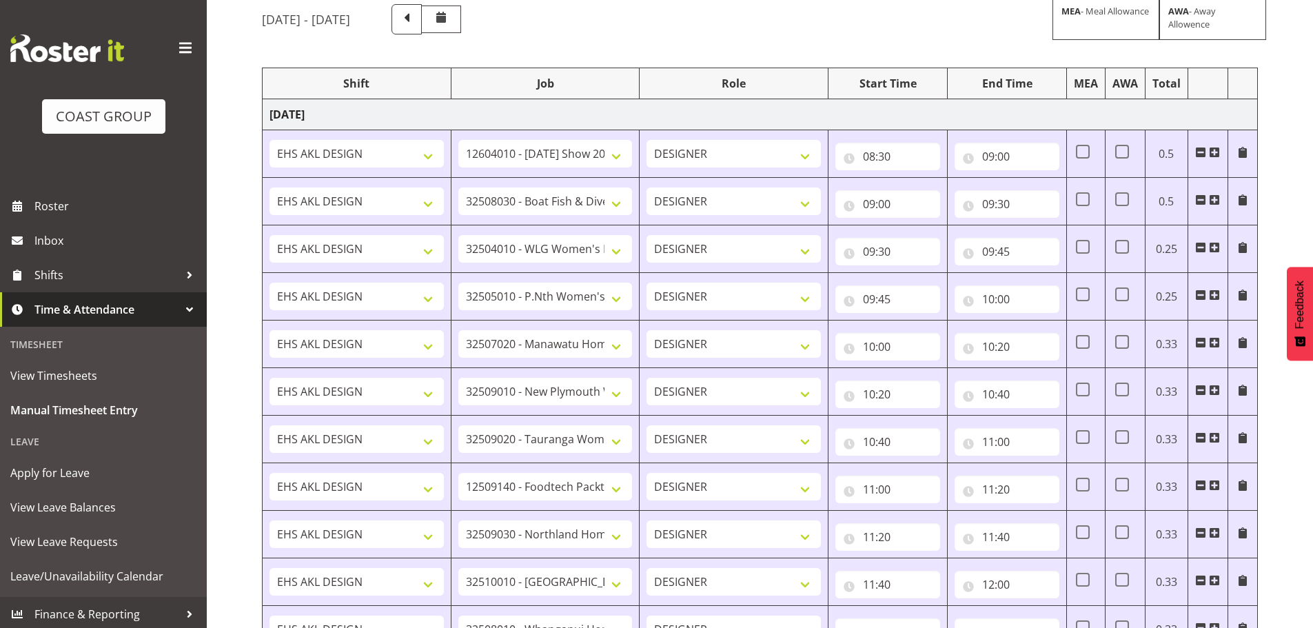
scroll to position [187, 0]
